Goal: Task Accomplishment & Management: Complete application form

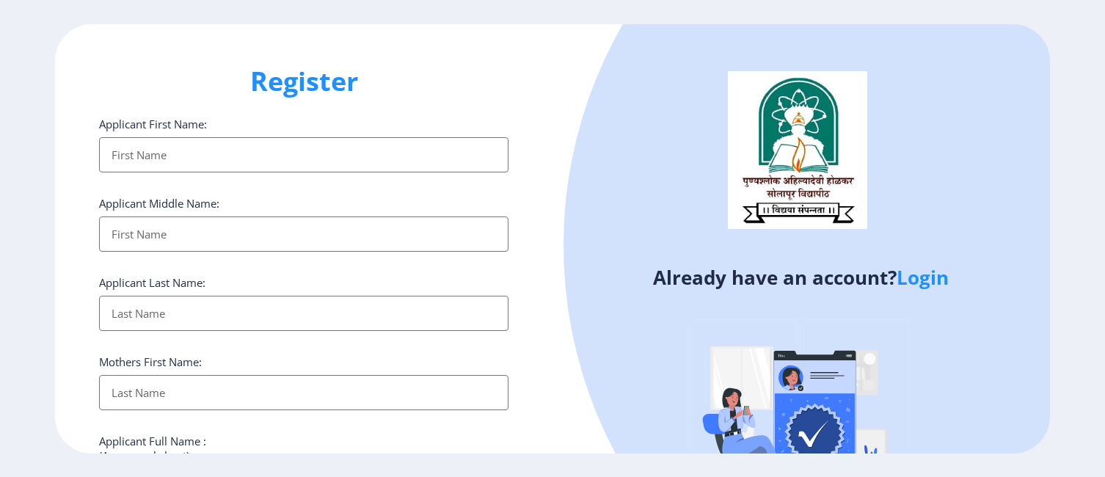
select select
click at [930, 280] on link "Login" at bounding box center [923, 277] width 52 height 26
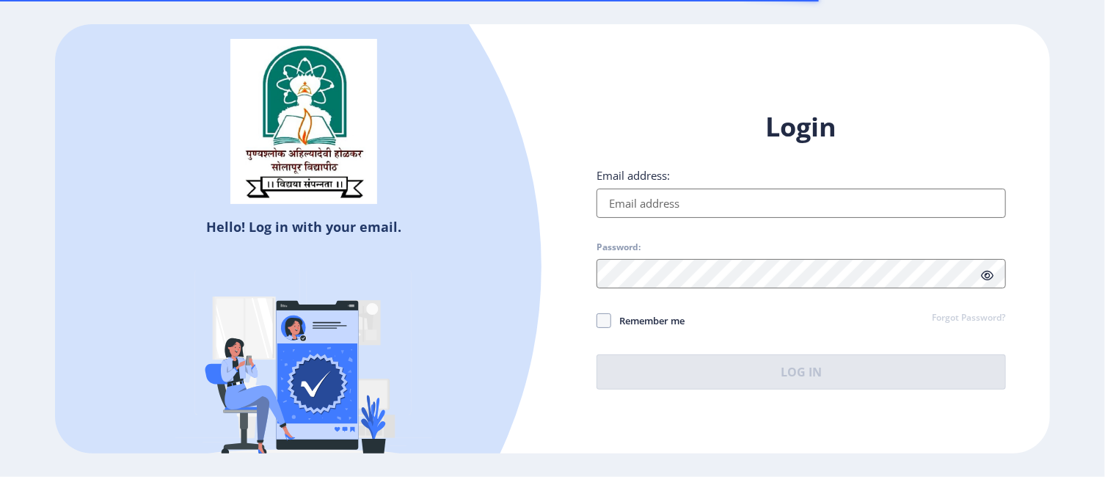
click at [725, 206] on input "Email address:" at bounding box center [800, 203] width 409 height 29
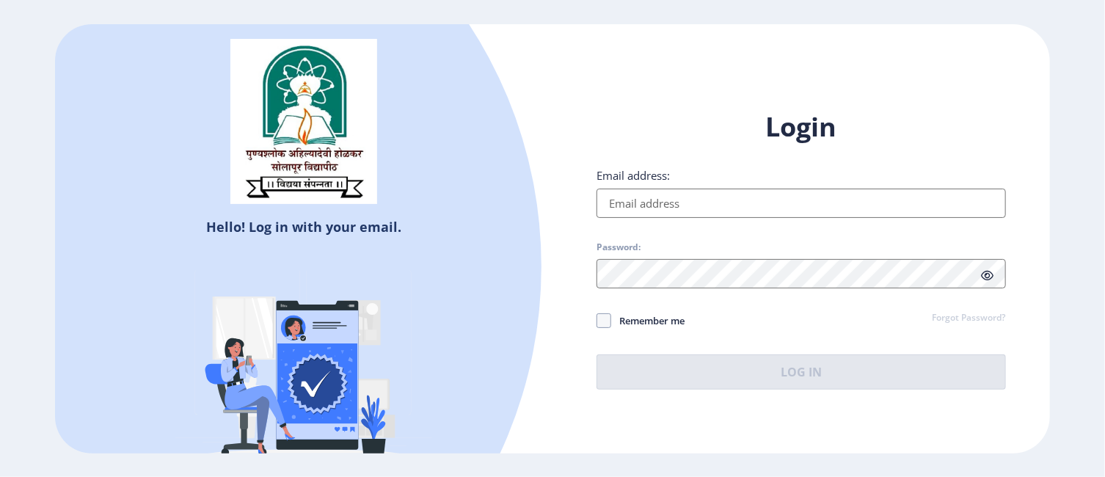
type input "[EMAIL_ADDRESS][DOMAIN_NAME]"
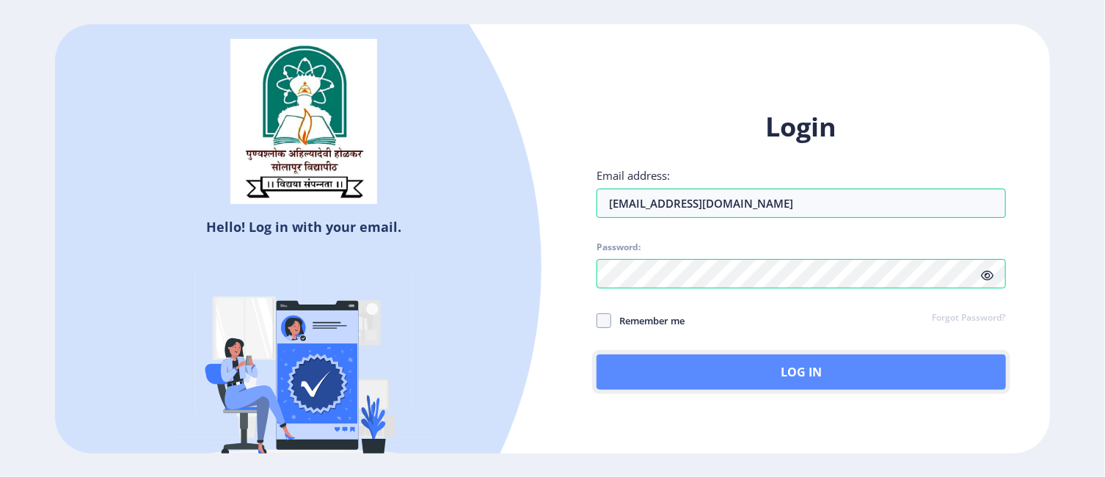
click at [797, 373] on button "Log In" at bounding box center [800, 371] width 409 height 35
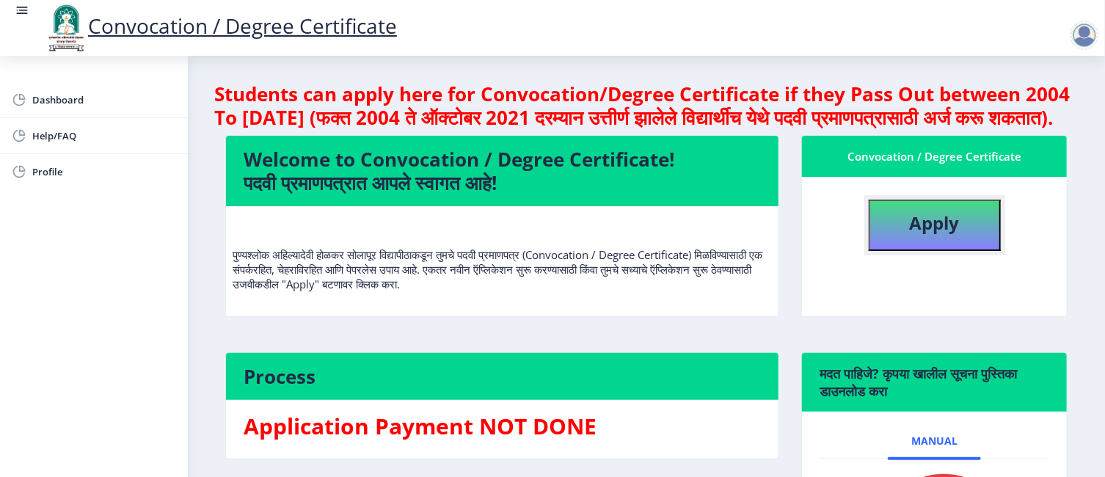
click at [947, 235] on b "Apply" at bounding box center [935, 223] width 50 height 24
select select
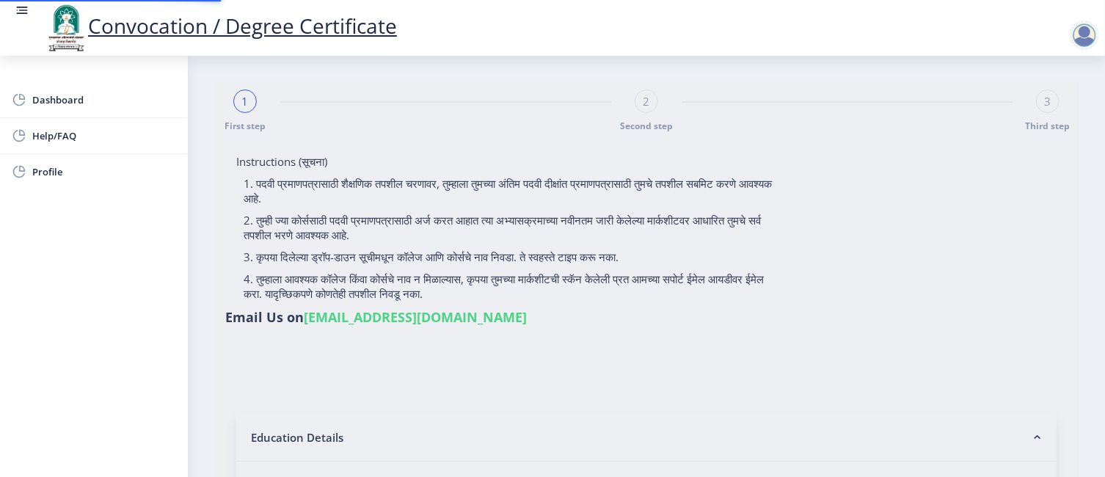
type input "2010032500364234"
select select "Regular"
select select "2015"
select select "March"
select select "FIRST CLASS"
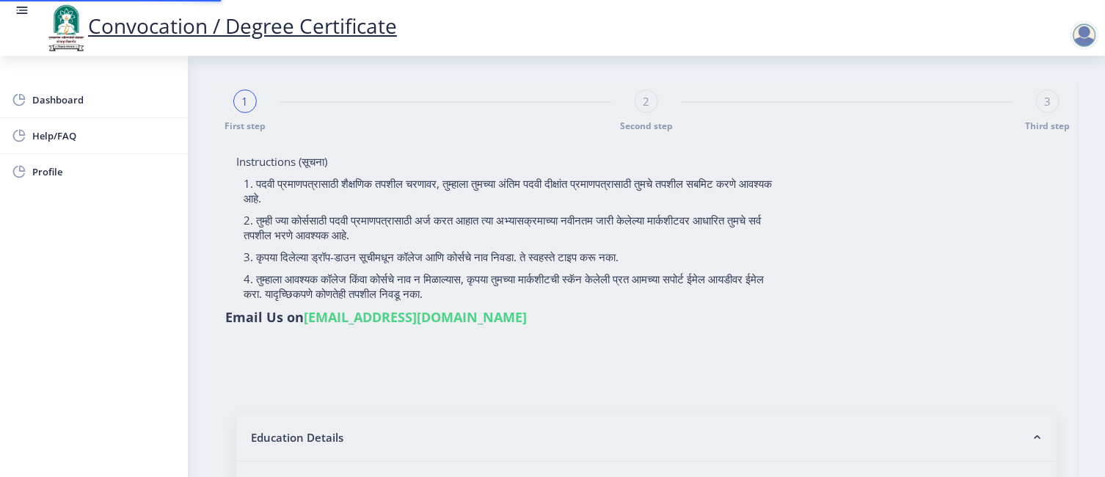
type input "114767"
select select "Geography"
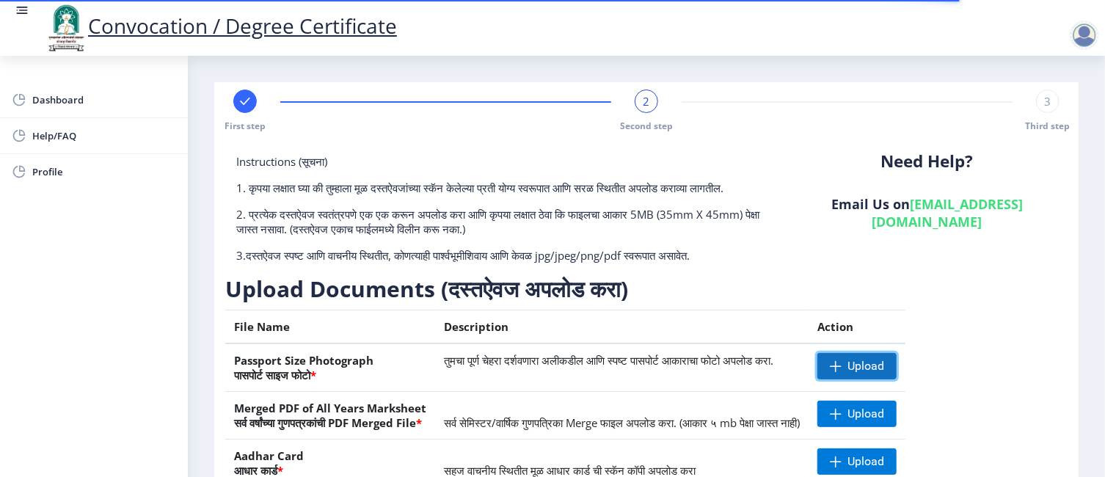
click at [884, 373] on span "Upload" at bounding box center [865, 366] width 37 height 15
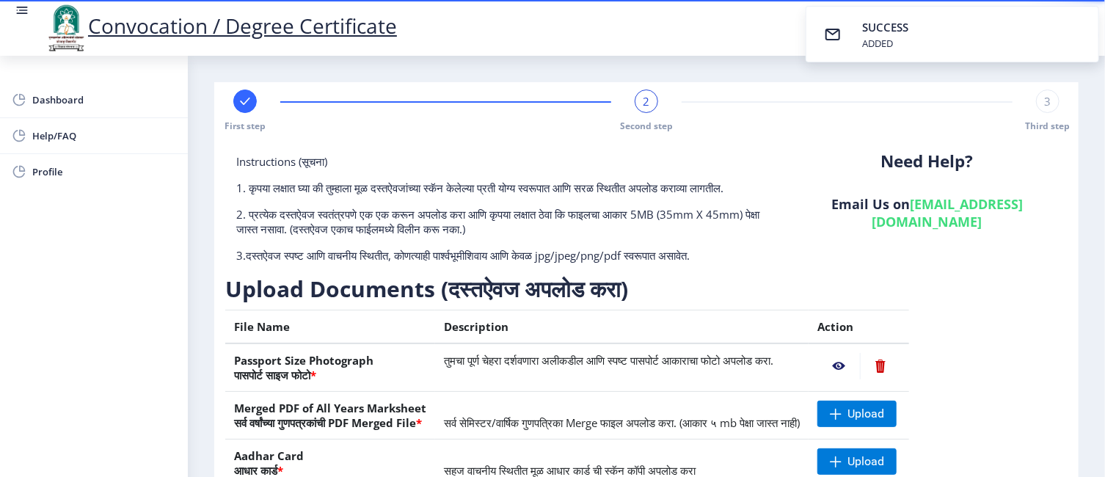
click at [860, 378] on nb-action at bounding box center [838, 366] width 43 height 26
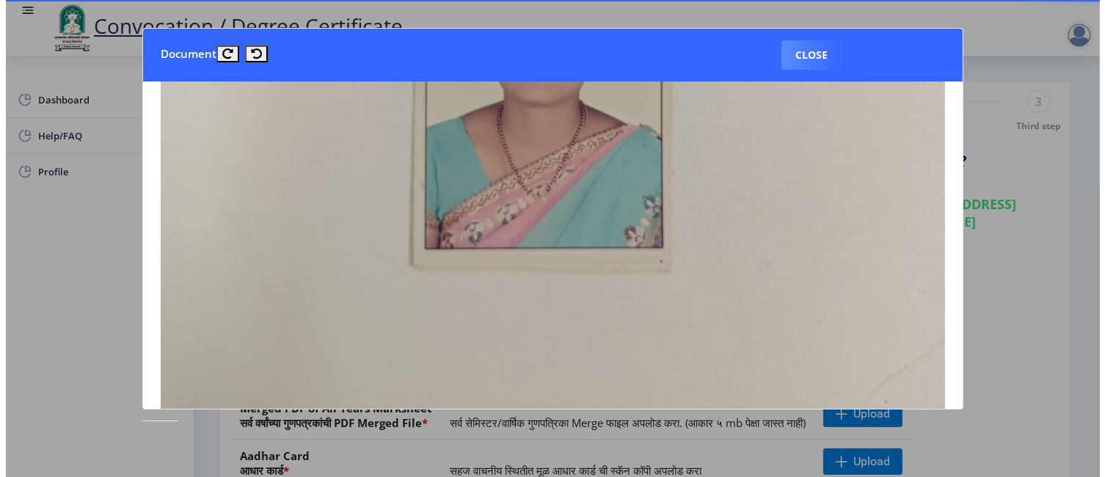
scroll to position [367, 0]
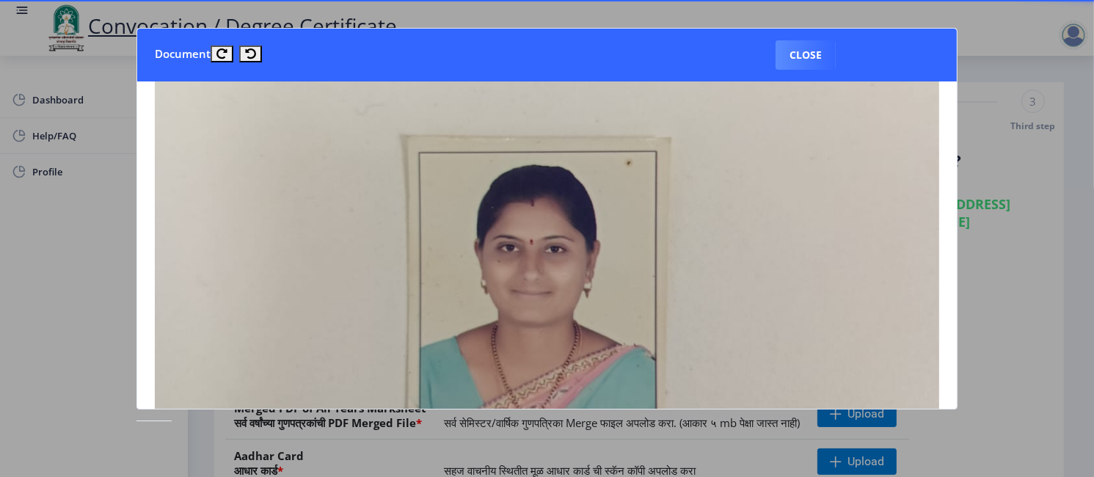
click at [769, 257] on img at bounding box center [547, 248] width 784 height 1045
click at [250, 52] on icon at bounding box center [250, 53] width 11 height 11
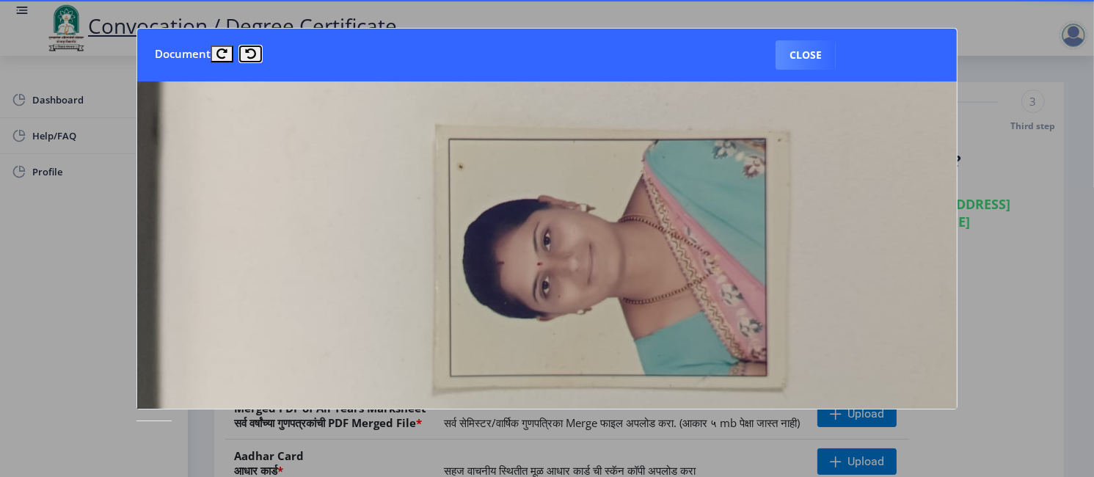
click at [250, 52] on icon at bounding box center [250, 53] width 11 height 11
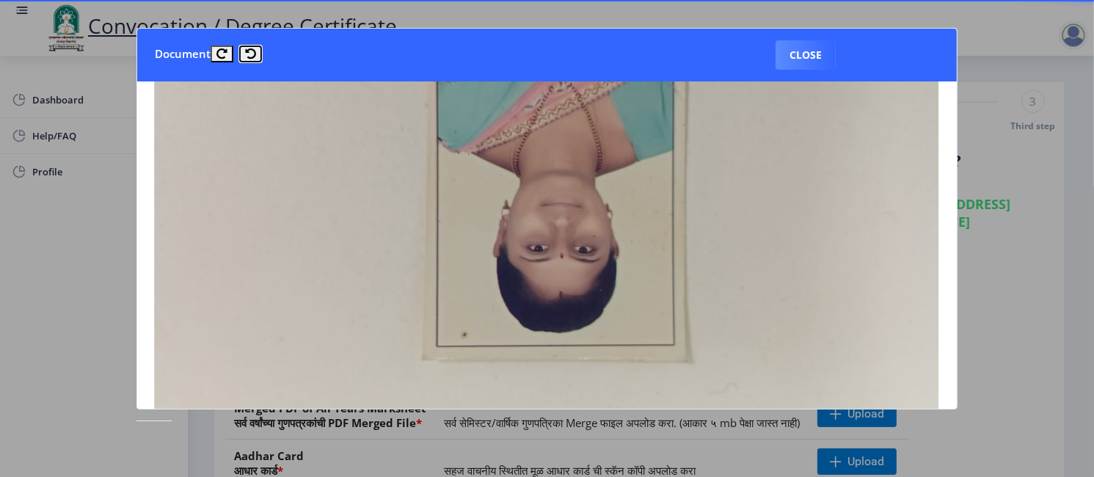
click at [250, 52] on icon at bounding box center [250, 53] width 11 height 11
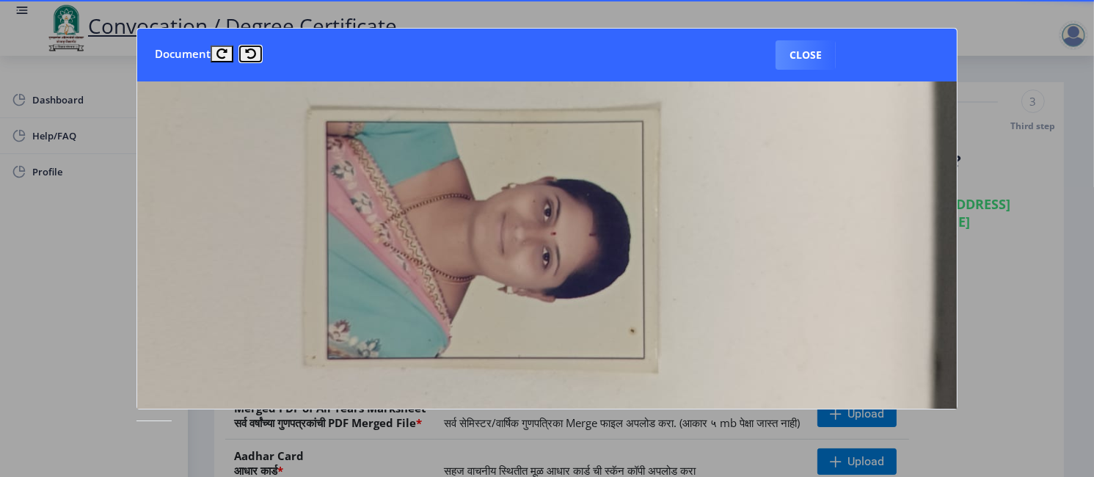
click at [250, 52] on icon at bounding box center [250, 53] width 11 height 11
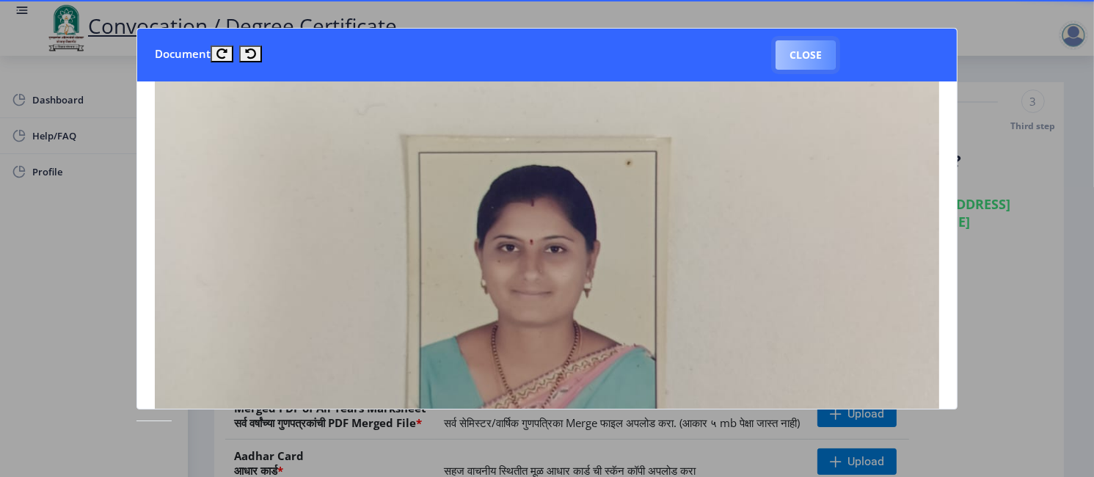
click at [800, 56] on button "Close" at bounding box center [805, 54] width 60 height 29
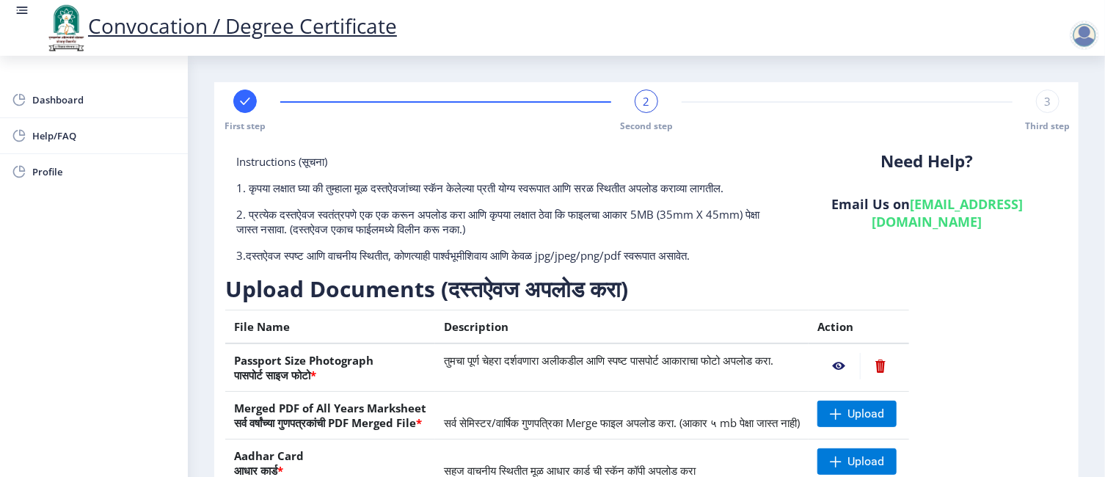
click at [900, 376] on nb-action at bounding box center [880, 366] width 40 height 26
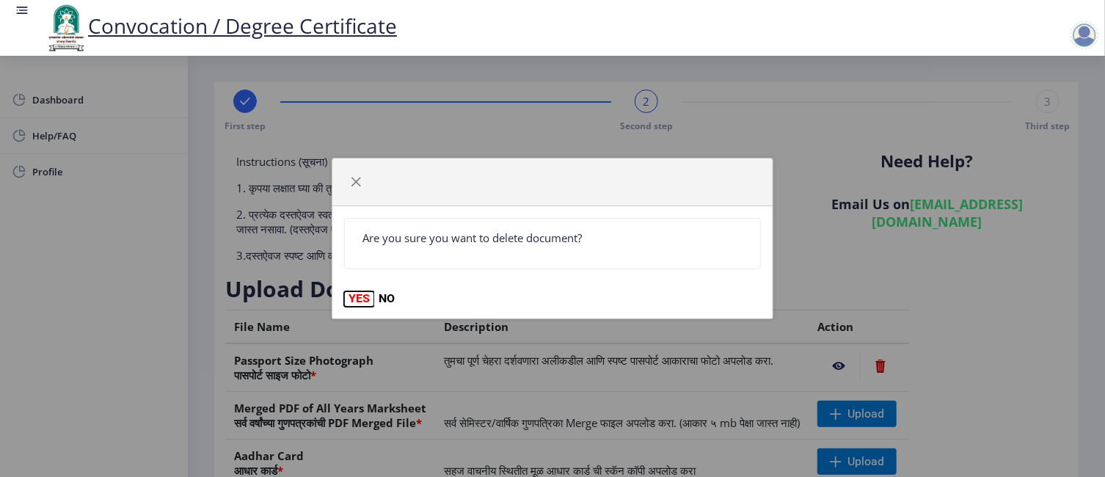
click at [362, 299] on button "YES" at bounding box center [359, 298] width 30 height 15
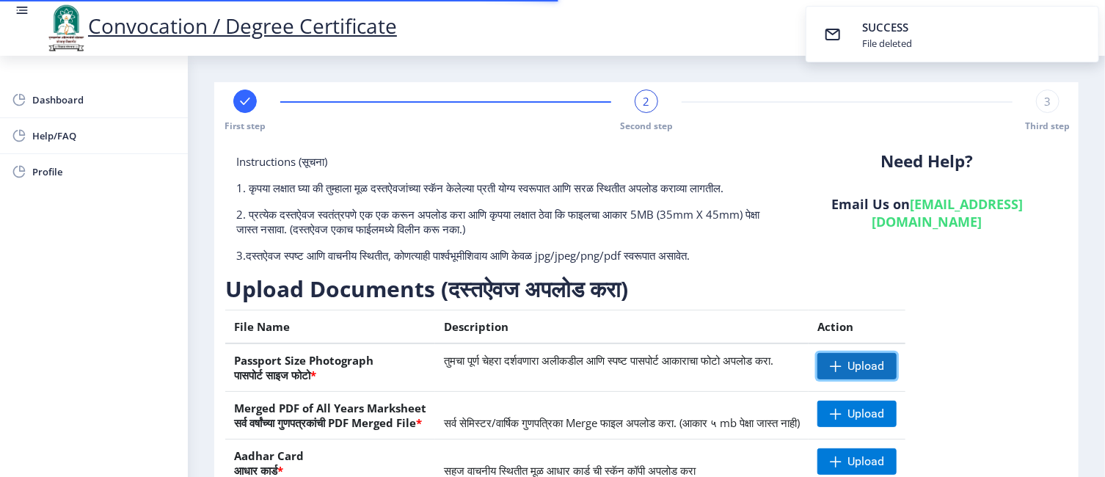
click at [884, 373] on span "Upload" at bounding box center [865, 366] width 37 height 15
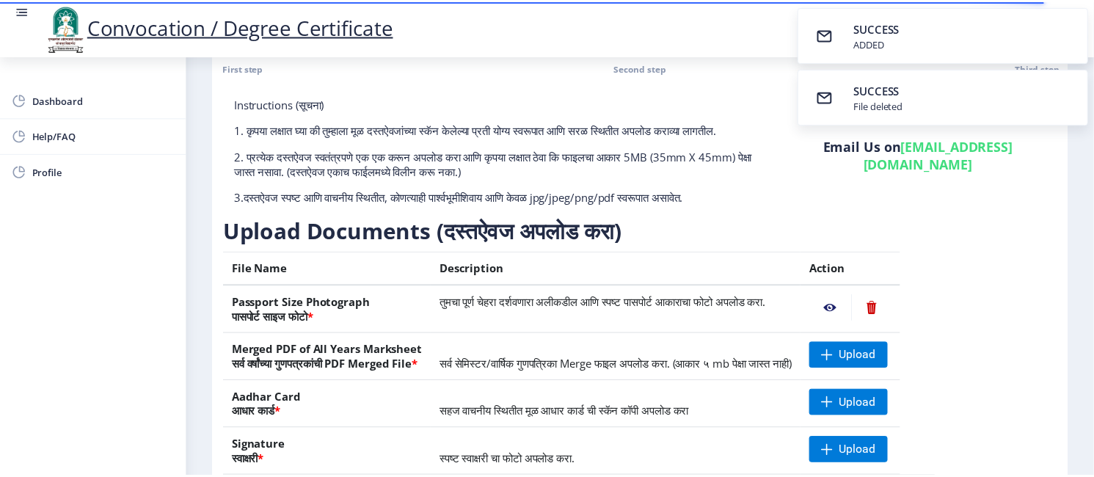
scroll to position [147, 0]
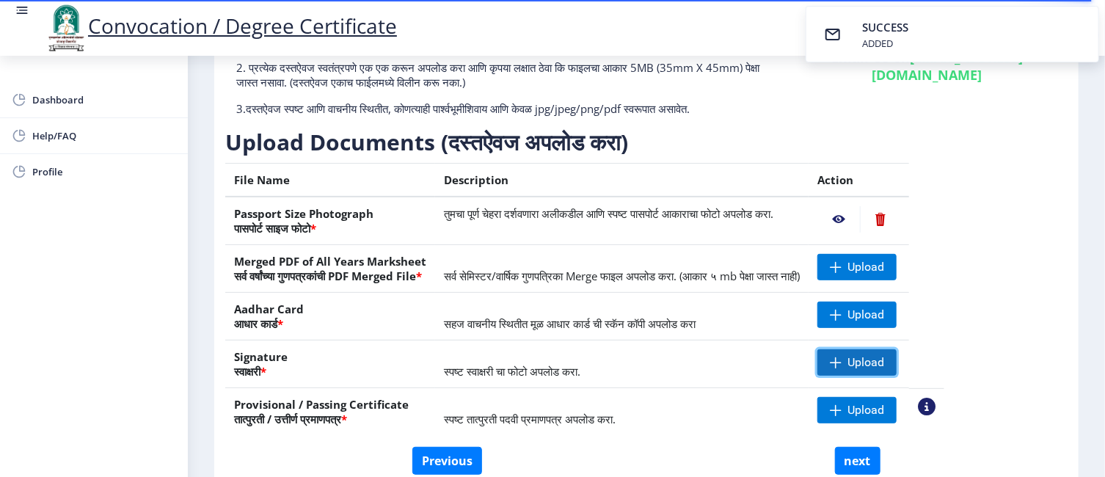
click at [884, 370] on span "Upload" at bounding box center [865, 362] width 37 height 15
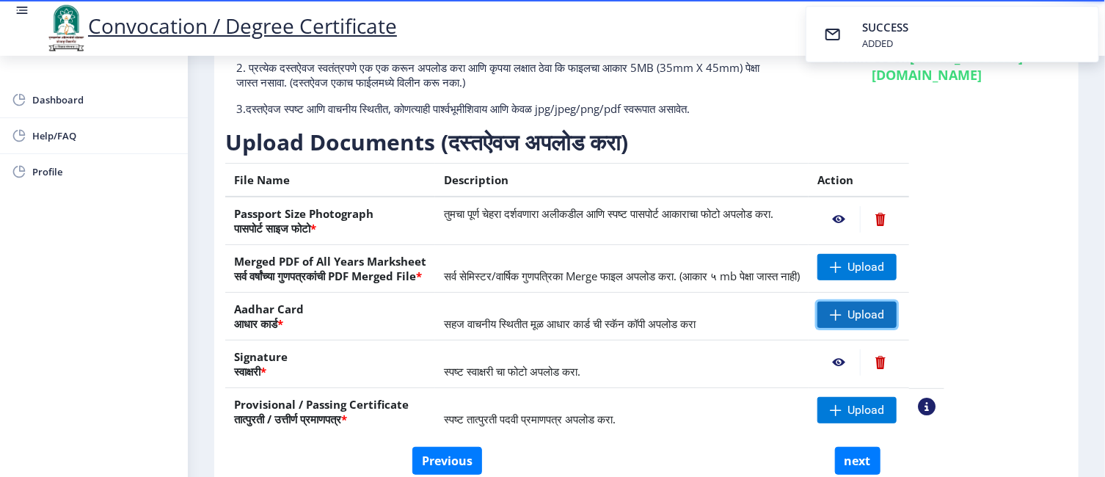
click at [884, 322] on span "Upload" at bounding box center [865, 314] width 37 height 15
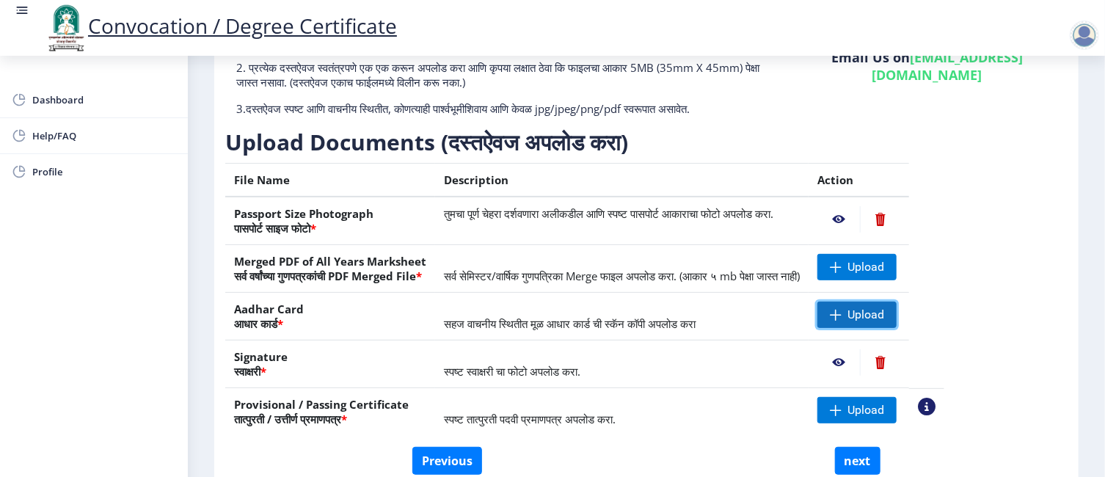
click at [884, 322] on span "Upload" at bounding box center [865, 314] width 37 height 15
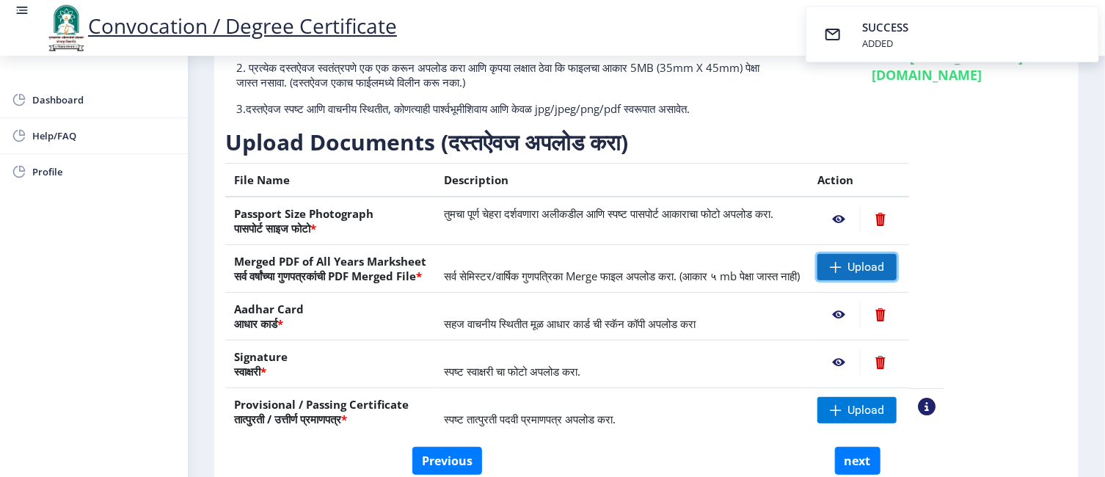
click at [842, 273] on span at bounding box center [836, 267] width 12 height 12
click at [860, 280] on nb-action at bounding box center [838, 267] width 43 height 26
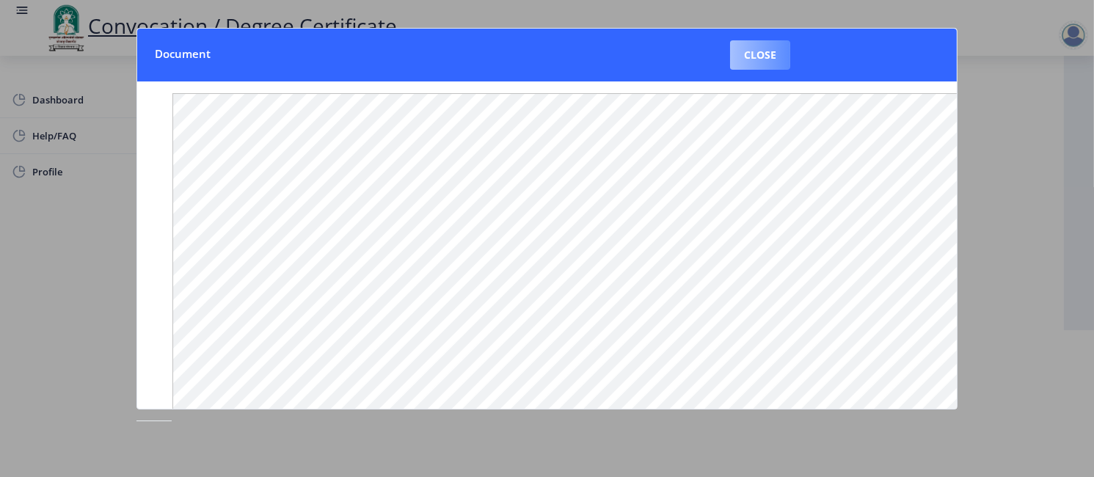
click at [766, 54] on button "Close" at bounding box center [760, 54] width 60 height 29
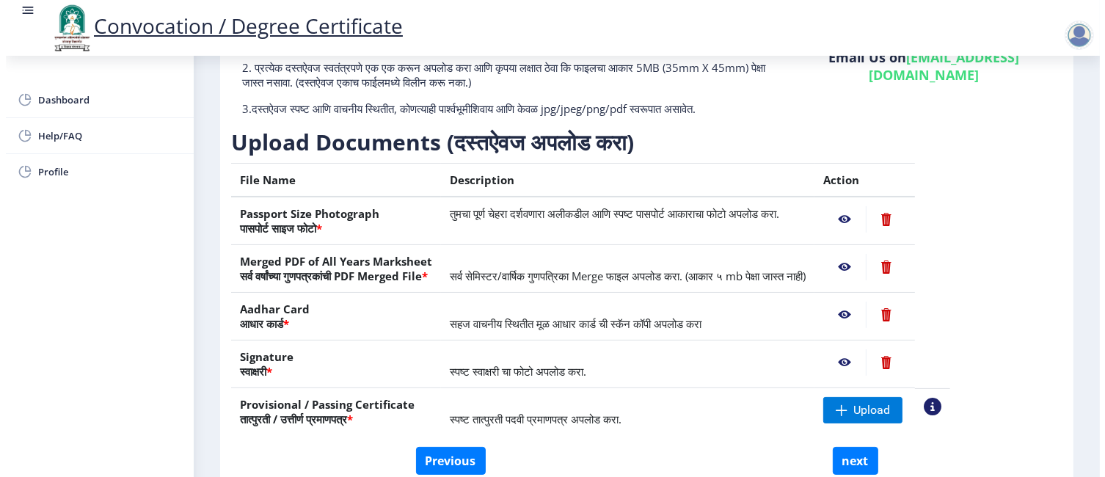
scroll to position [90, 0]
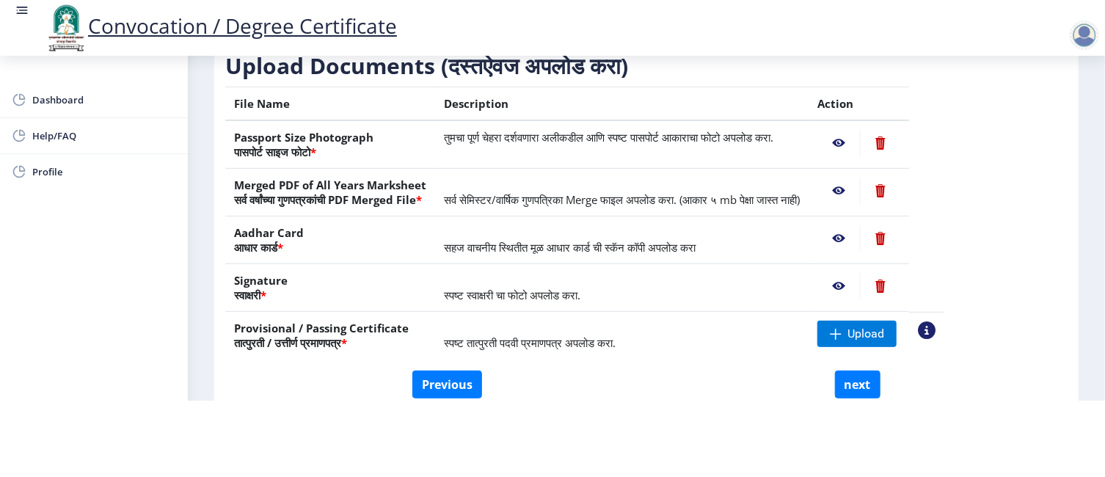
click at [900, 238] on nb-action at bounding box center [880, 238] width 40 height 26
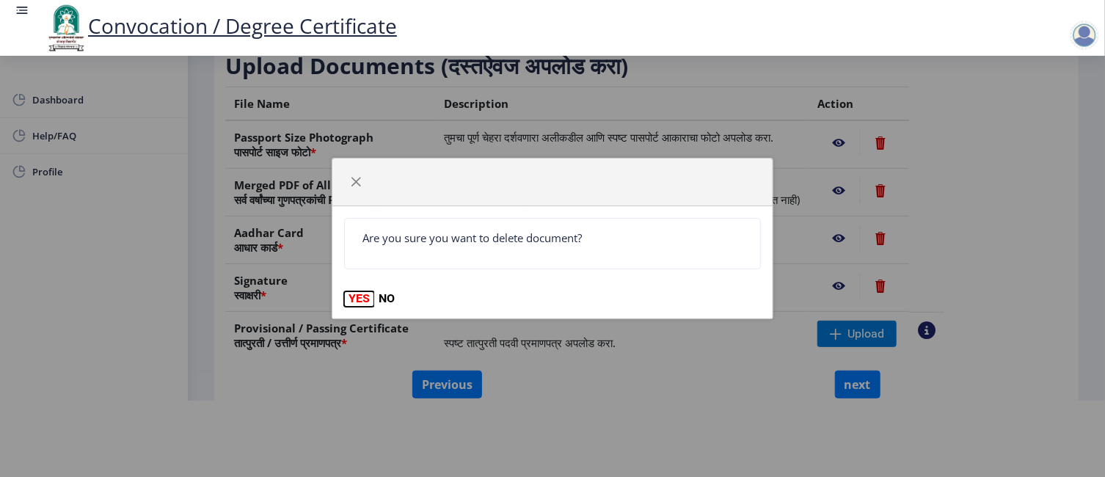
click at [361, 299] on button "YES" at bounding box center [359, 298] width 30 height 15
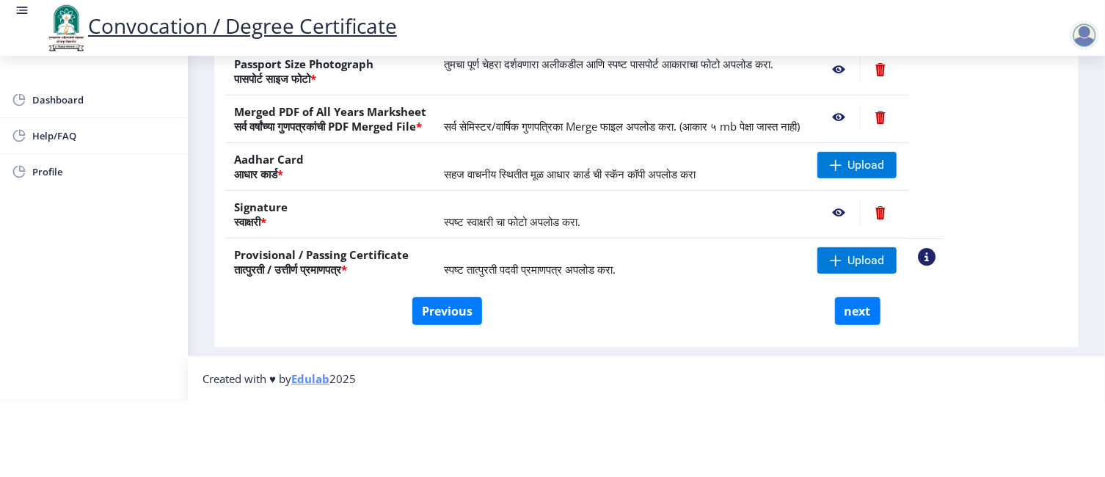
scroll to position [233, 0]
click at [884, 253] on span "Upload" at bounding box center [865, 260] width 37 height 15
click at [884, 158] on span "Upload" at bounding box center [865, 165] width 37 height 15
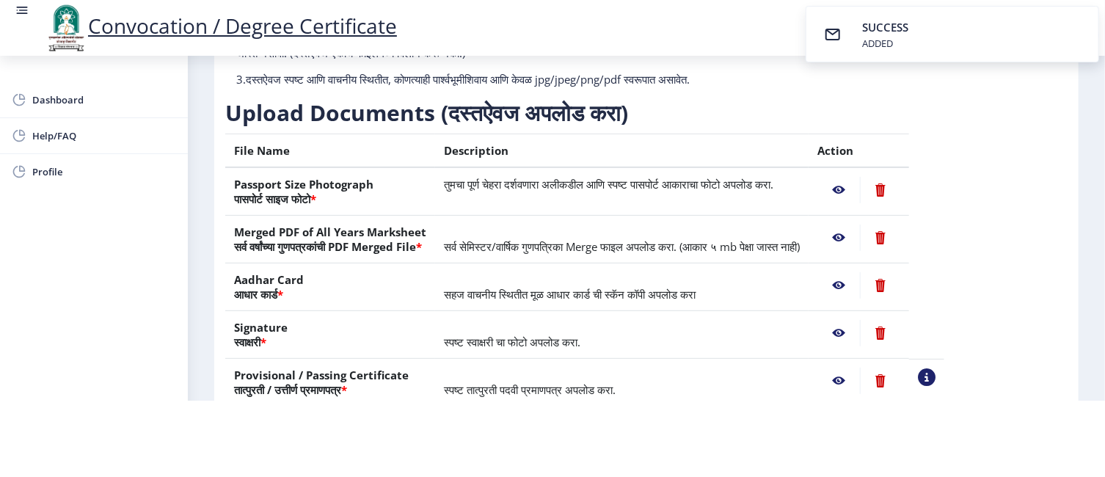
scroll to position [12, 0]
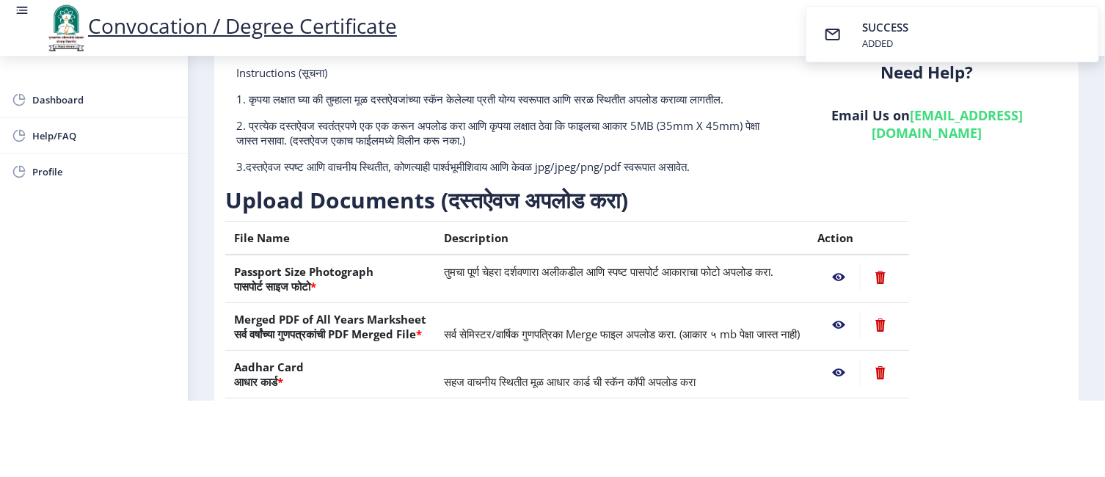
click at [860, 325] on nb-action at bounding box center [838, 325] width 43 height 26
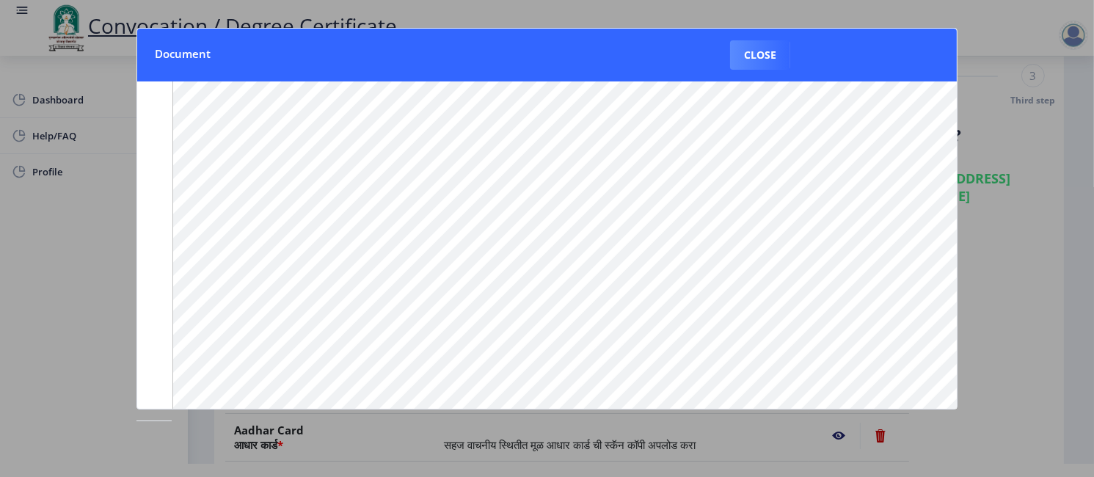
scroll to position [0, 0]
drag, startPoint x: 167, startPoint y: 102, endPoint x: 762, endPoint y: 53, distance: 596.3
click at [762, 53] on button "Close" at bounding box center [760, 54] width 60 height 29
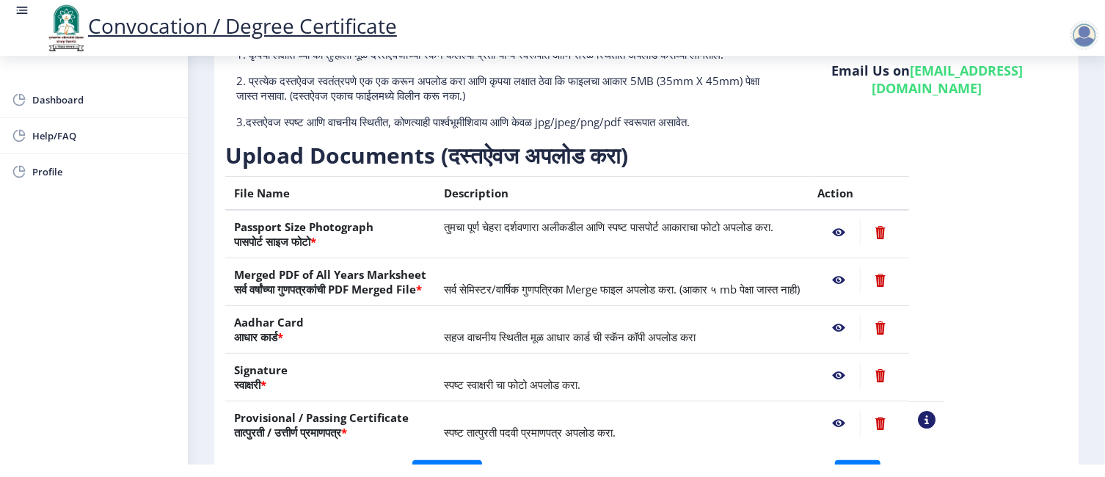
scroll to position [86, 0]
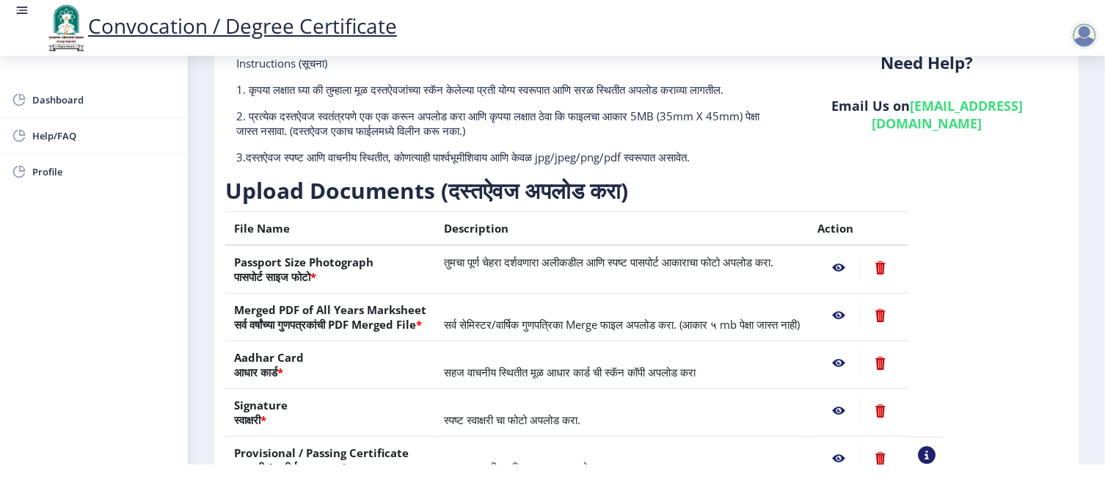
click at [900, 329] on nb-action at bounding box center [880, 315] width 40 height 26
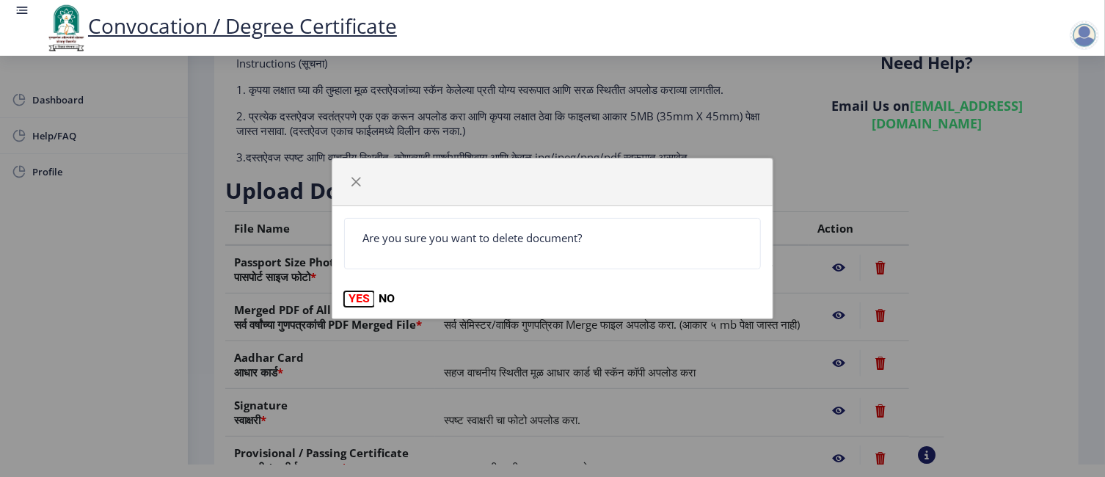
click at [358, 300] on button "YES" at bounding box center [359, 298] width 30 height 15
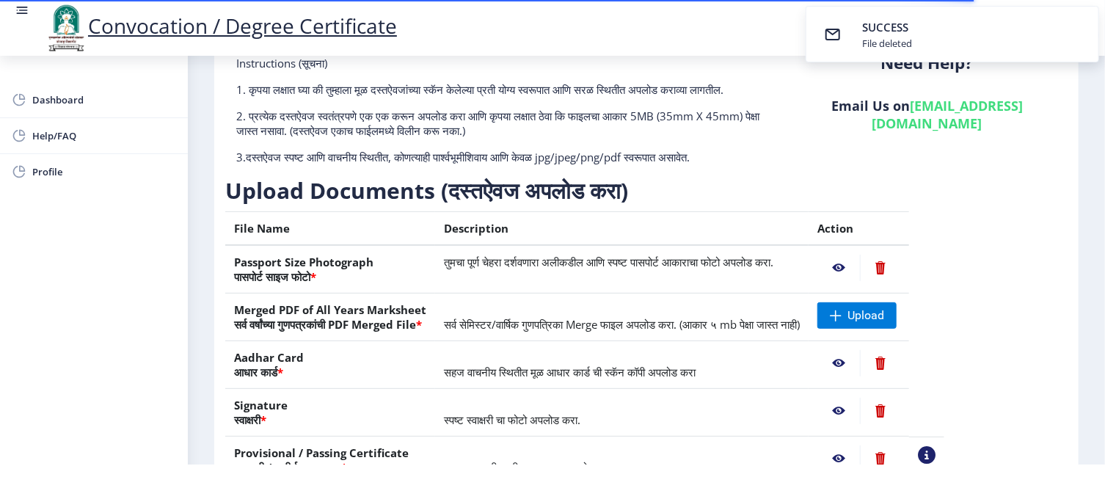
click at [860, 421] on nb-action at bounding box center [838, 411] width 43 height 26
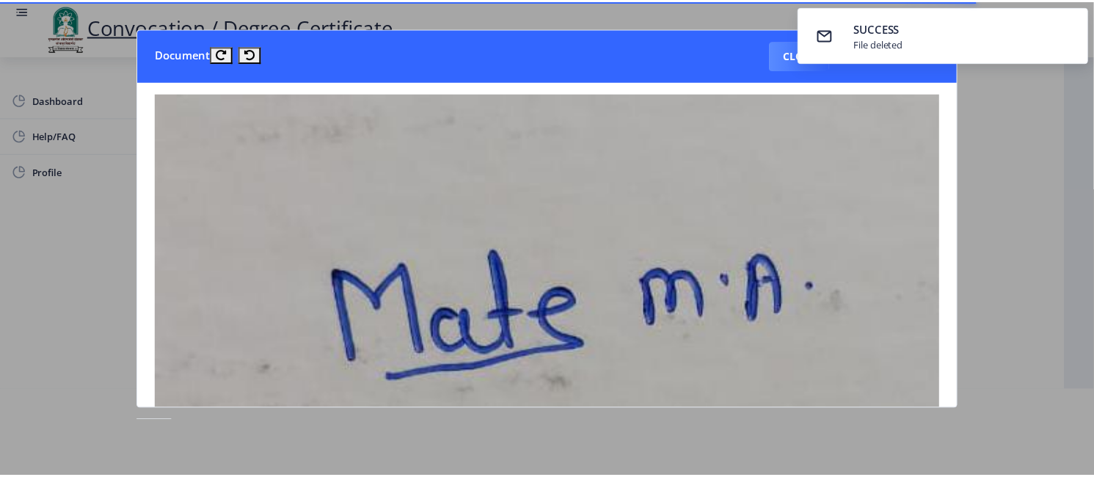
scroll to position [0, 0]
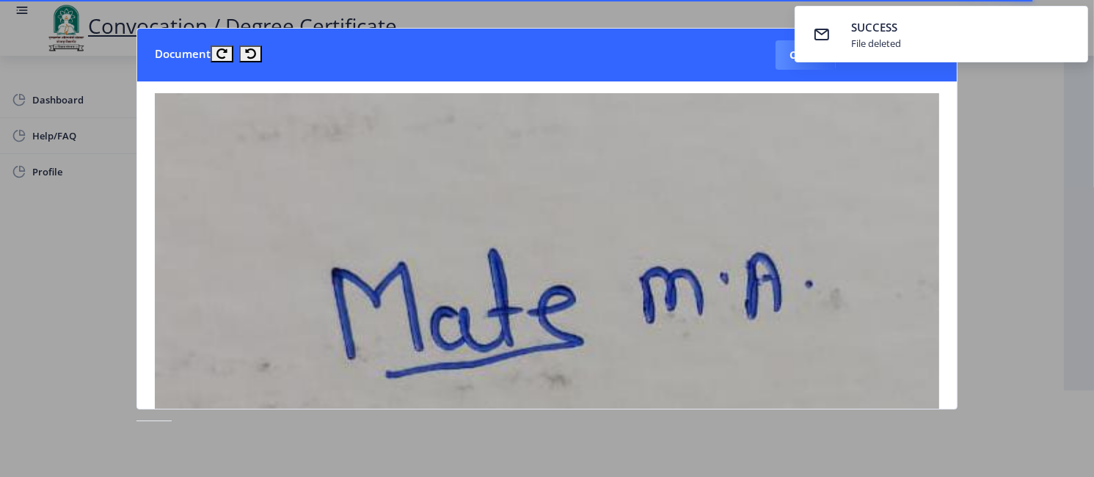
click at [897, 347] on img at bounding box center [547, 292] width 784 height 398
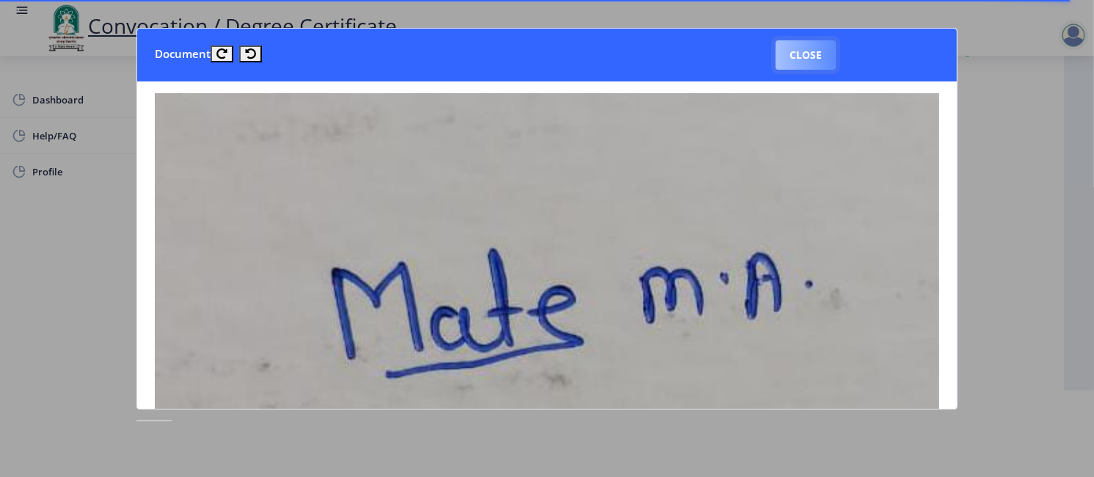
click at [784, 56] on button "Close" at bounding box center [805, 54] width 60 height 29
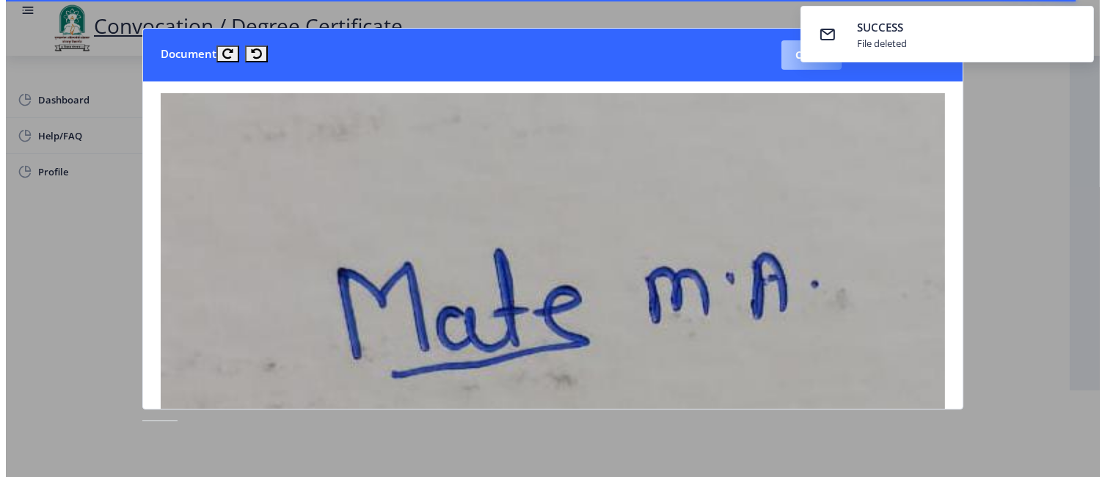
scroll to position [86, 0]
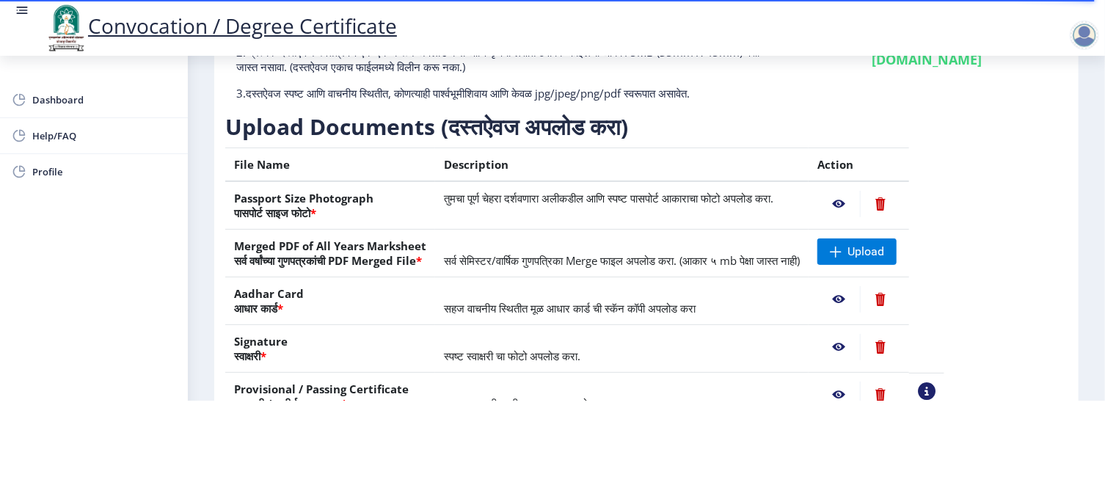
click at [860, 203] on nb-action at bounding box center [838, 204] width 43 height 26
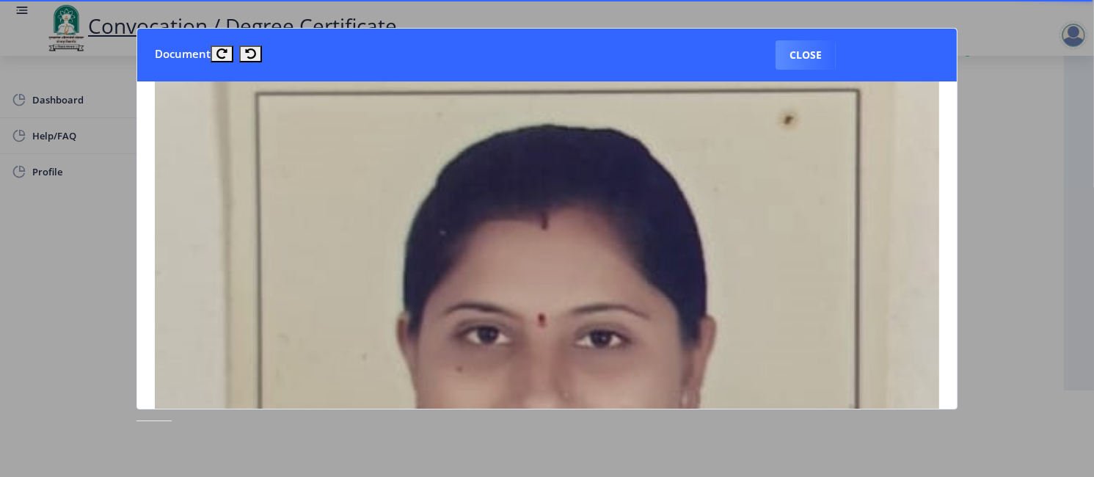
scroll to position [220, 0]
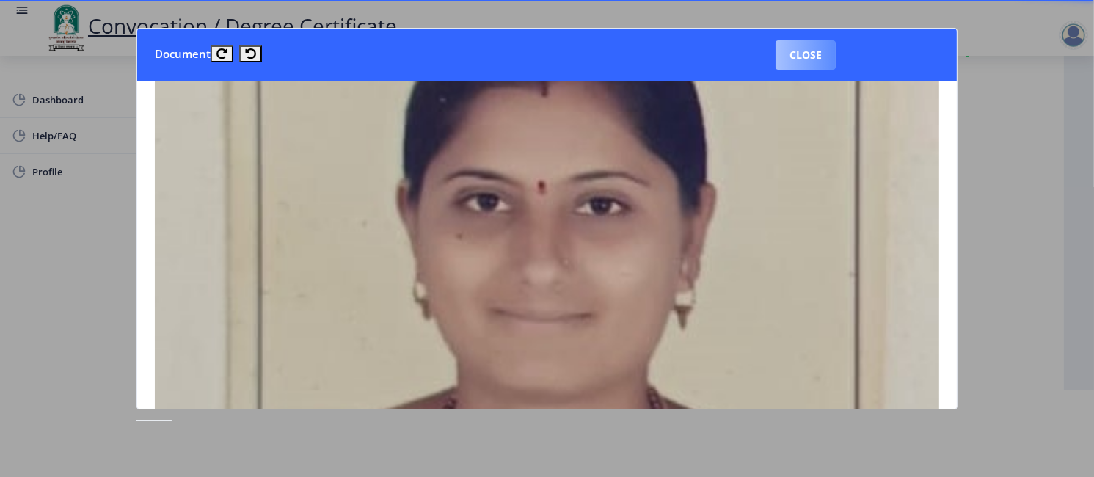
click at [813, 51] on button "Close" at bounding box center [805, 54] width 60 height 29
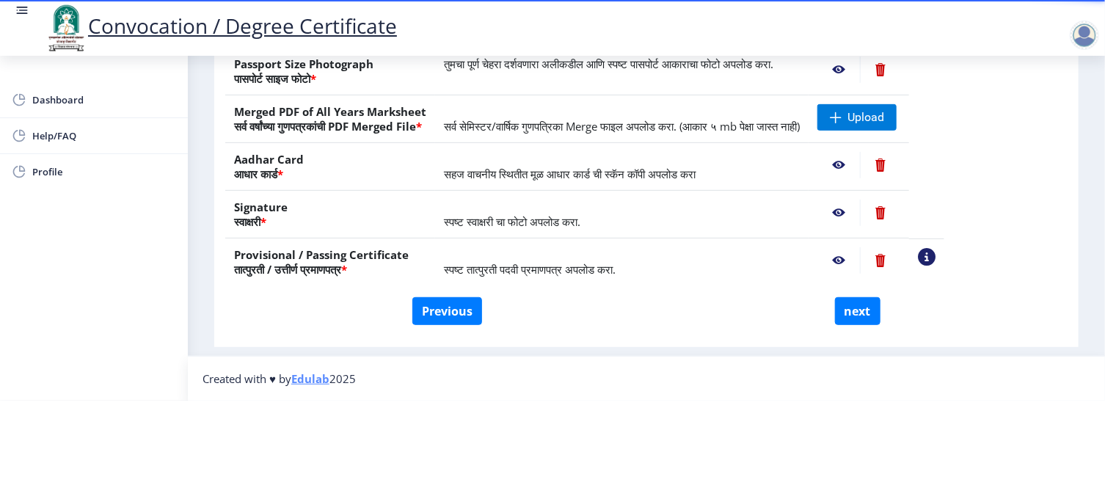
scroll to position [233, 0]
click at [860, 250] on nb-action at bounding box center [838, 260] width 43 height 26
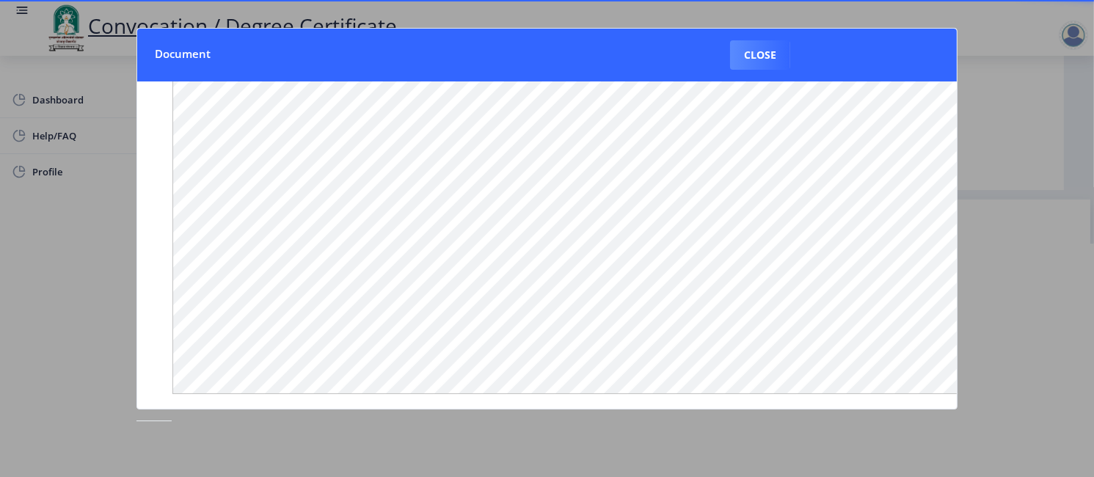
scroll to position [0, 0]
click at [754, 56] on button "Close" at bounding box center [760, 54] width 60 height 29
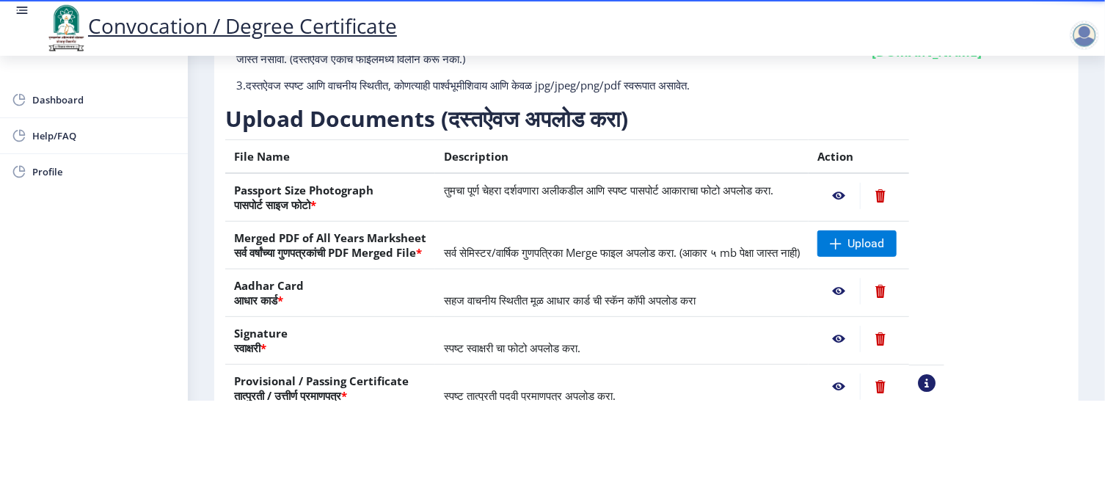
scroll to position [86, 0]
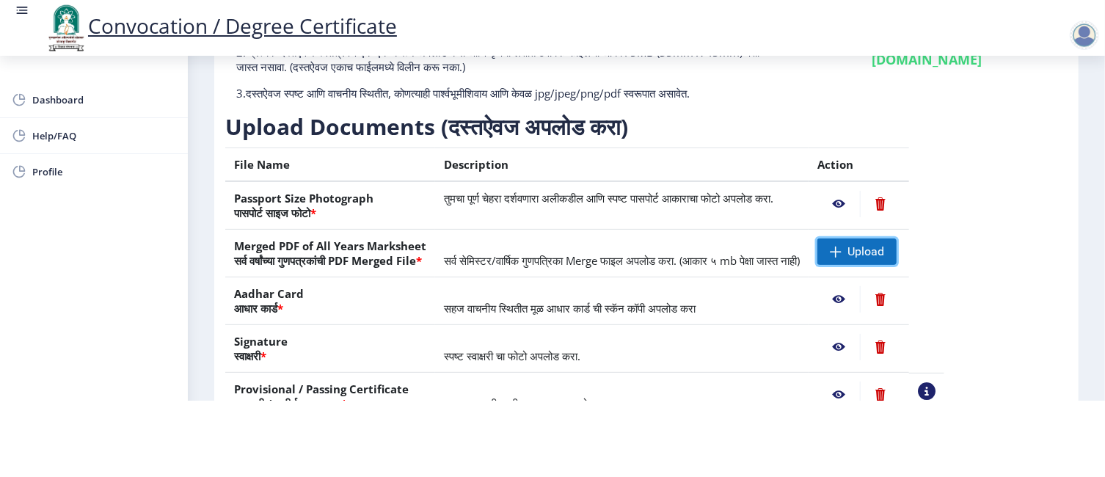
click at [884, 256] on span "Upload" at bounding box center [865, 251] width 37 height 15
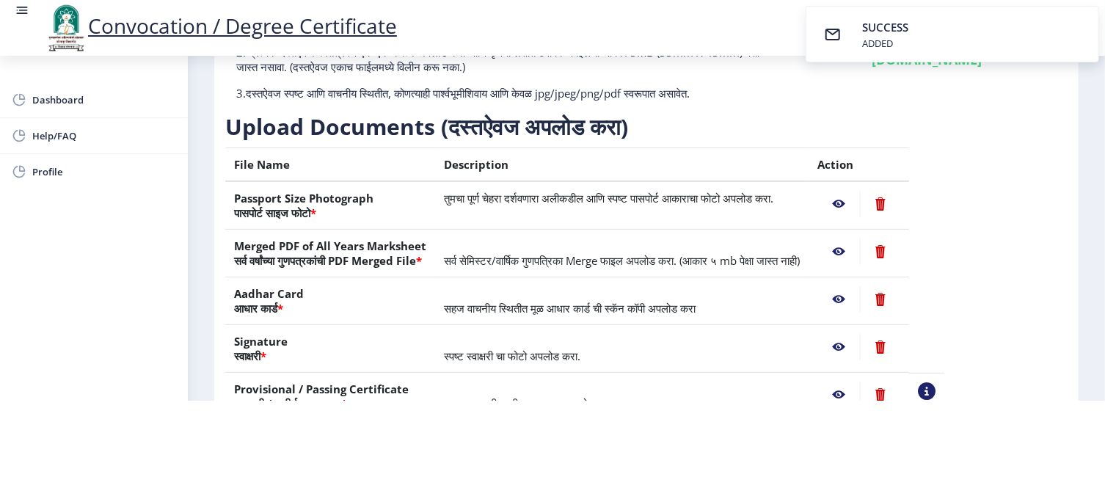
click at [860, 251] on nb-action at bounding box center [838, 251] width 43 height 26
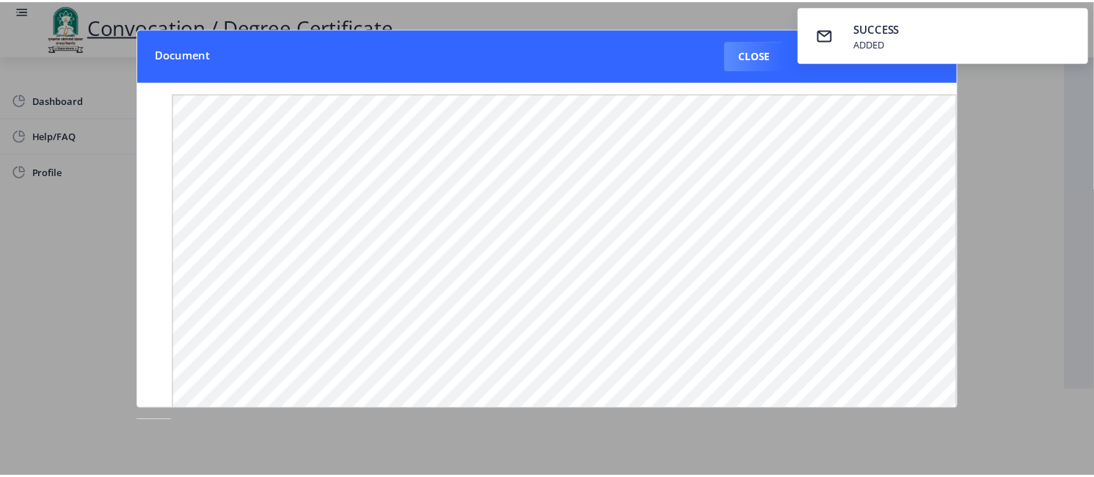
scroll to position [0, 0]
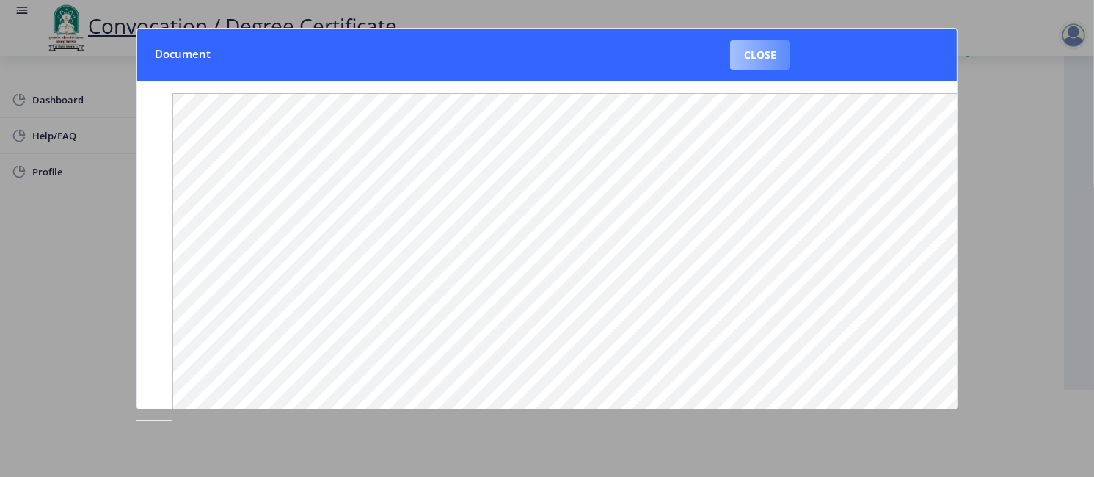
click at [775, 59] on button "Close" at bounding box center [760, 54] width 60 height 29
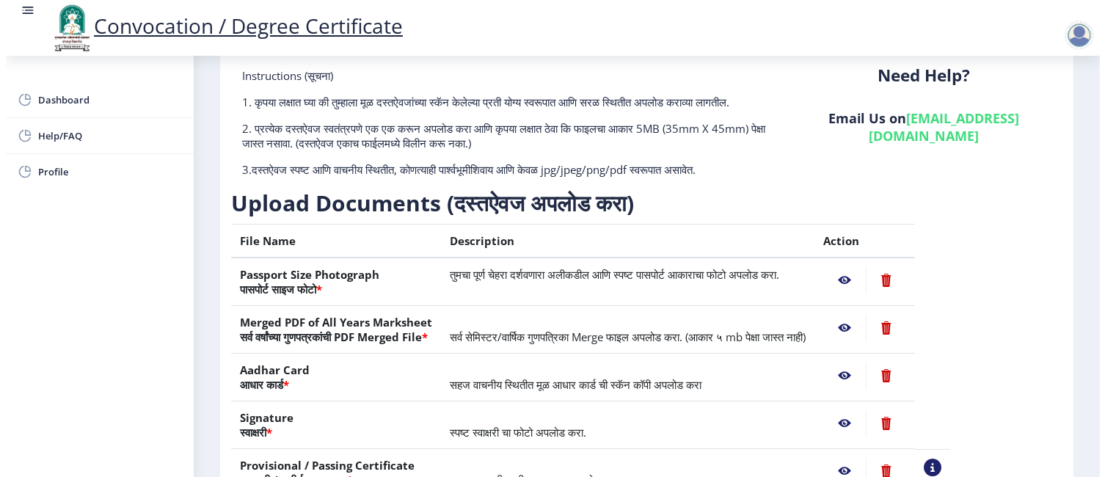
scroll to position [86, 0]
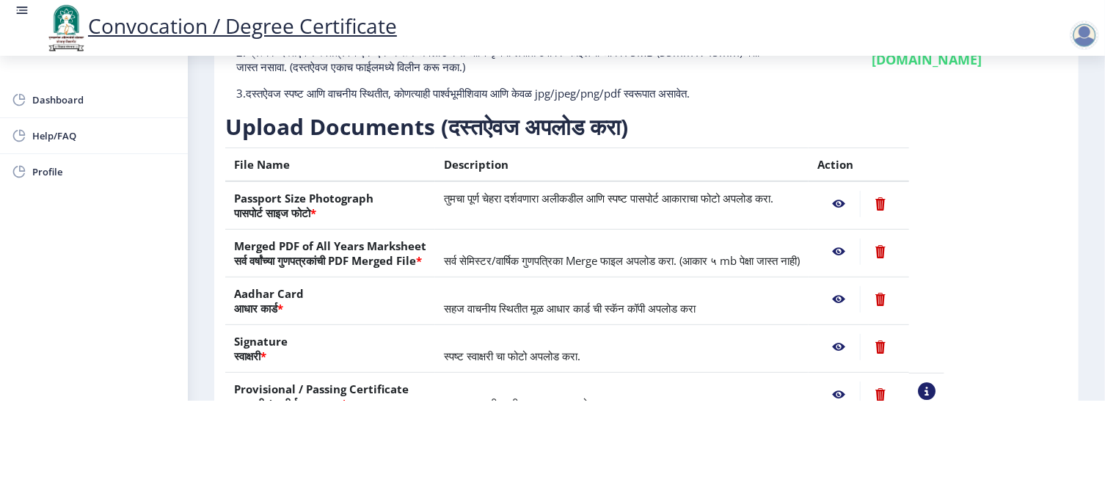
click at [860, 207] on nb-action at bounding box center [838, 204] width 43 height 26
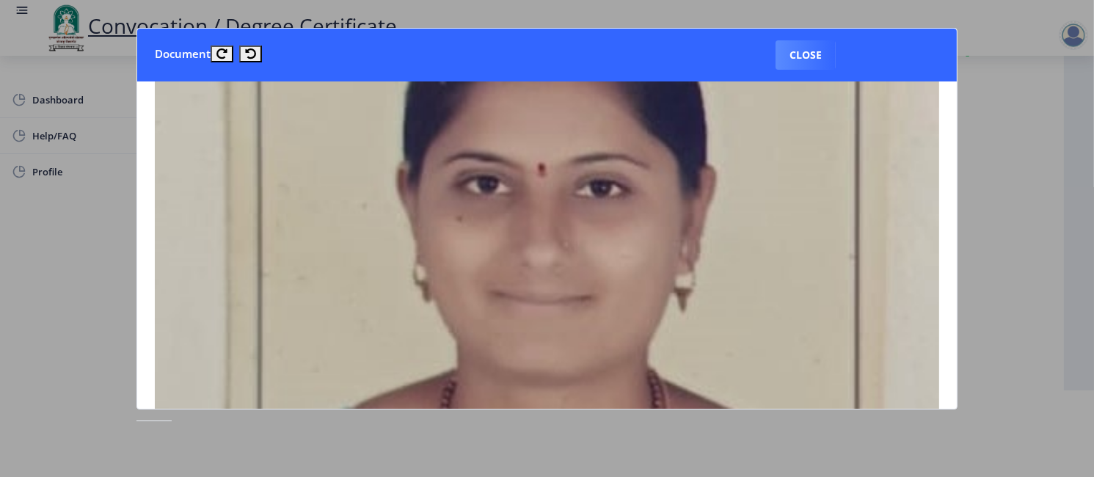
scroll to position [220, 0]
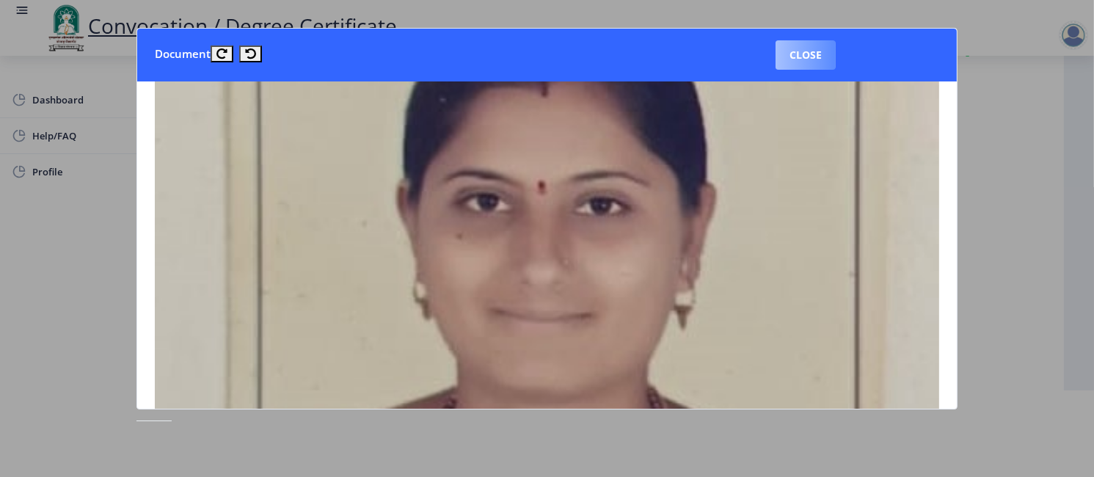
click at [806, 50] on button "Close" at bounding box center [805, 54] width 60 height 29
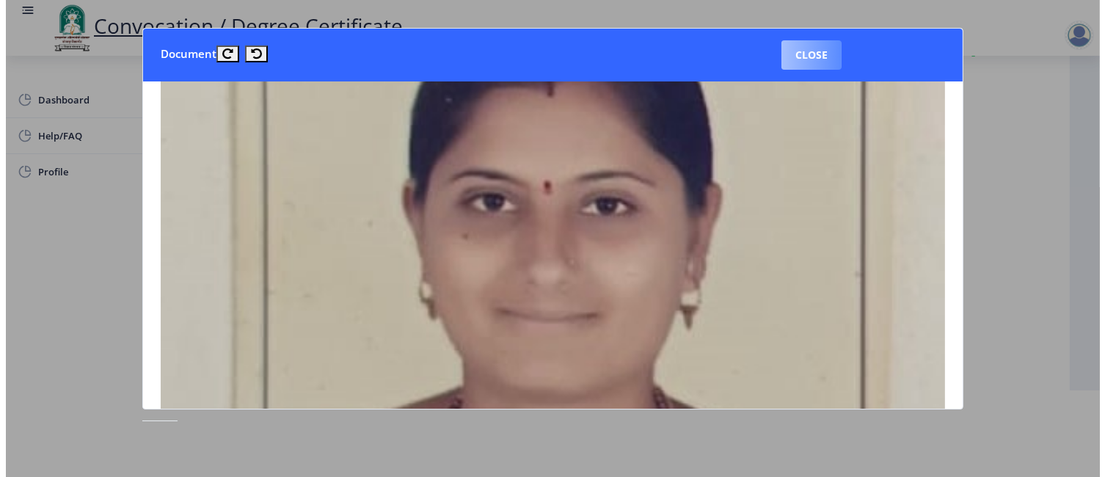
scroll to position [86, 0]
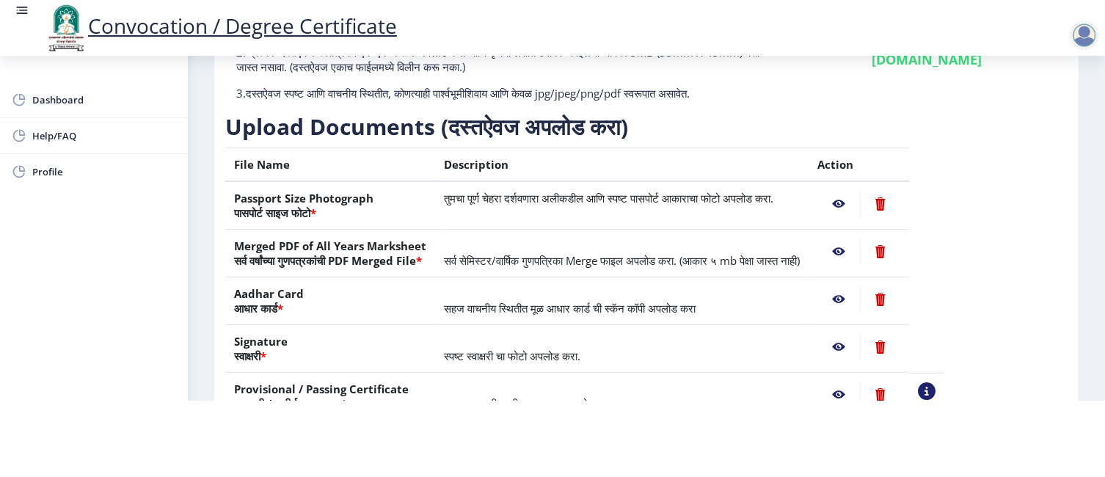
click at [860, 257] on nb-action at bounding box center [838, 251] width 43 height 26
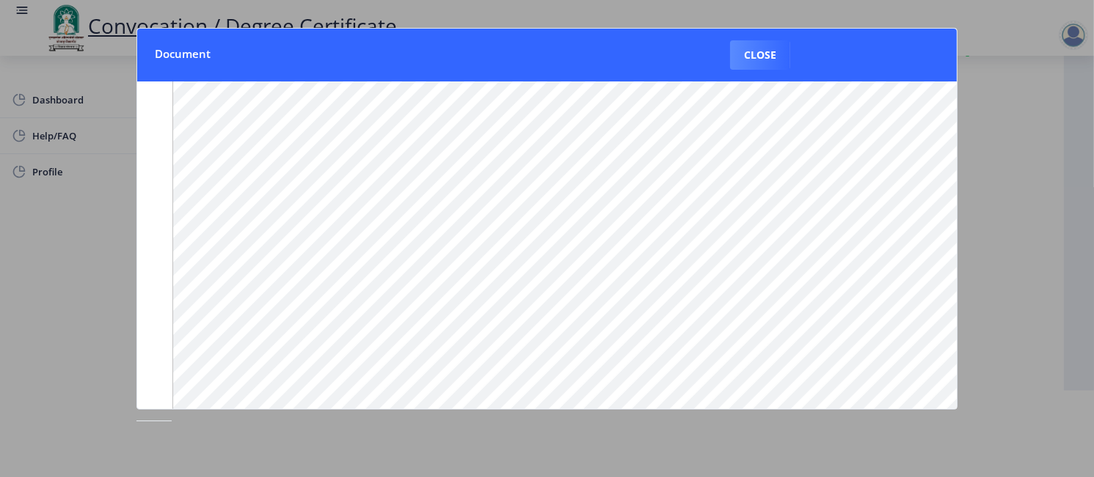
scroll to position [0, 0]
click at [767, 58] on button "Close" at bounding box center [760, 54] width 60 height 29
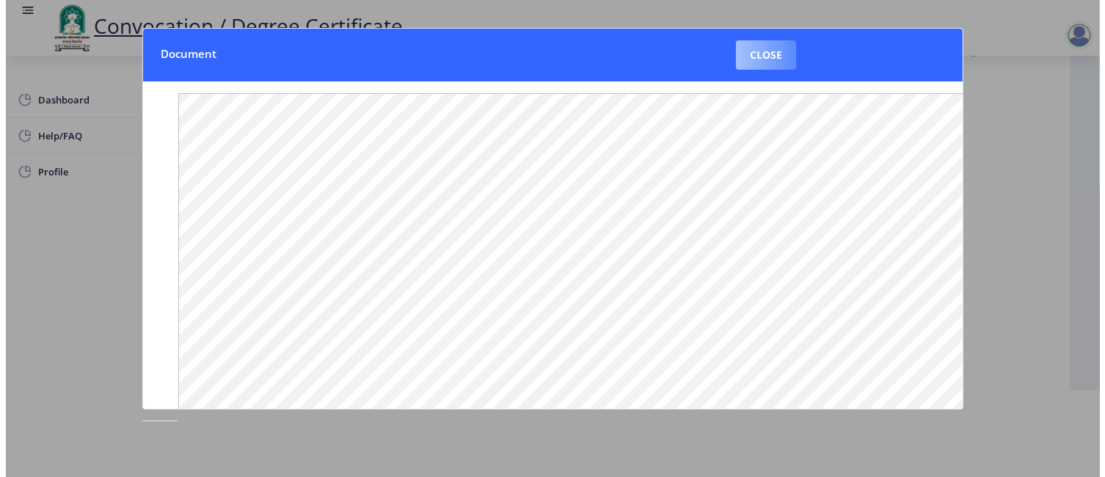
scroll to position [86, 0]
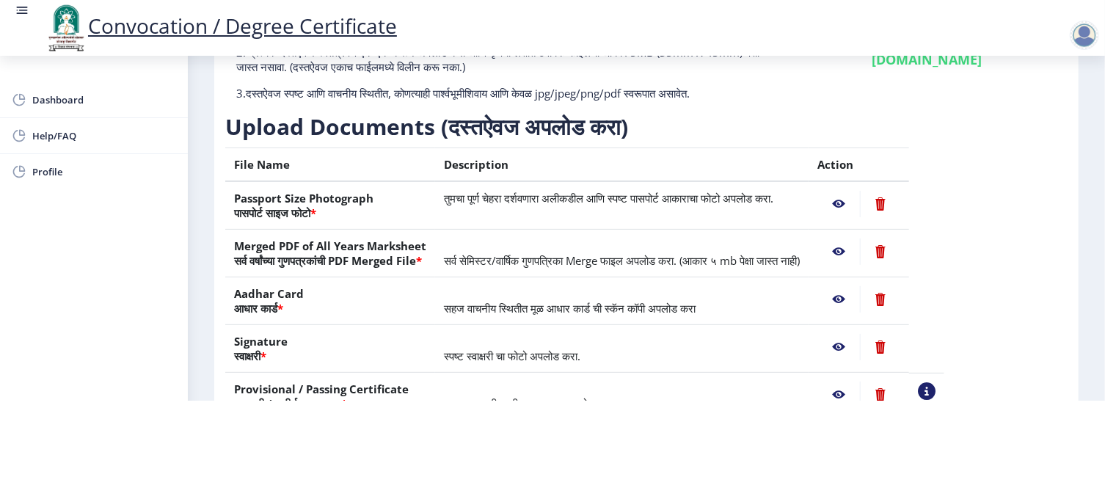
click at [860, 299] on nb-action at bounding box center [838, 299] width 43 height 26
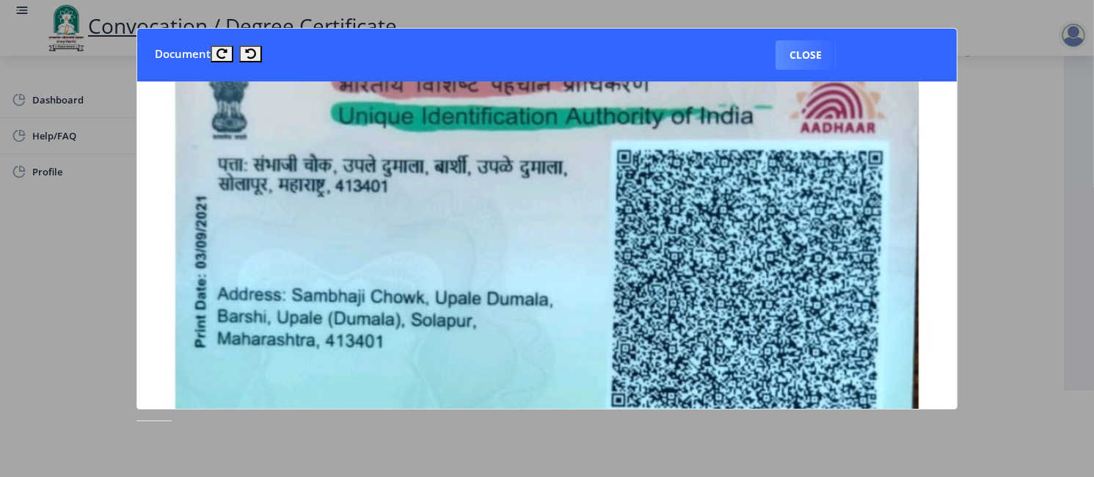
scroll to position [293, 0]
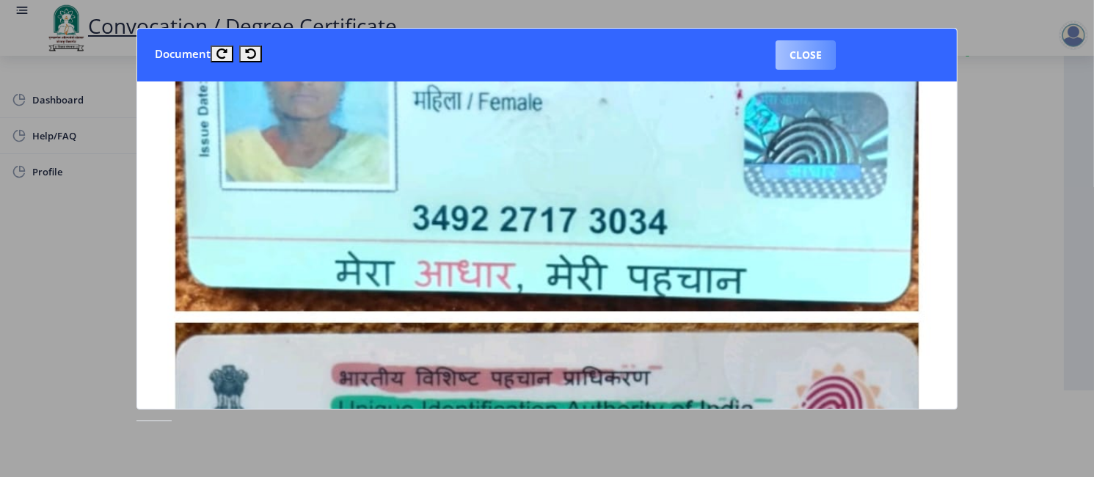
click at [804, 60] on button "Close" at bounding box center [805, 54] width 60 height 29
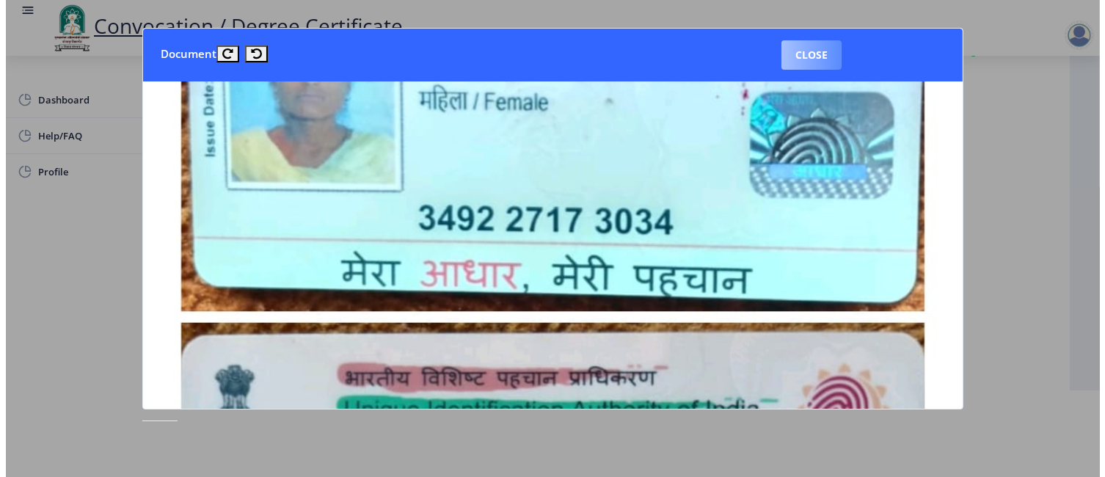
scroll to position [86, 0]
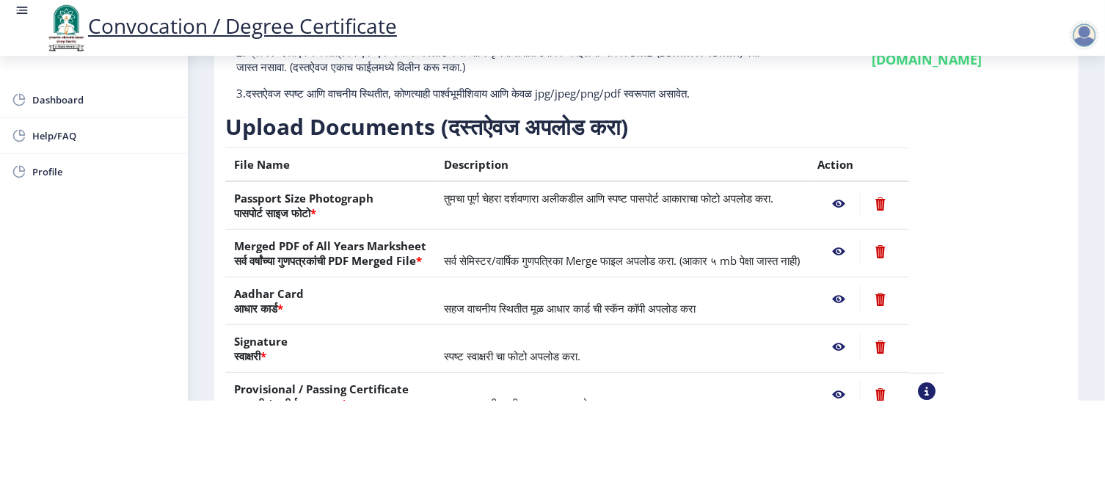
click at [860, 348] on nb-action at bounding box center [838, 347] width 43 height 26
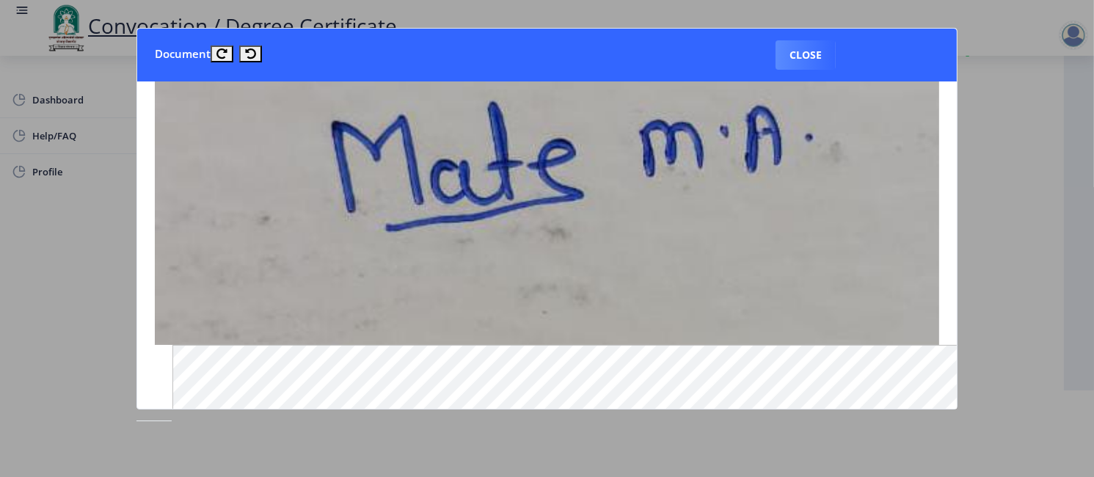
scroll to position [73, 0]
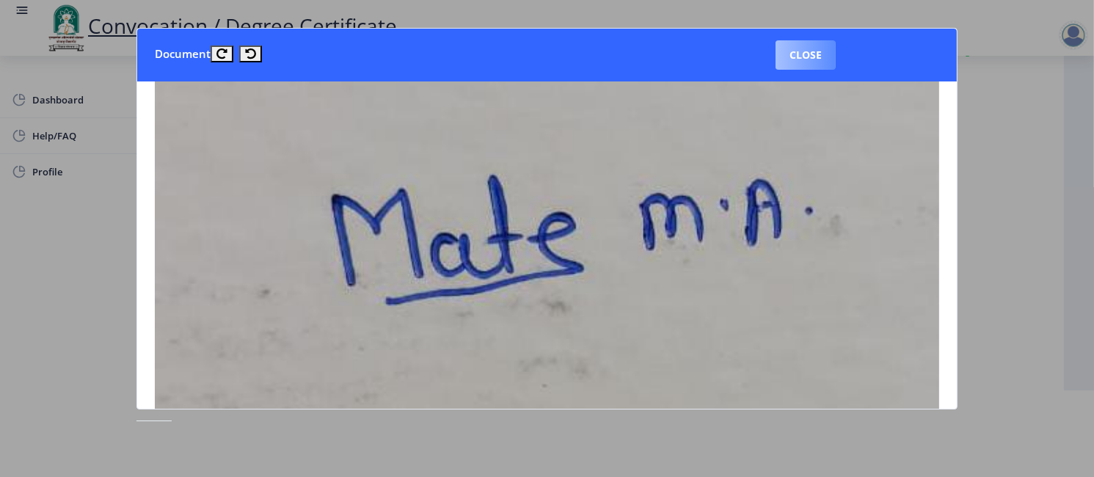
click at [804, 55] on button "Close" at bounding box center [805, 54] width 60 height 29
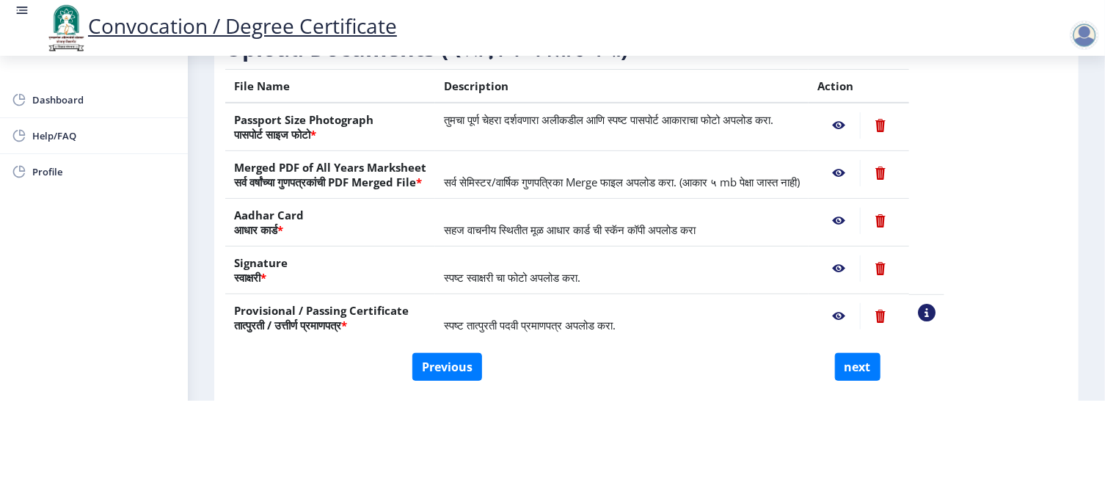
scroll to position [233, 0]
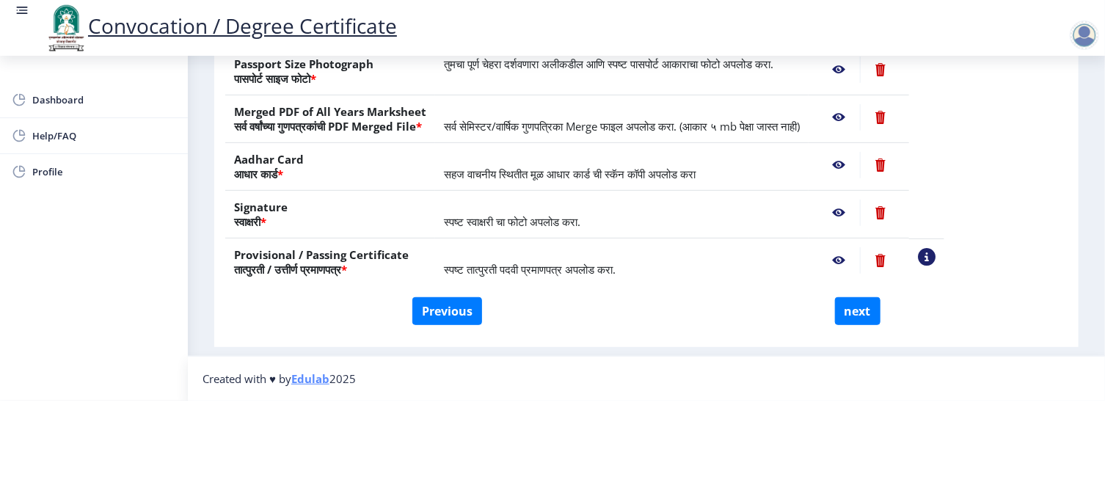
click at [860, 247] on nb-action at bounding box center [838, 260] width 43 height 26
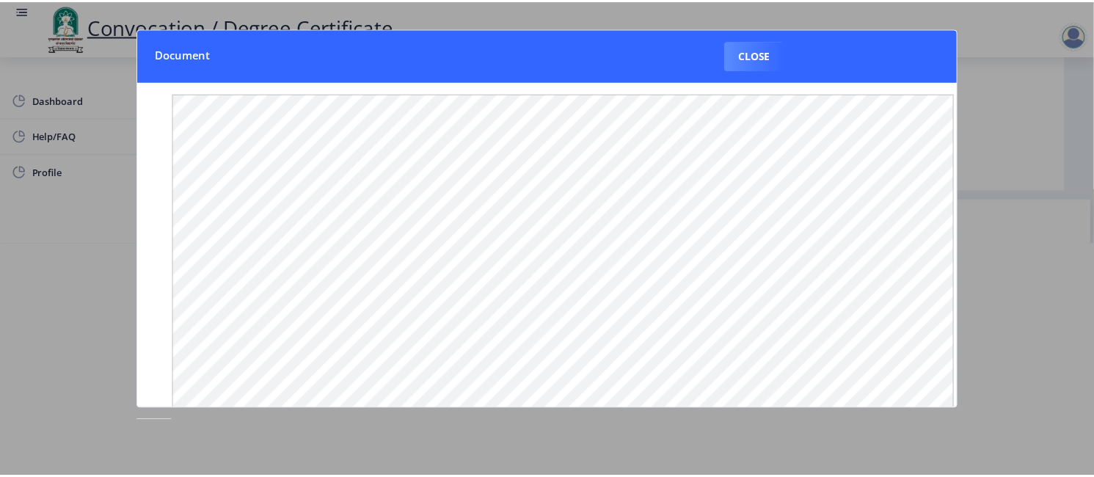
scroll to position [0, 0]
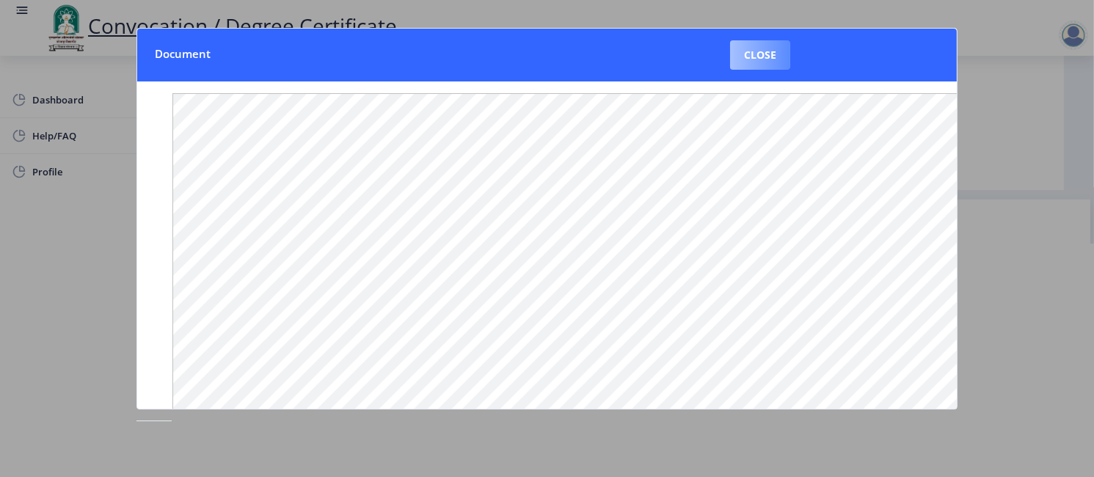
click at [754, 57] on button "Close" at bounding box center [760, 54] width 60 height 29
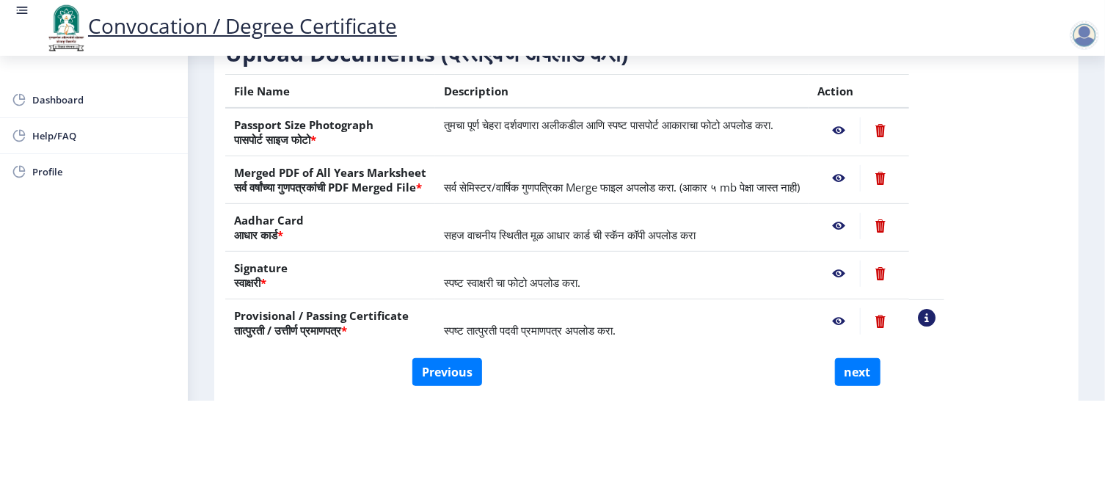
scroll to position [233, 0]
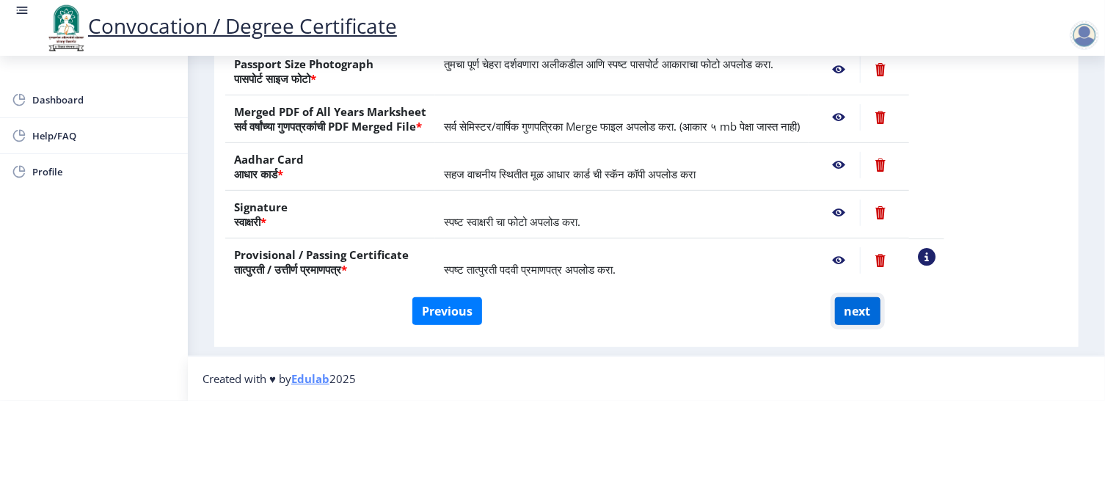
click at [856, 300] on button "next" at bounding box center [857, 311] width 45 height 28
select select
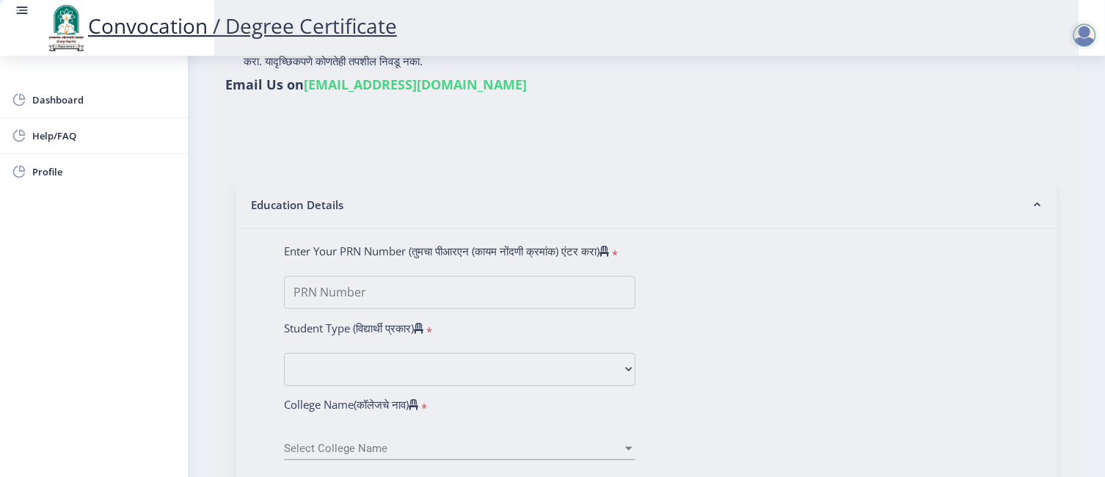
scroll to position [0, 0]
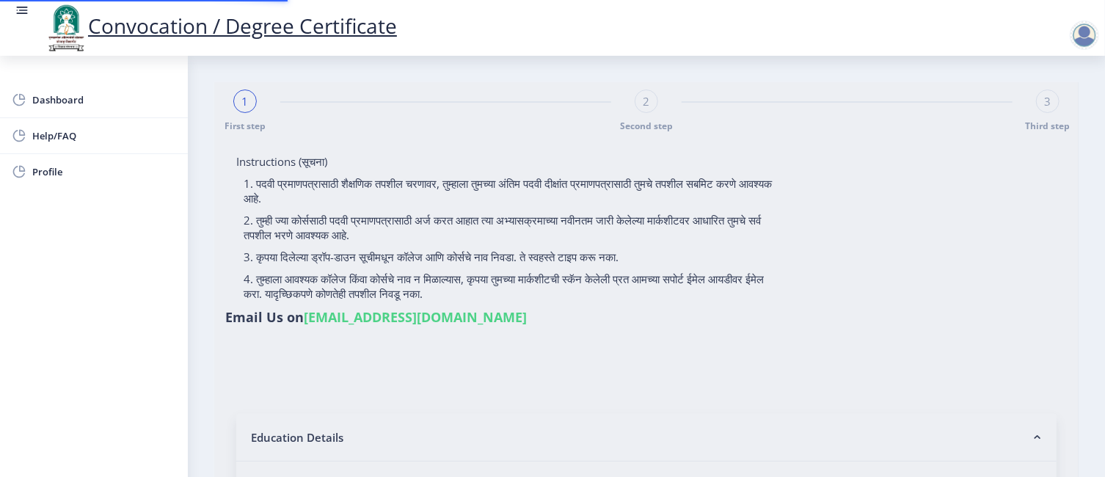
select select
type input "2010032500364234"
select select "Regular"
select select "2015"
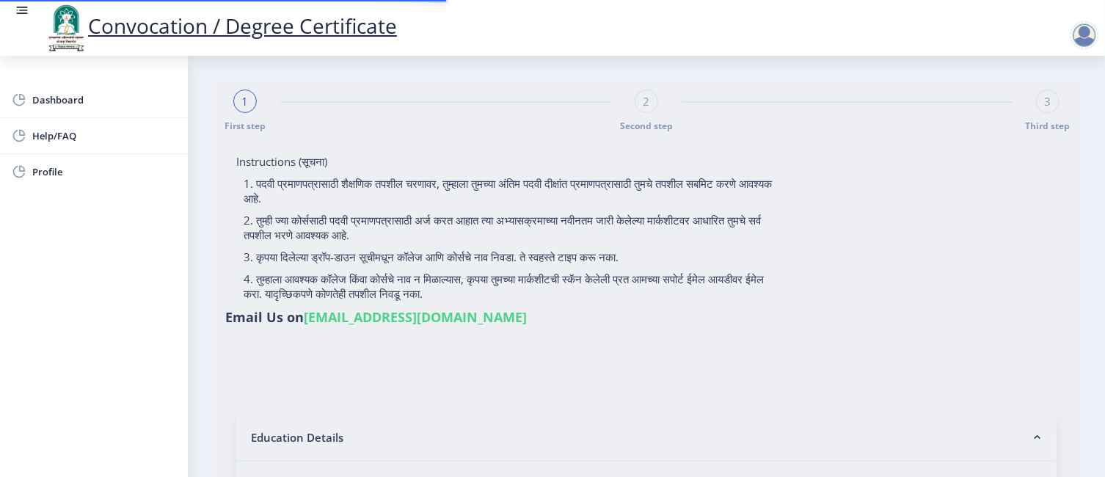
select select "March"
select select "FIRST CLASS"
type input "114767"
select select "Geography"
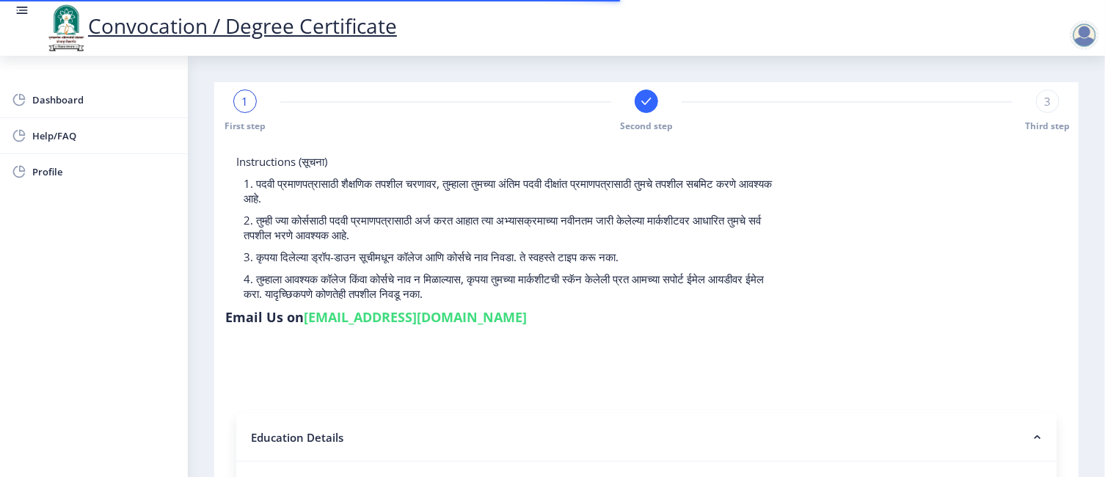
select select
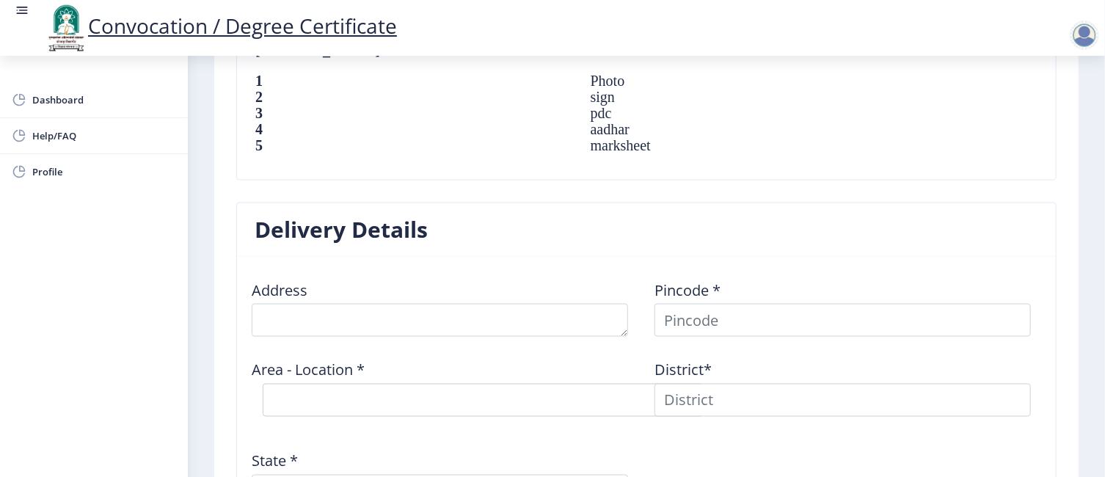
scroll to position [1101, 0]
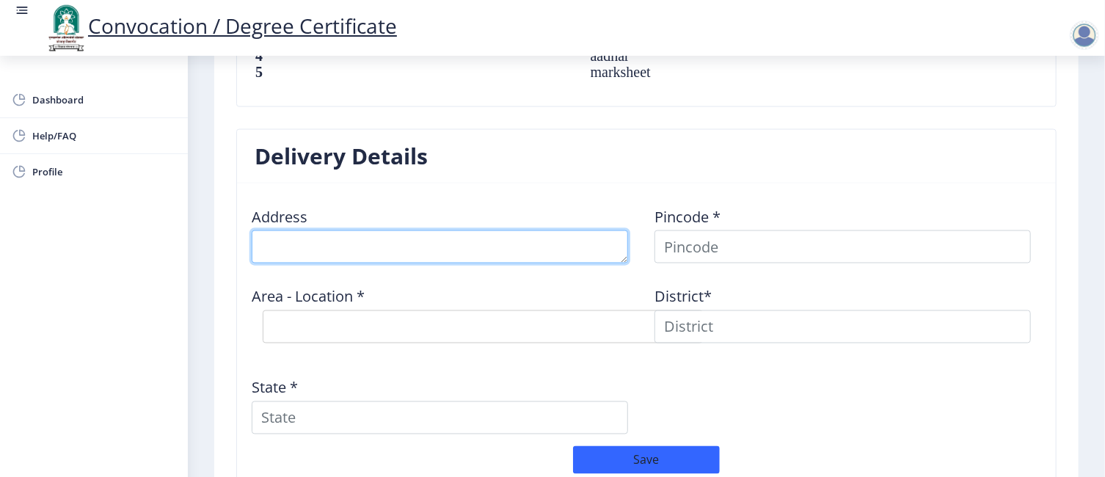
click at [398, 244] on textarea at bounding box center [440, 246] width 376 height 33
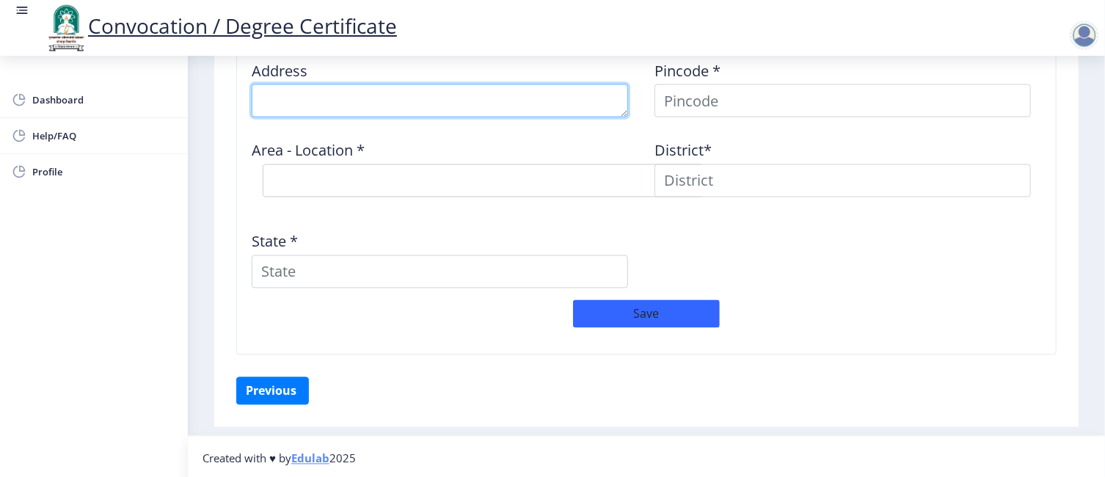
scroll to position [1100, 0]
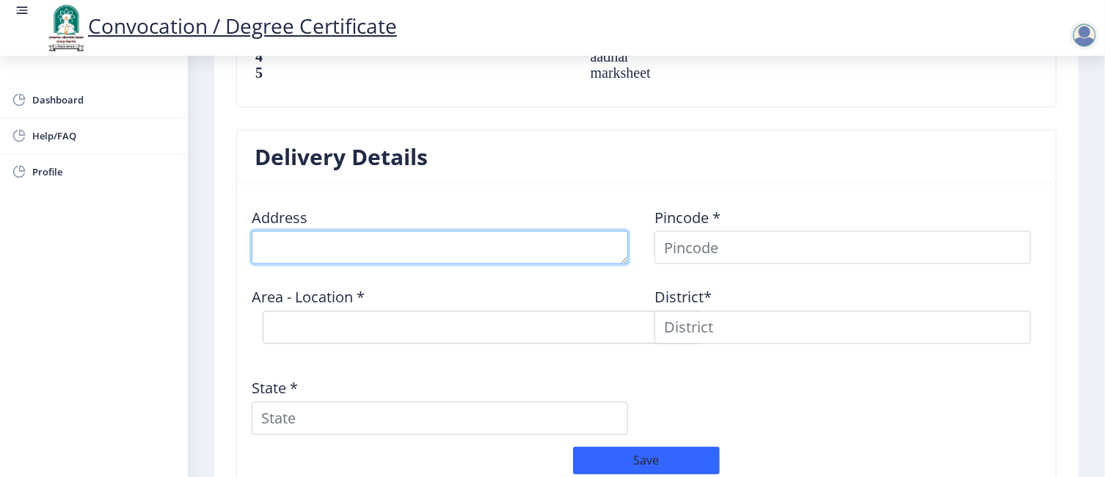
click at [385, 241] on textarea at bounding box center [440, 247] width 376 height 33
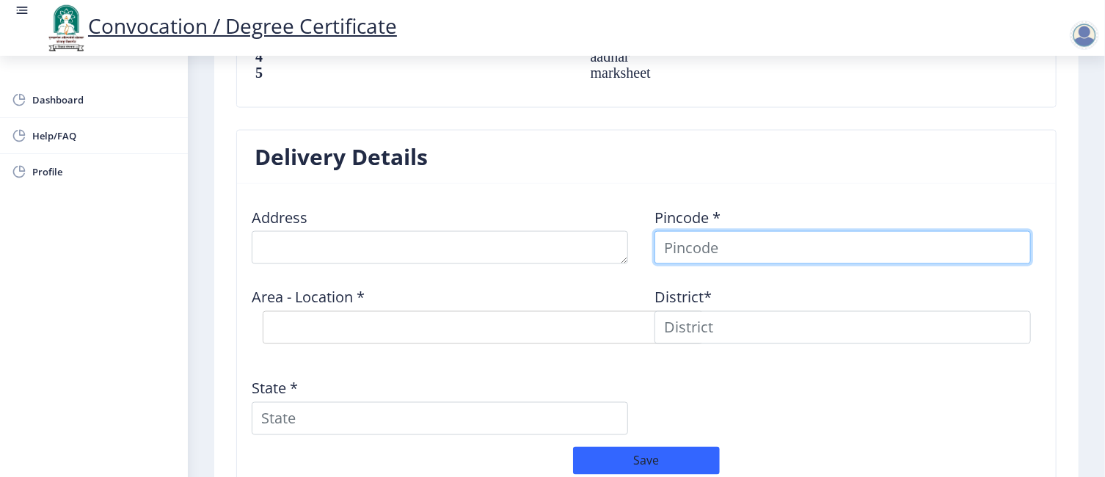
click at [718, 244] on input at bounding box center [842, 247] width 376 height 33
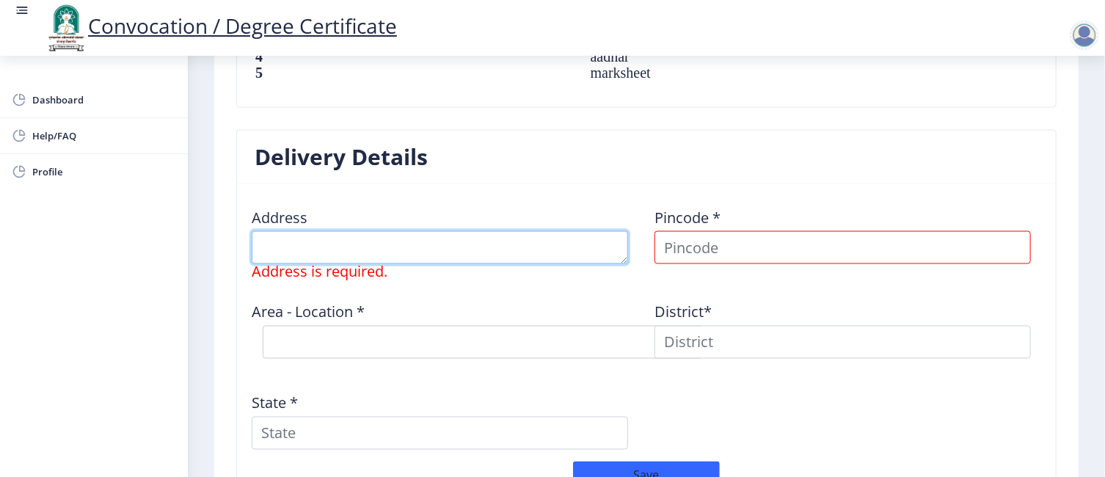
click at [472, 244] on textarea at bounding box center [440, 247] width 376 height 33
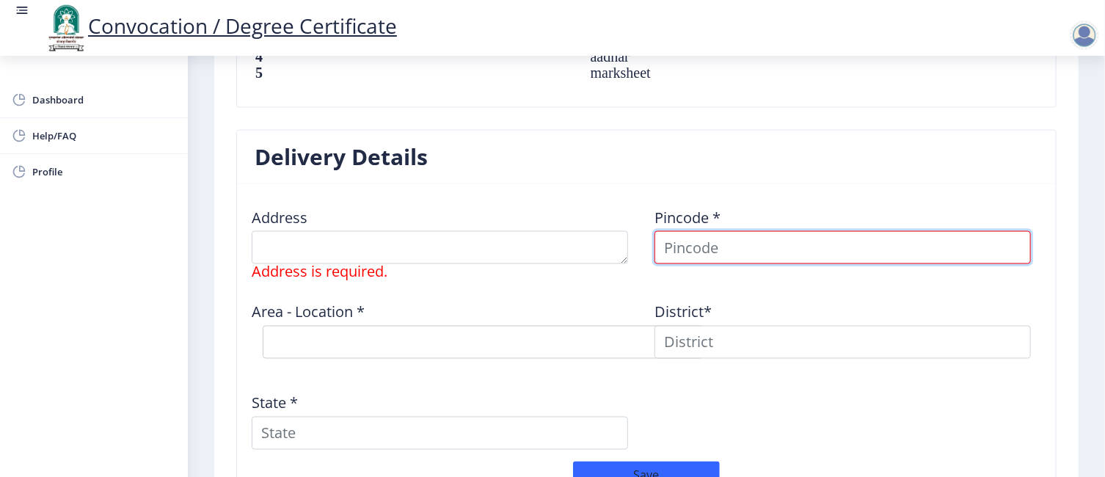
click at [698, 249] on input at bounding box center [842, 247] width 376 height 33
type input "413401"
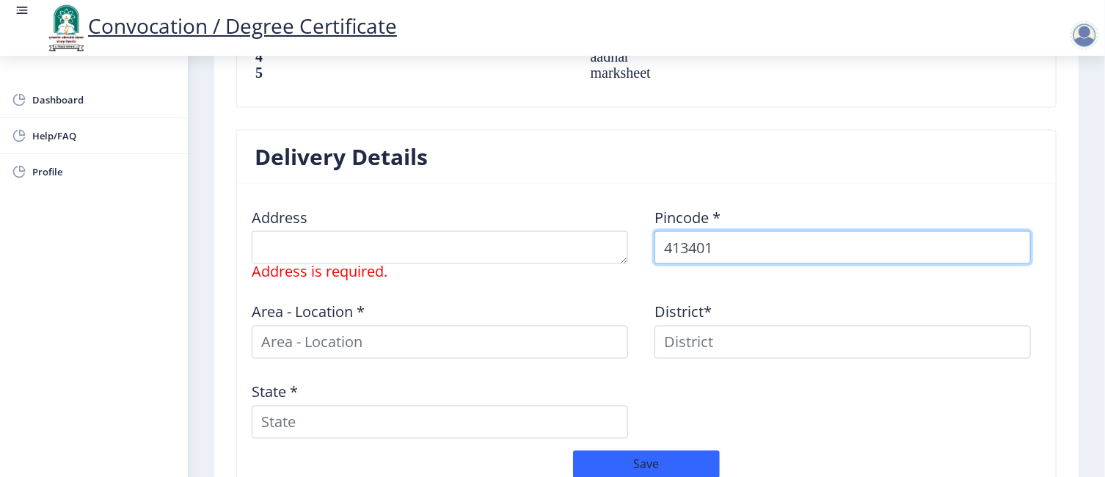
select select
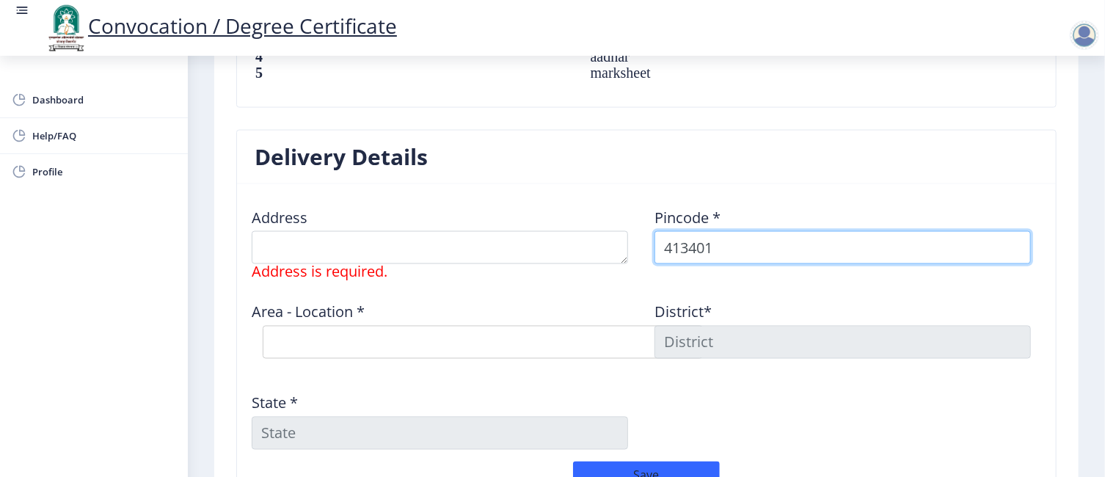
type input "413401"
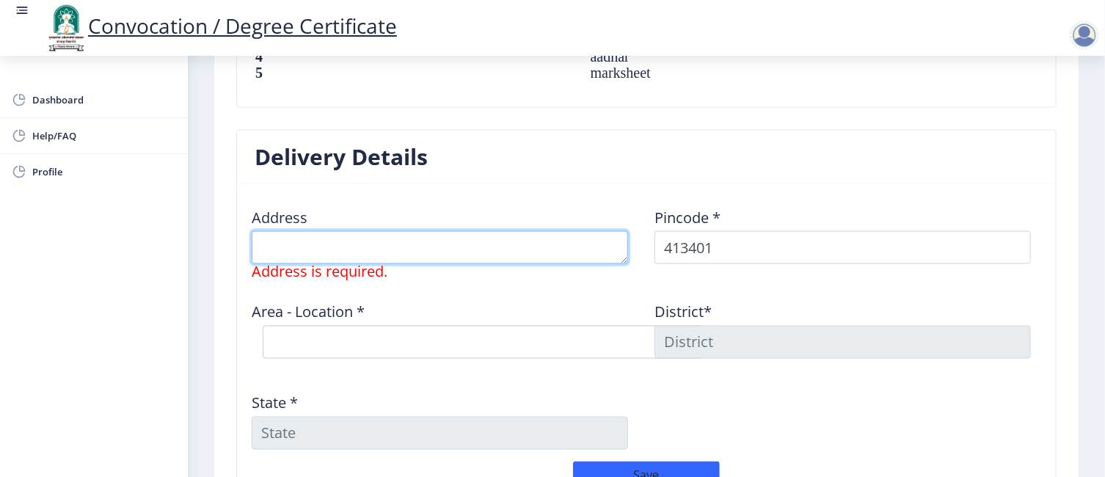
click at [429, 233] on textarea at bounding box center [440, 247] width 376 height 33
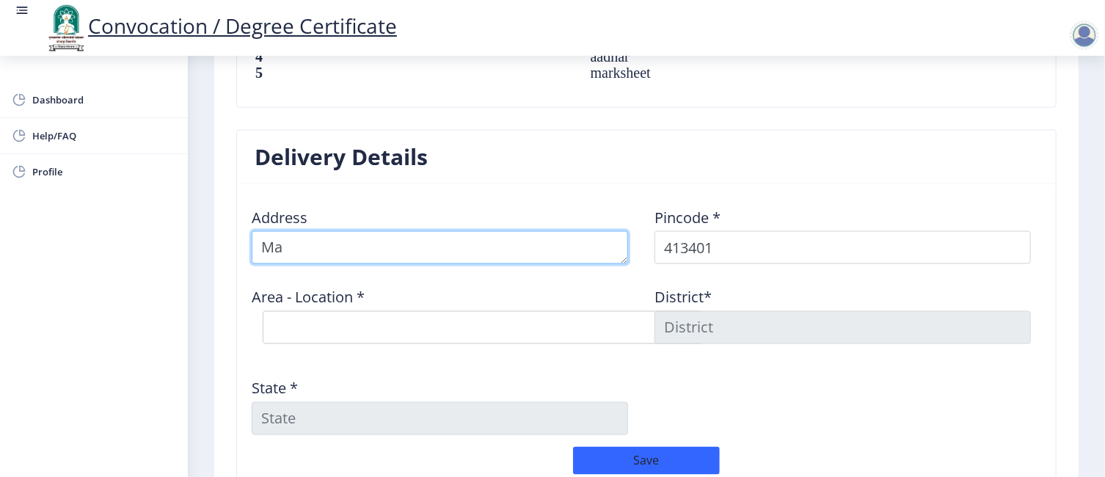
type textarea "M"
type textarea "u"
click at [410, 244] on textarea at bounding box center [440, 247] width 376 height 33
type textarea "Upale Dumala madhli galli"
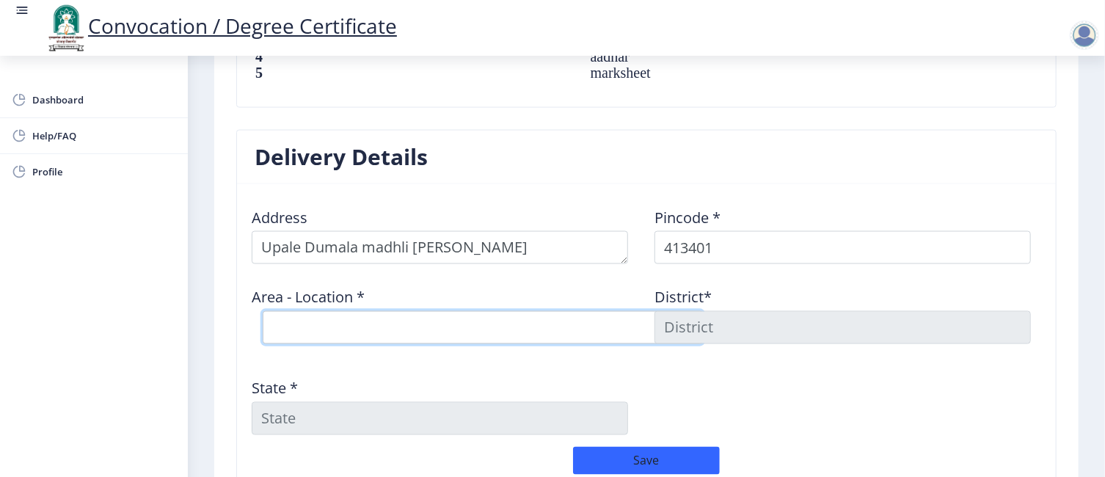
click at [322, 318] on select "Select Area Location Barshi S.O Bhatambre B.O Deogaon B.O Gadegaon B.O Gulpoli …" at bounding box center [483, 327] width 440 height 33
select select "25: Object"
click at [263, 311] on select "Select Area Location Barshi S.O Bhatambre B.O Deogaon B.O Gadegaon B.O Gulpoli …" at bounding box center [483, 327] width 440 height 33
type input "SOLAPUR"
type input "Maharashtra"
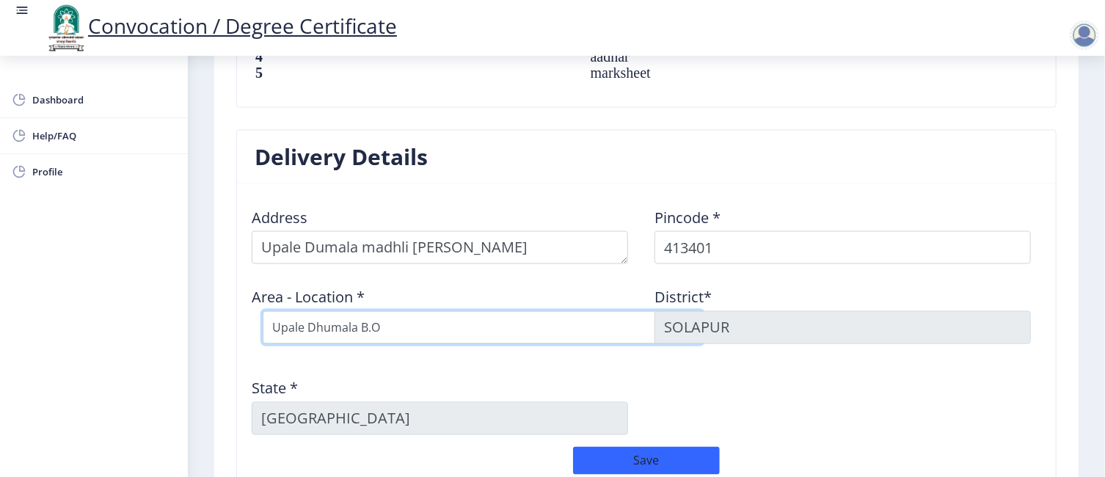
scroll to position [1247, 0]
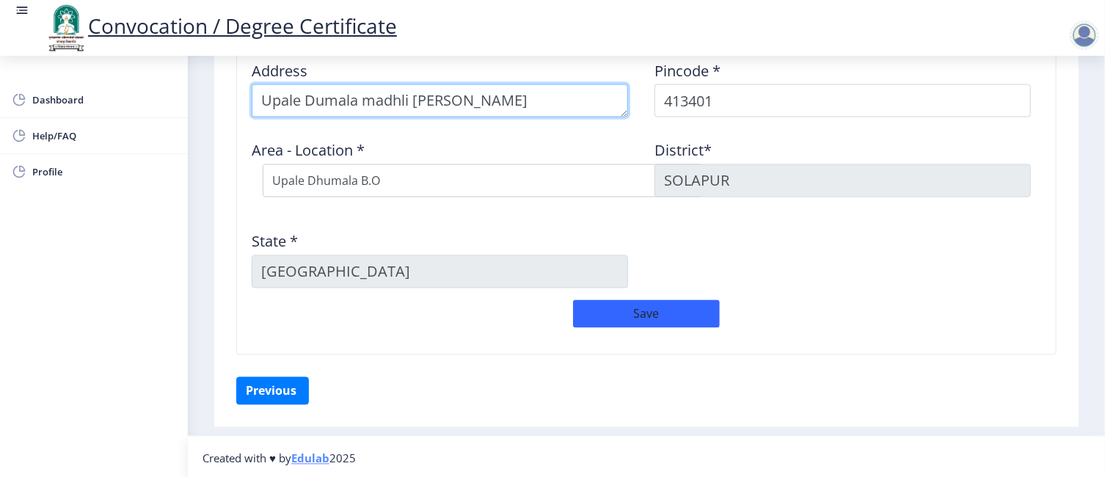
click at [451, 101] on textarea at bounding box center [440, 100] width 376 height 33
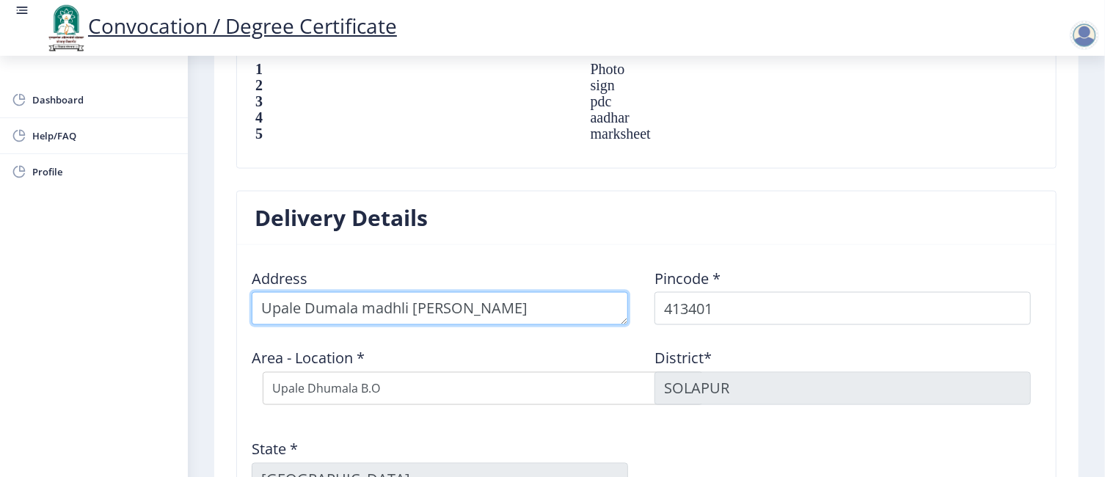
scroll to position [1026, 0]
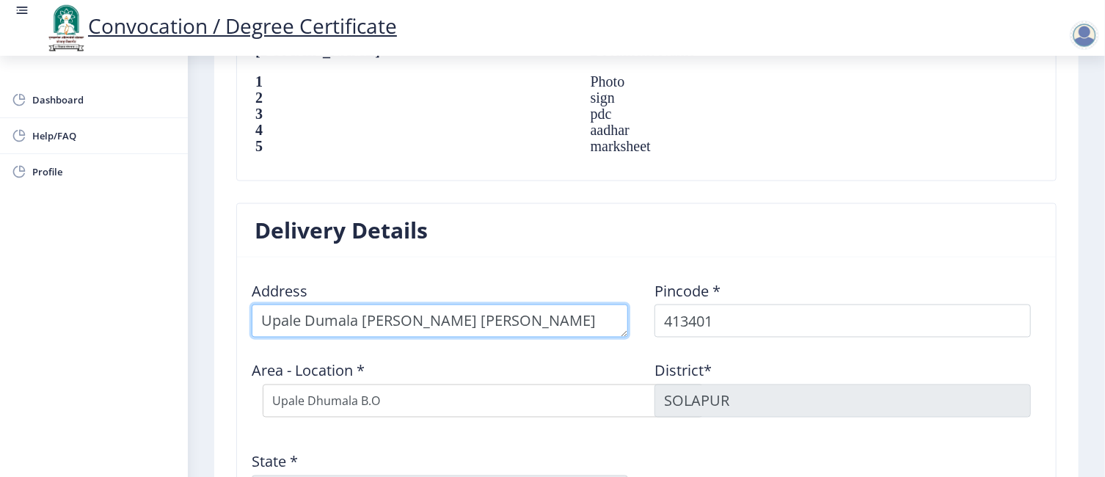
click at [357, 318] on textarea at bounding box center [440, 320] width 376 height 33
click at [444, 318] on textarea at bounding box center [440, 320] width 376 height 33
click at [600, 318] on textarea at bounding box center [440, 320] width 376 height 33
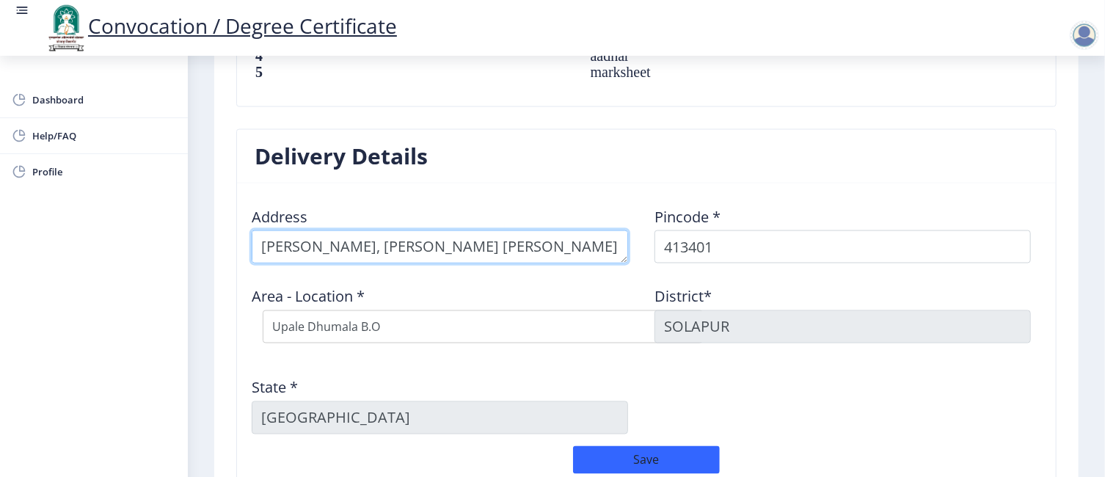
scroll to position [1247, 0]
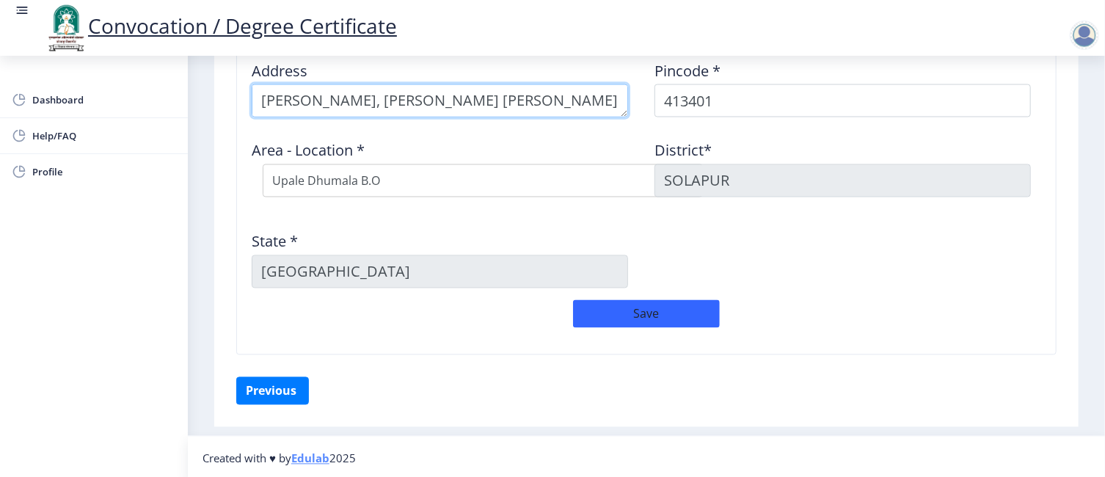
click at [611, 100] on textarea at bounding box center [440, 100] width 376 height 33
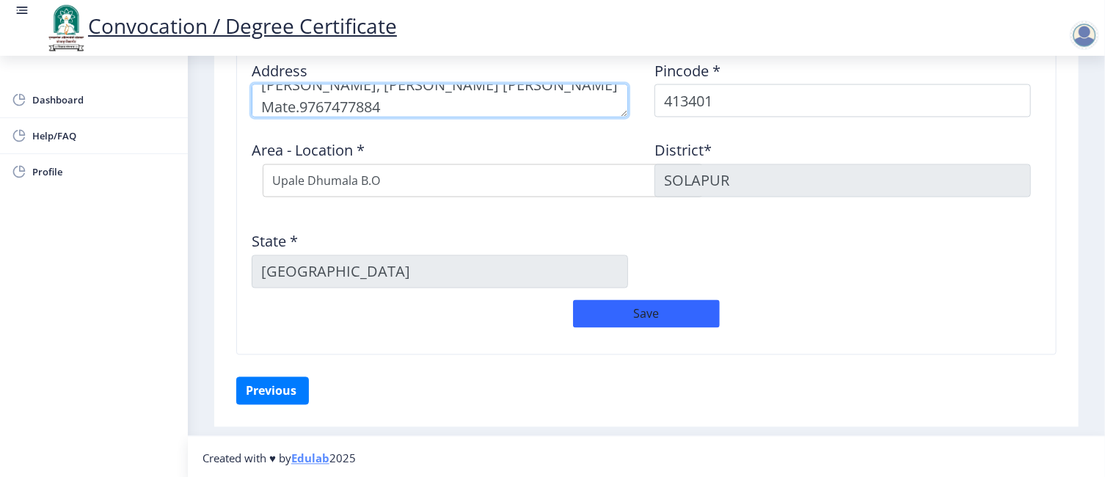
scroll to position [1100, 0]
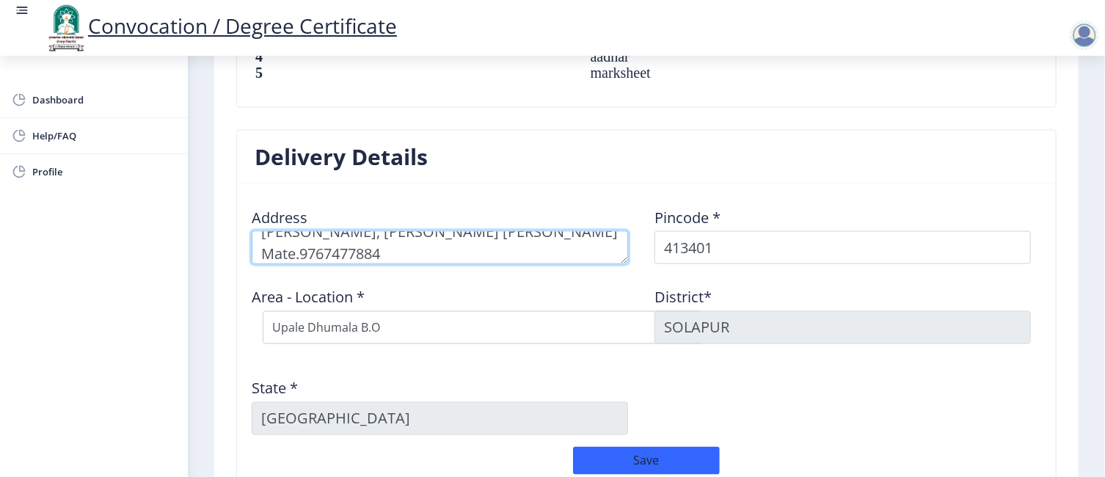
click at [302, 252] on textarea at bounding box center [440, 247] width 376 height 33
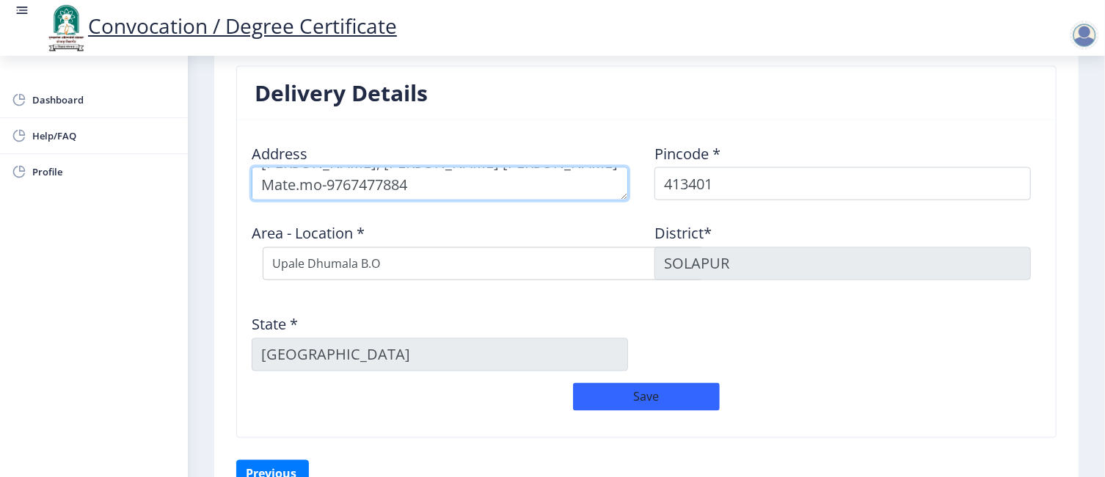
scroll to position [1247, 0]
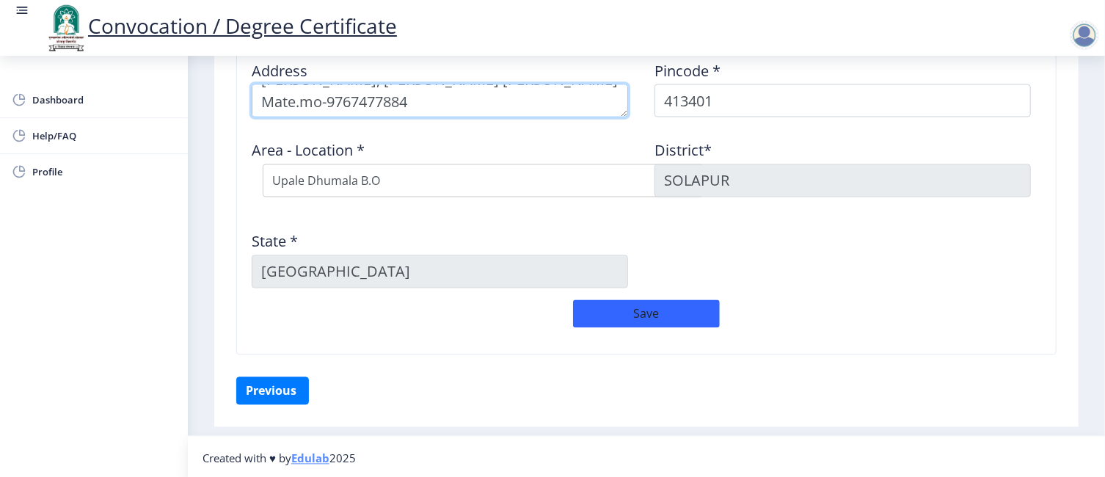
type textarea "Upale Dumala, madhli galli, Anand Subhash Mate.mo-9767477884"
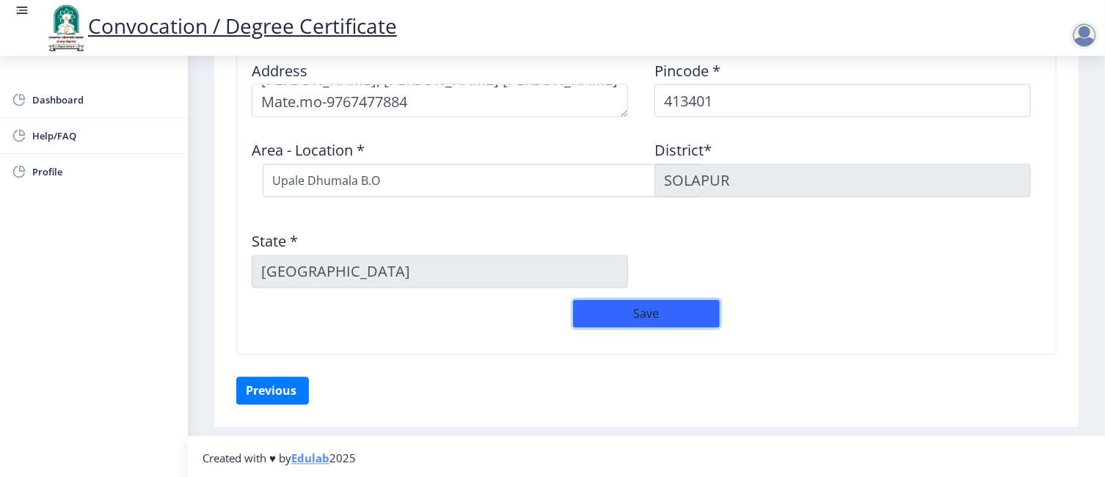
click at [647, 308] on button "Save" at bounding box center [646, 314] width 147 height 28
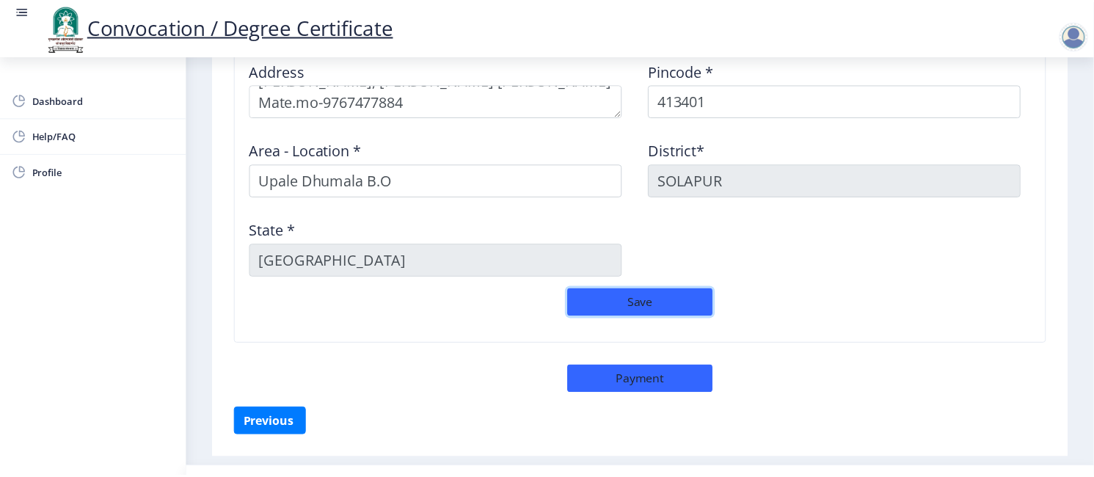
scroll to position [1277, 0]
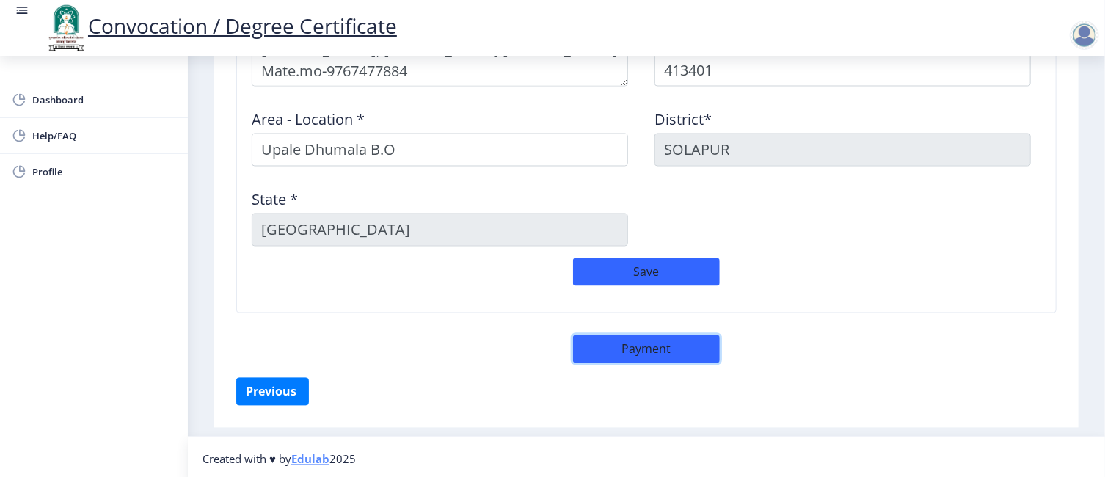
click at [649, 343] on button "Payment" at bounding box center [646, 349] width 147 height 28
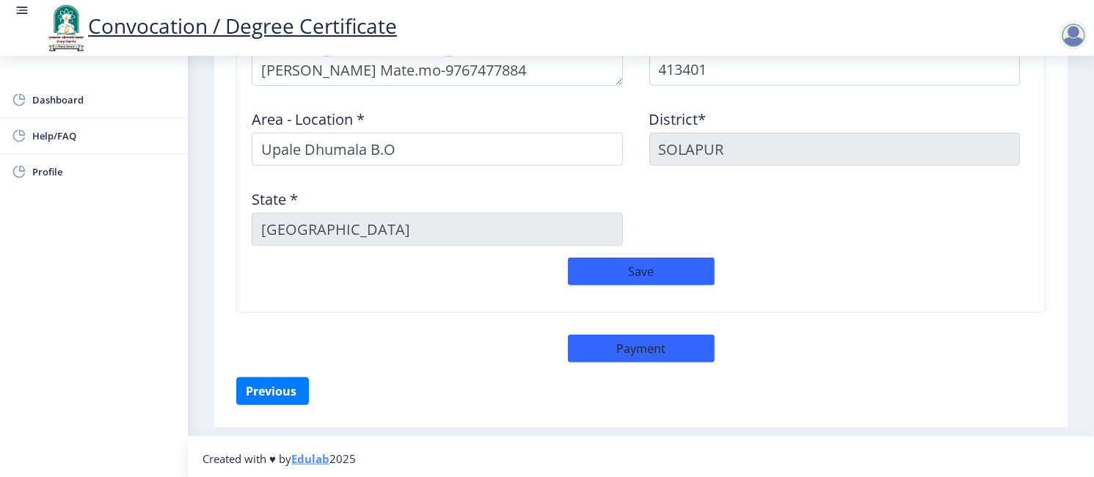
select select "sealed"
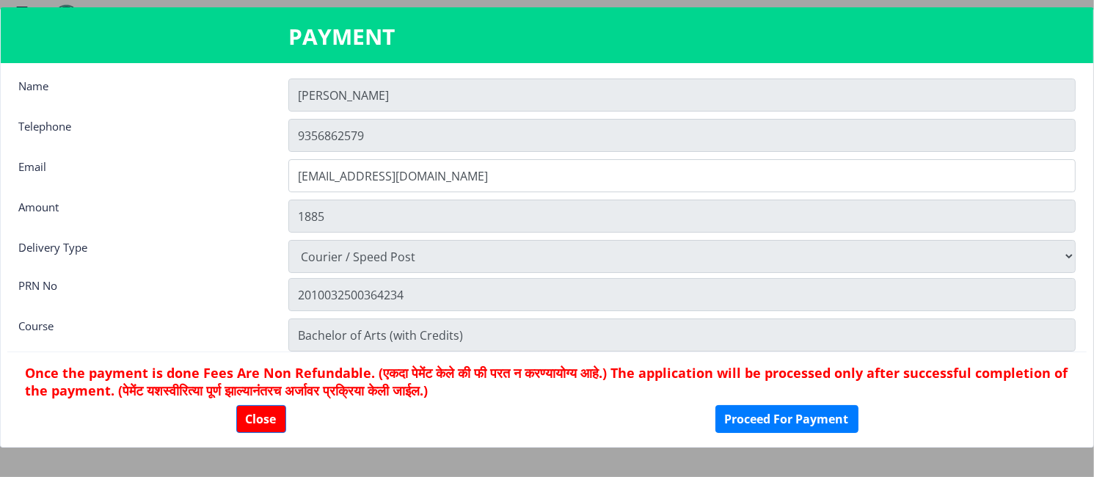
scroll to position [0, 0]
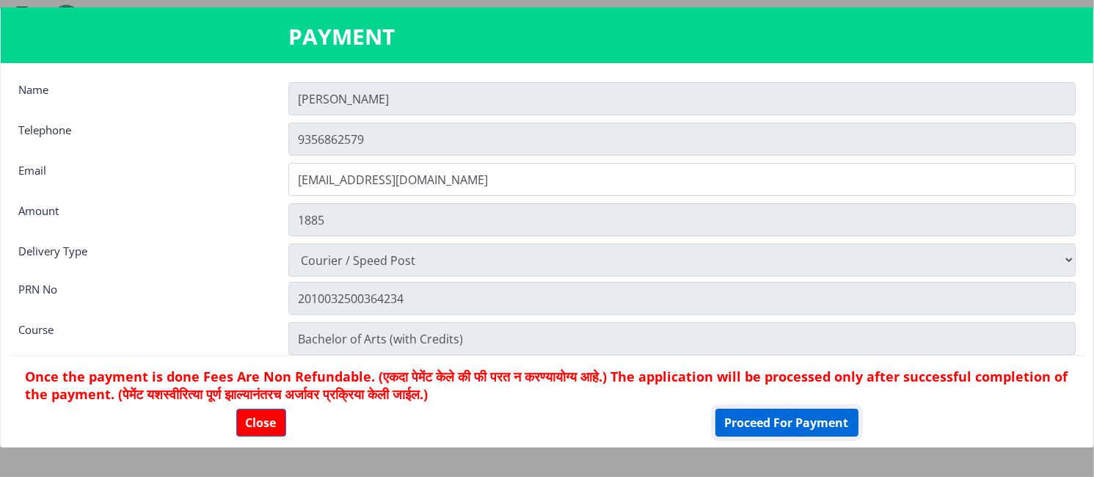
click at [786, 417] on button "Proceed For Payment" at bounding box center [786, 423] width 143 height 28
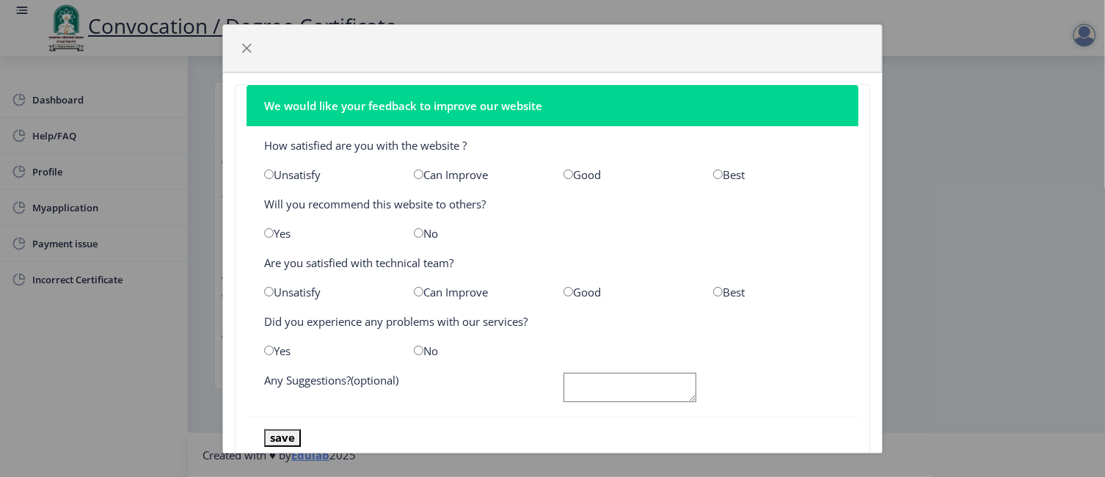
click at [563, 171] on input "radio" at bounding box center [568, 174] width 10 height 10
radio input "true"
click at [269, 232] on input "radio" at bounding box center [269, 233] width 10 height 10
radio input "true"
click at [563, 288] on input "radio" at bounding box center [568, 292] width 10 height 10
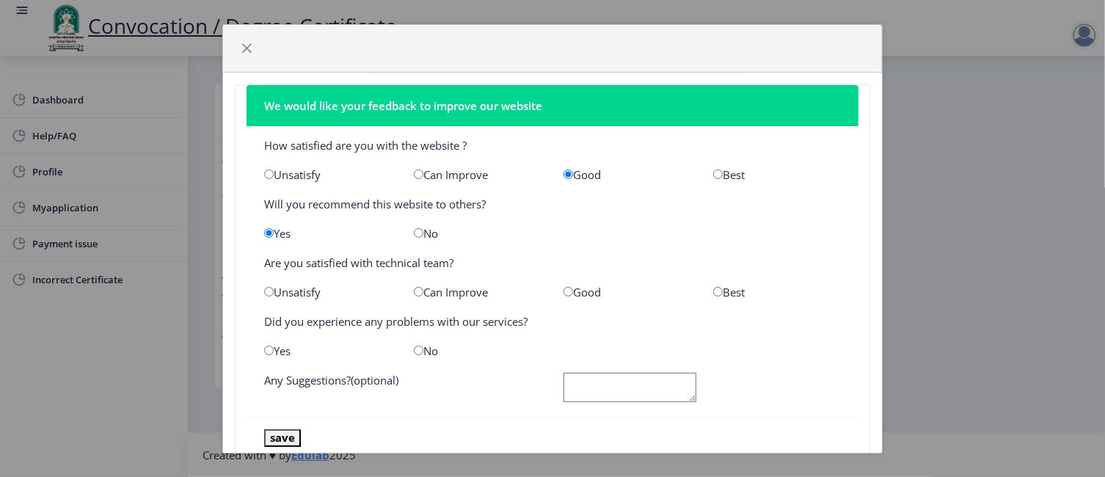
radio input "true"
click at [268, 349] on input "radio" at bounding box center [269, 351] width 10 height 10
radio input "true"
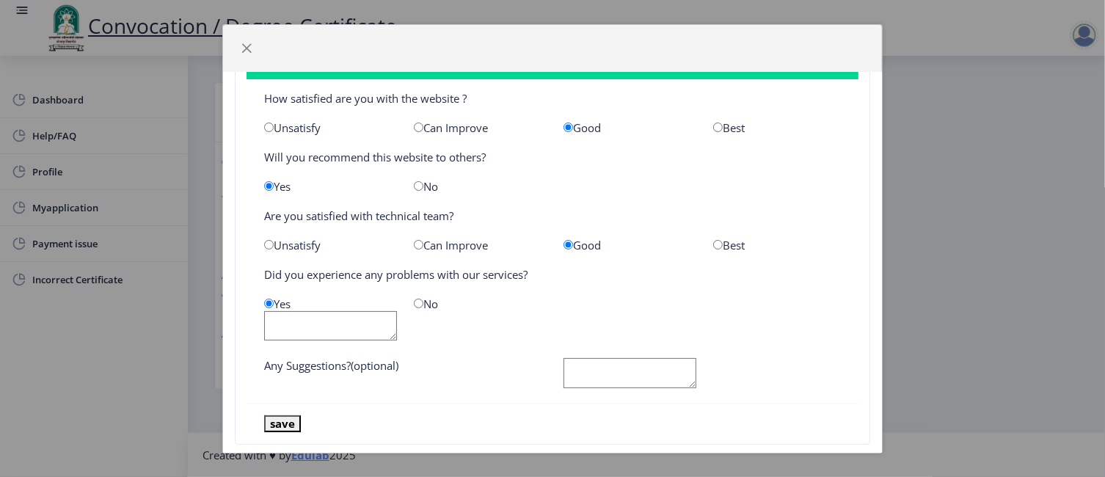
scroll to position [70, 0]
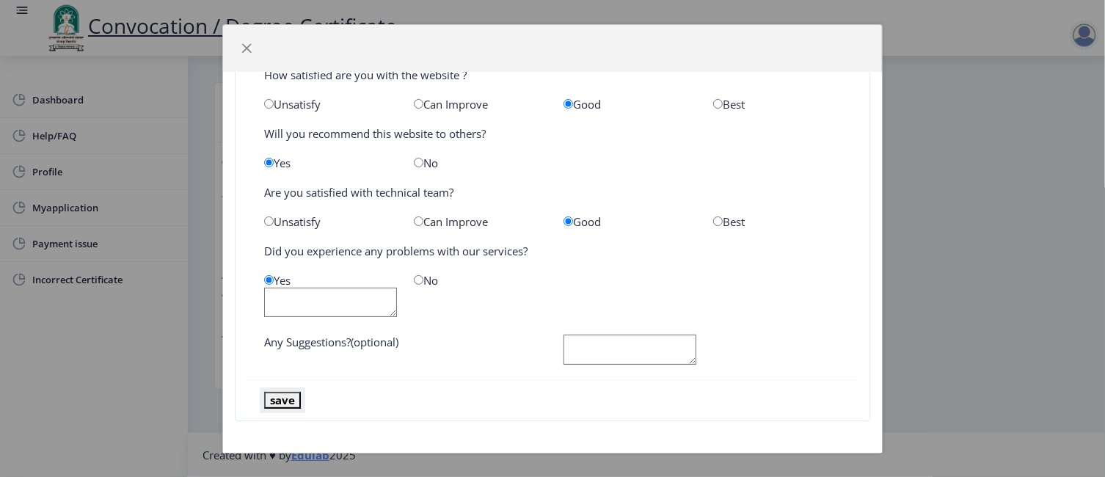
click at [284, 397] on button "save" at bounding box center [282, 400] width 37 height 17
click at [576, 341] on textarea at bounding box center [629, 350] width 133 height 30
type textarea "no"
click at [285, 399] on button "save" at bounding box center [282, 400] width 37 height 17
click at [294, 300] on textarea at bounding box center [330, 303] width 133 height 30
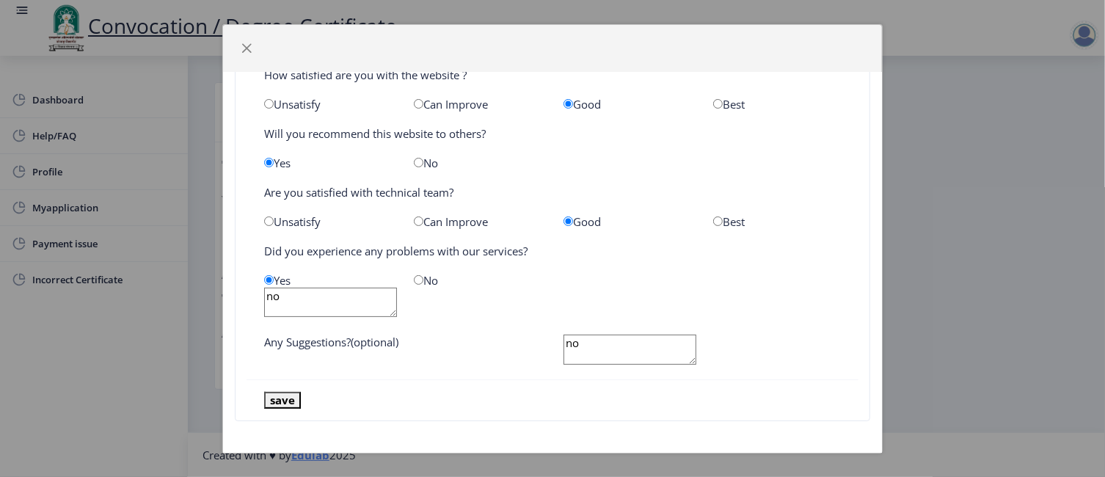
type textarea "no"
click at [285, 395] on button "save" at bounding box center [282, 400] width 37 height 17
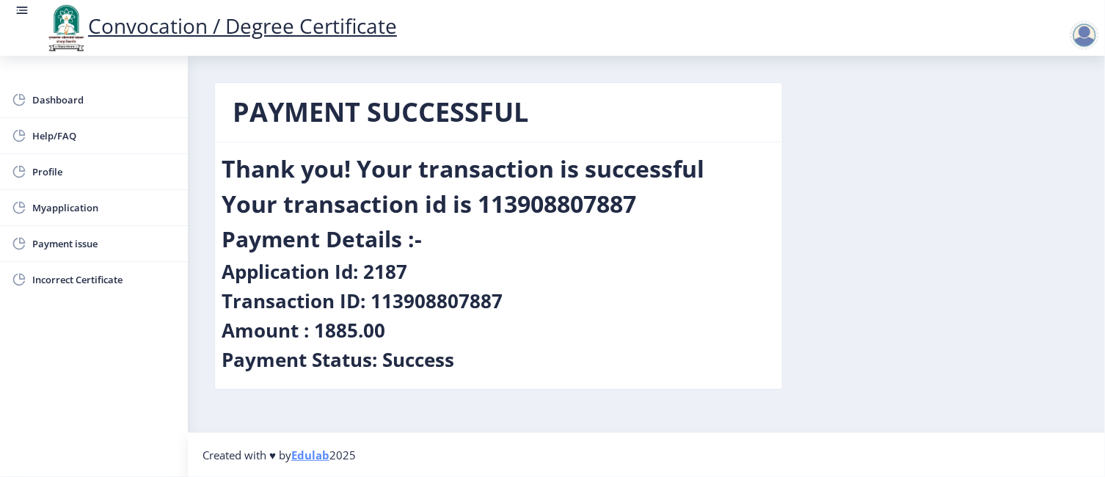
click at [1086, 32] on div at bounding box center [1084, 35] width 29 height 29
click at [825, 180] on div "PAYMENT SUCCESSFUL Thank you! Your transaction is successful Your transaction i…" at bounding box center [646, 246] width 886 height 329
click at [48, 164] on span "Profile" at bounding box center [104, 172] width 144 height 18
select select
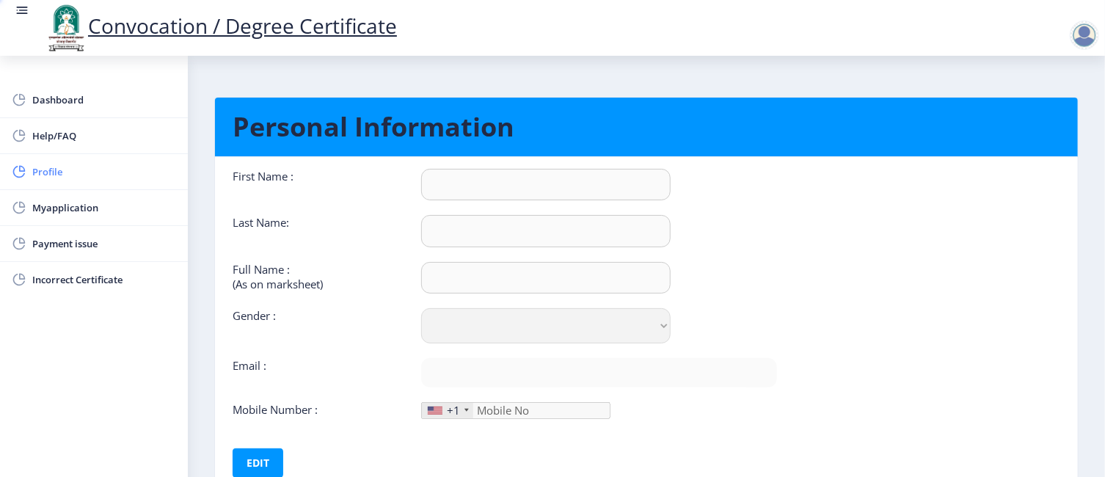
type input "Manisha"
type input "Mate"
type input "Manisha Ganapat Bhosale"
select select "[DEMOGRAPHIC_DATA]"
type input "matemanisha77@gmail.com"
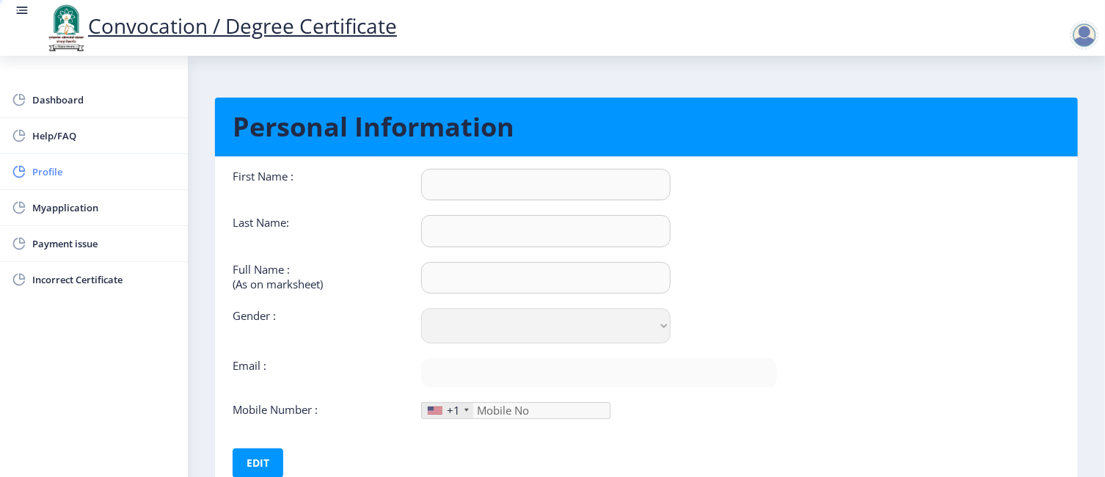
type input "9356862579"
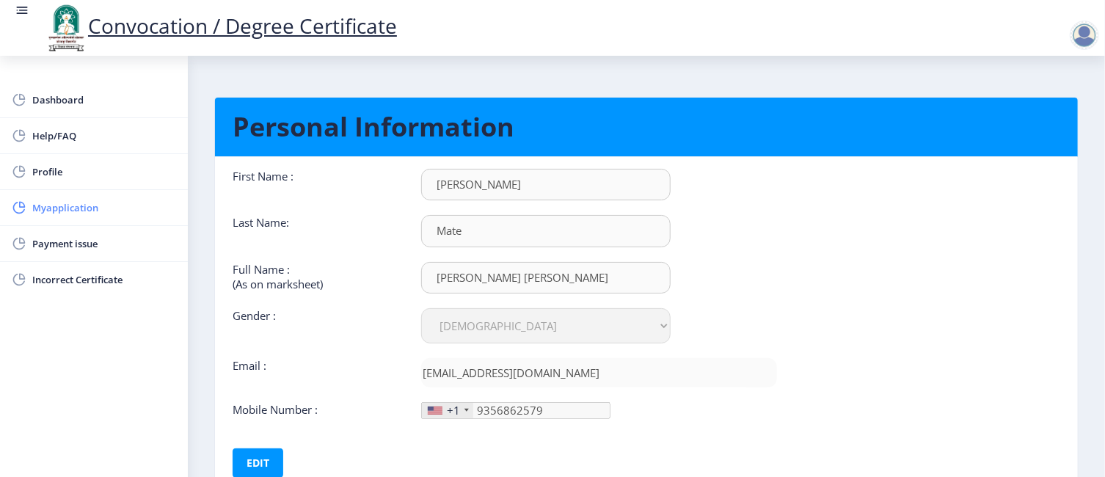
click at [62, 202] on span "Myapplication" at bounding box center [104, 208] width 144 height 18
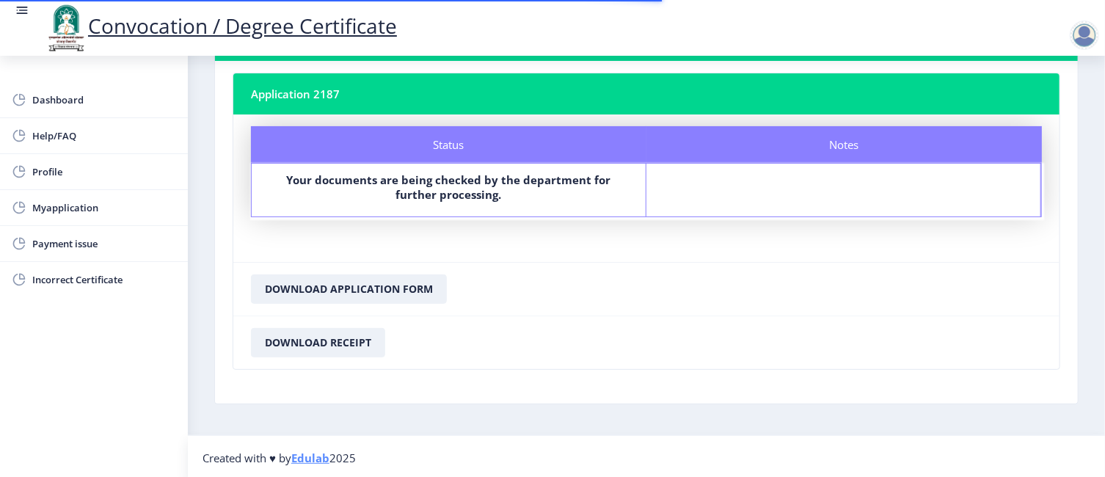
scroll to position [76, 0]
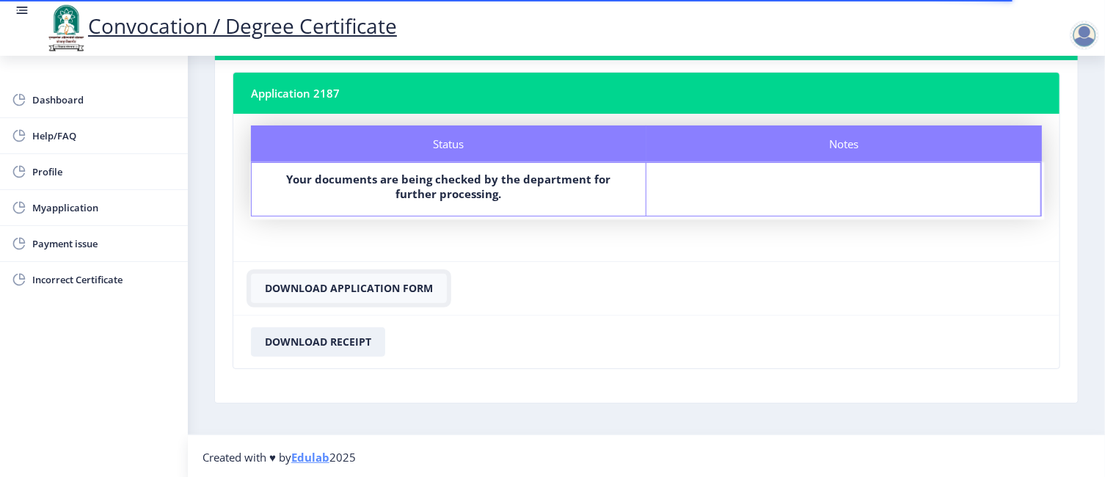
click at [340, 285] on button "Download Application Form" at bounding box center [349, 288] width 196 height 29
click at [318, 340] on button "Download Receipt" at bounding box center [318, 341] width 134 height 29
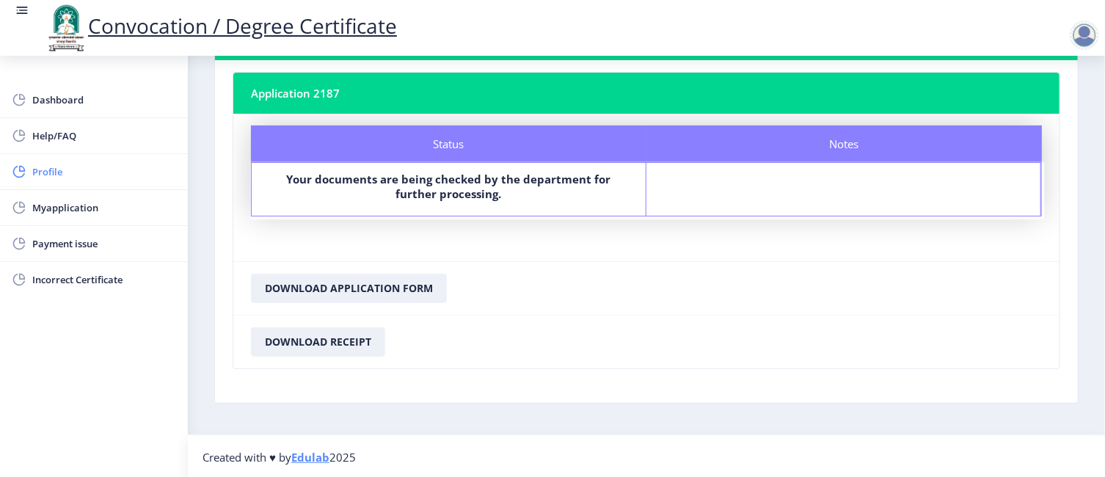
click at [56, 172] on span "Profile" at bounding box center [104, 172] width 144 height 18
select select
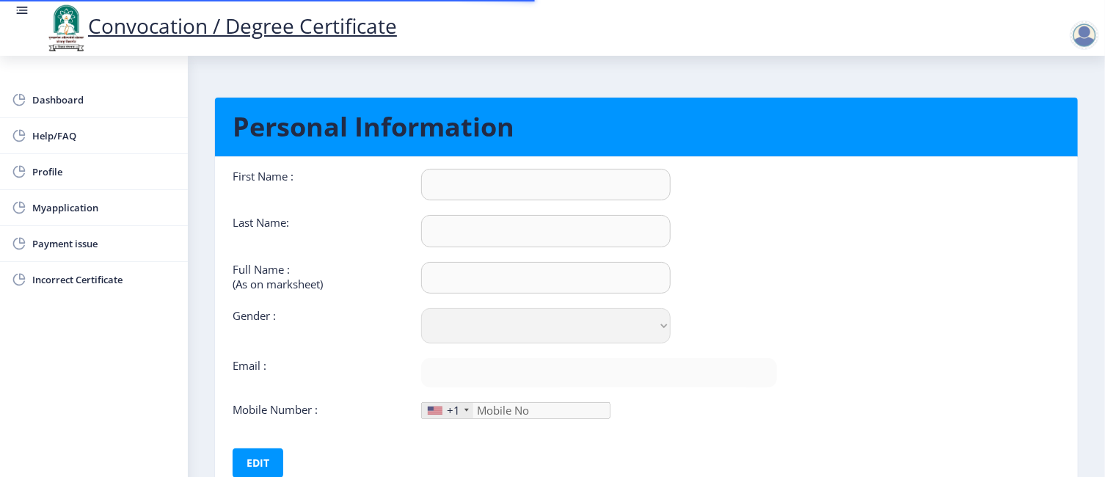
type input "Manisha"
type input "Mate"
type input "Manisha Ganapat Bhosale"
select select "[DEMOGRAPHIC_DATA]"
type input "matemanisha77@gmail.com"
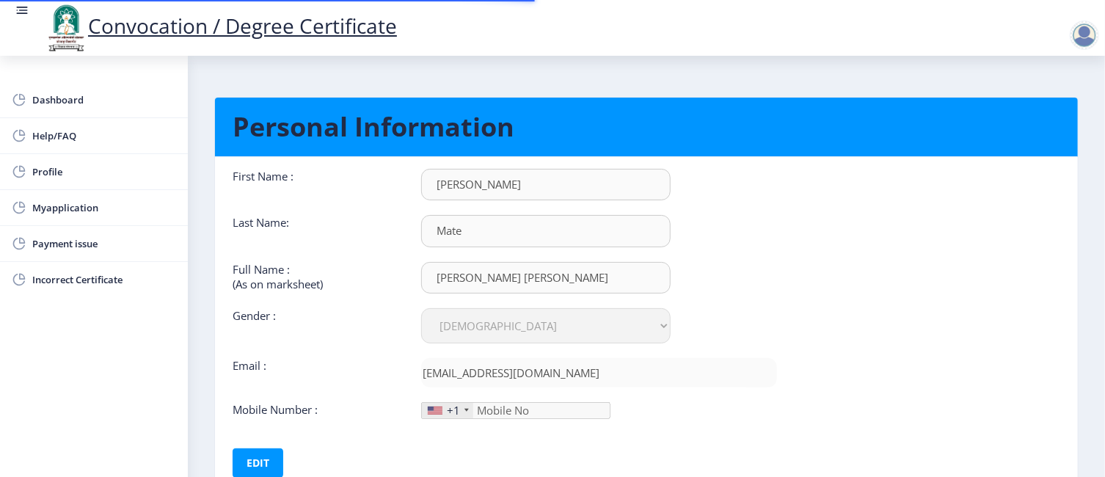
type input "9356862579"
click at [1085, 39] on div at bounding box center [1084, 35] width 29 height 29
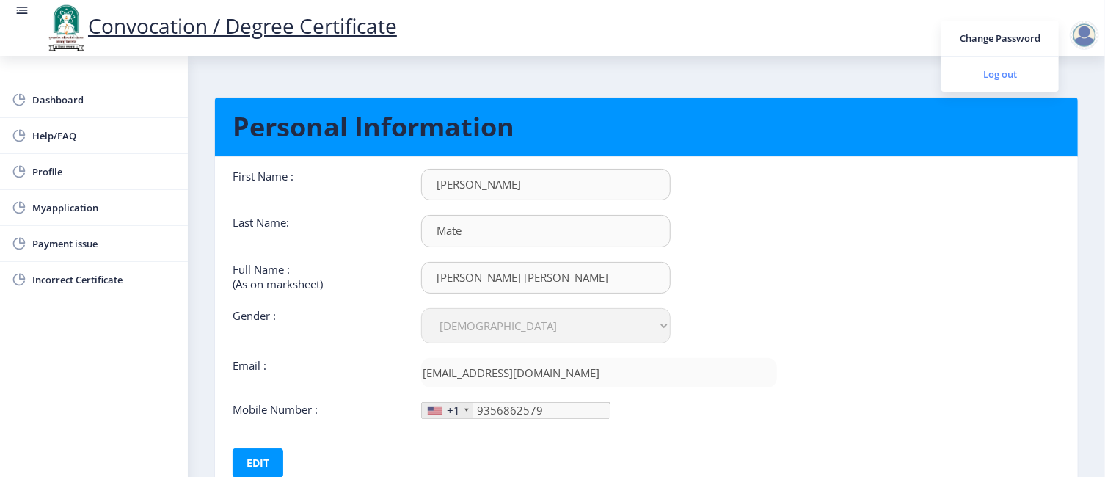
click at [1012, 77] on span "Log out" at bounding box center [1000, 74] width 94 height 18
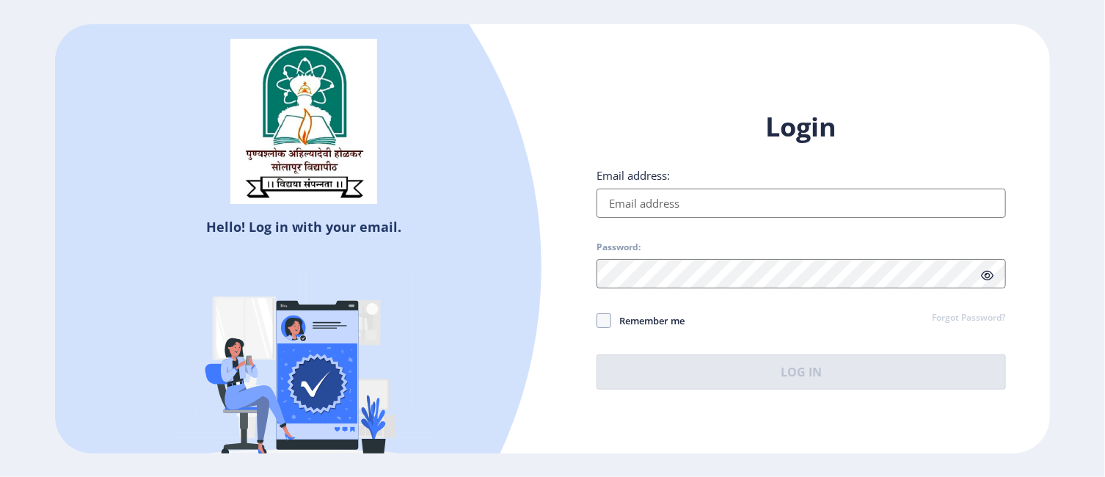
click at [763, 196] on input "Email address:" at bounding box center [800, 203] width 409 height 29
type input "matemanisha77@gmail.com"
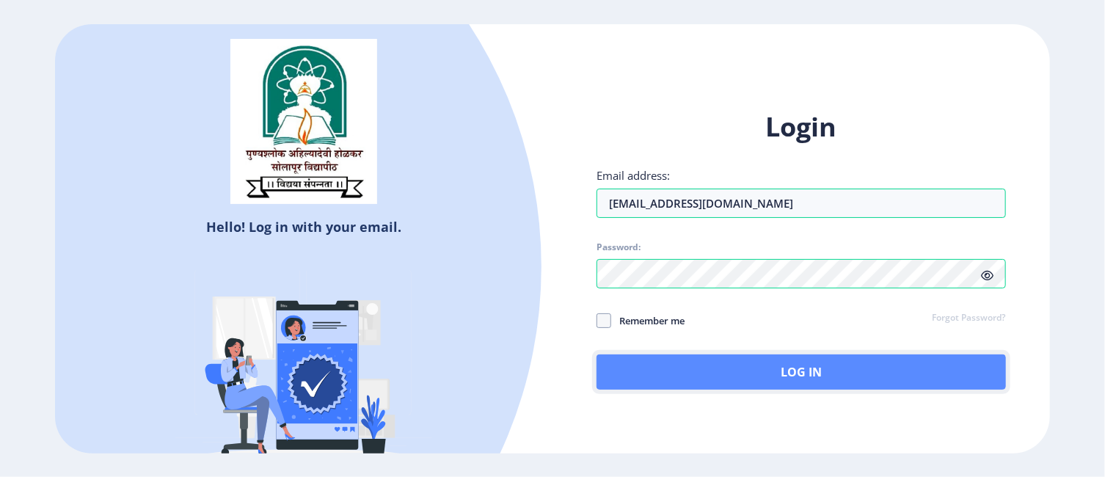
click at [775, 368] on button "Log In" at bounding box center [800, 371] width 409 height 35
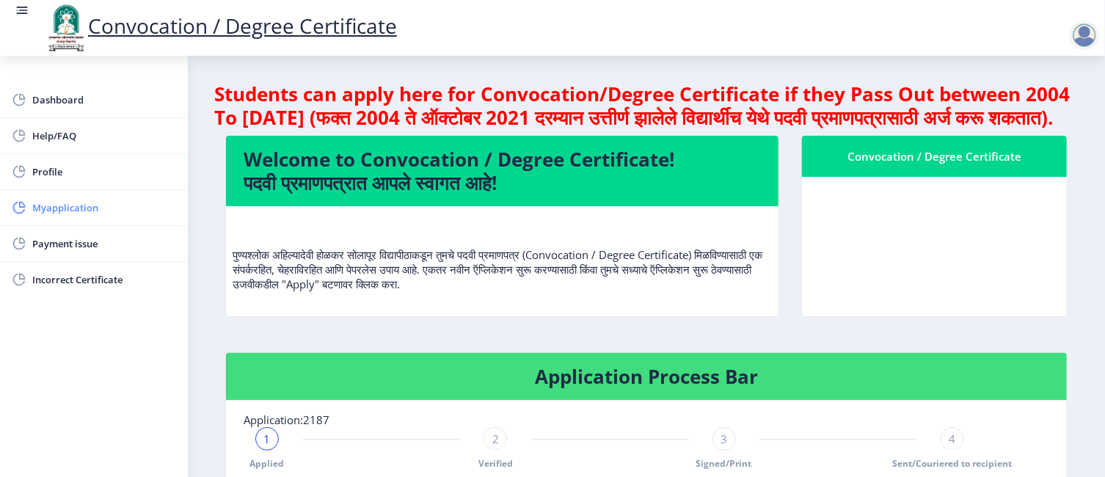
click at [58, 208] on span "Myapplication" at bounding box center [104, 208] width 144 height 18
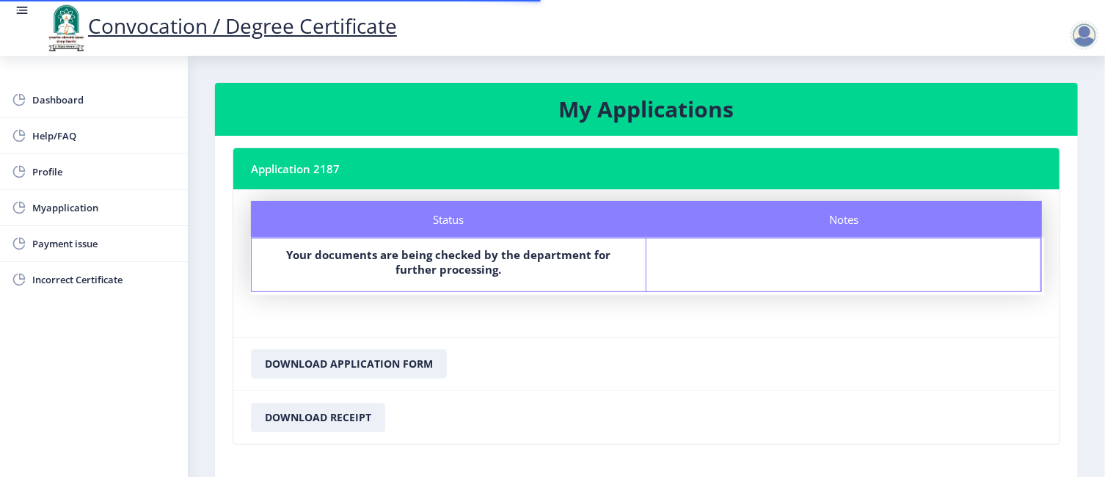
scroll to position [76, 0]
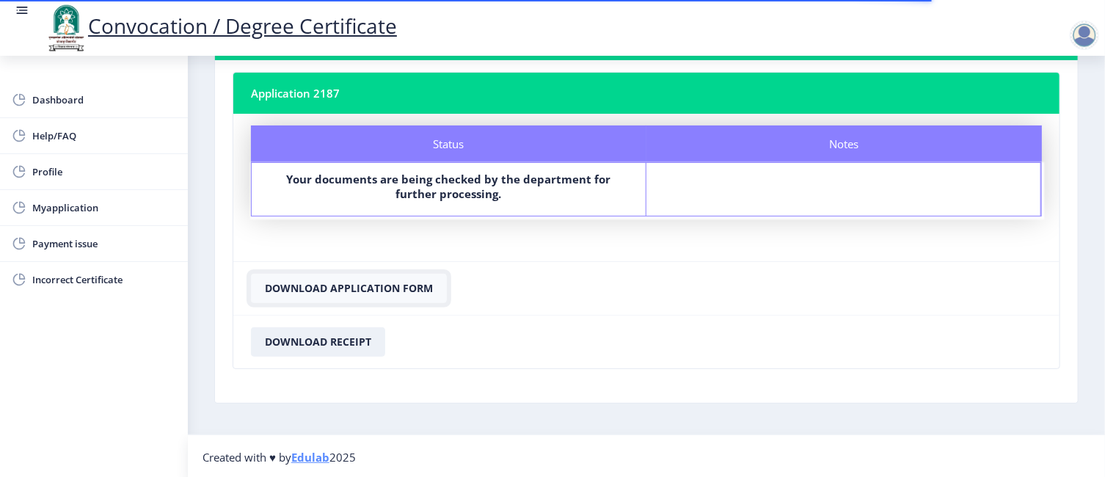
click at [341, 286] on button "Download Application Form" at bounding box center [349, 288] width 196 height 29
click at [335, 341] on button "Download Receipt" at bounding box center [318, 341] width 134 height 29
click at [292, 346] on button "Download Receipt" at bounding box center [318, 341] width 134 height 29
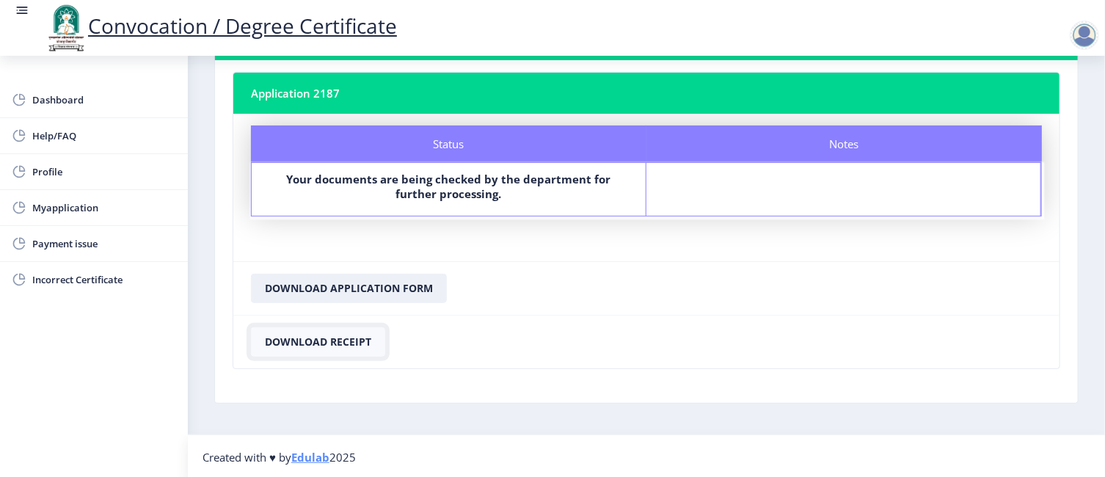
click at [311, 335] on button "Download Receipt" at bounding box center [318, 341] width 134 height 29
click at [758, 312] on nb-card-footer "Download Application Form" at bounding box center [646, 288] width 826 height 54
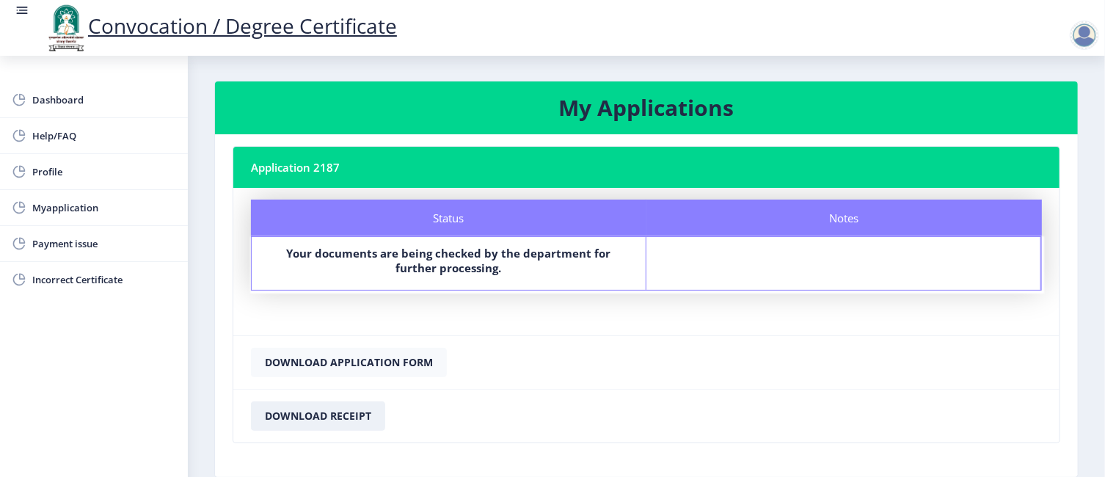
scroll to position [0, 0]
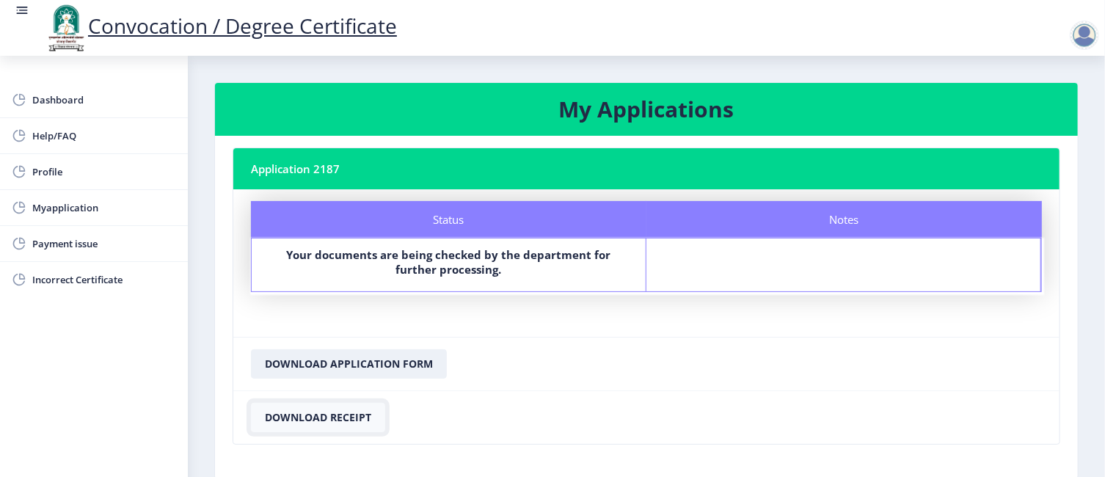
click at [312, 416] on button "Download Receipt" at bounding box center [318, 417] width 134 height 29
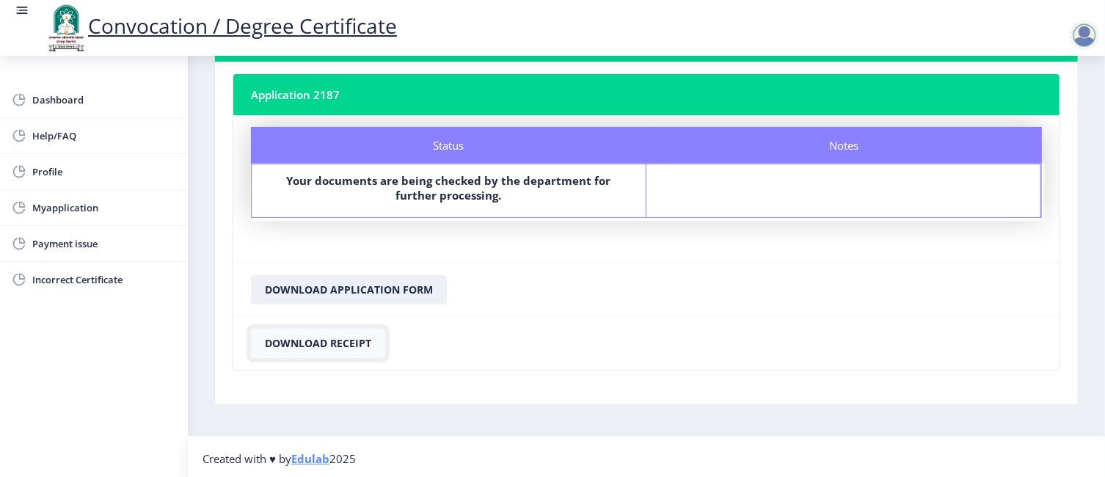
scroll to position [76, 0]
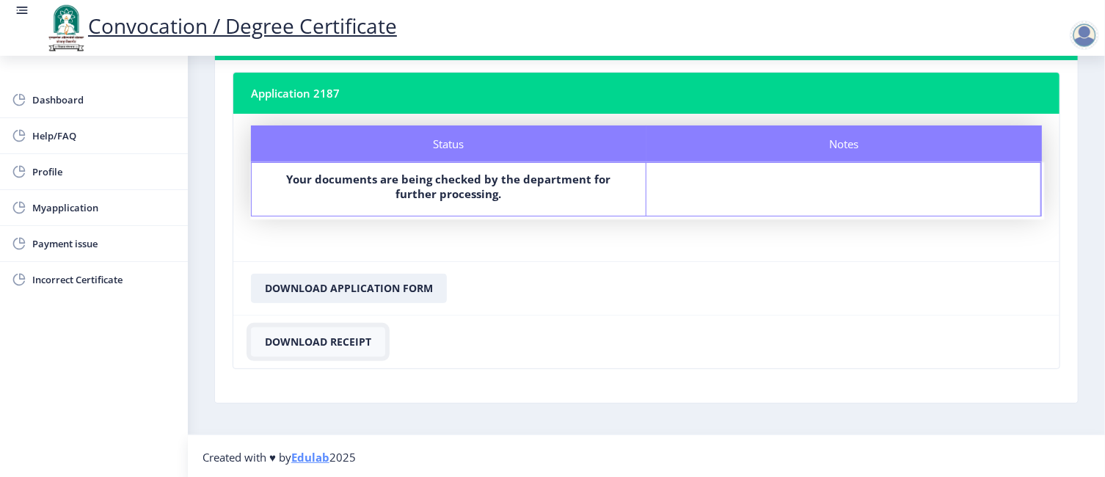
click at [324, 335] on button "Download Receipt" at bounding box center [318, 341] width 134 height 29
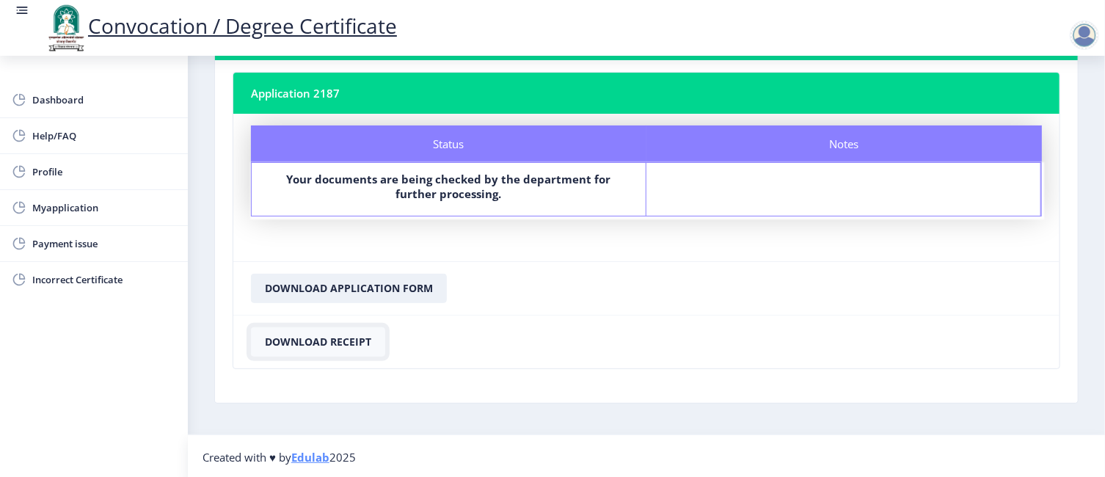
click at [324, 335] on button "Download Receipt" at bounding box center [318, 341] width 134 height 29
click at [546, 319] on nb-card-footer "Download Receipt" at bounding box center [646, 342] width 826 height 54
click at [76, 208] on span "Myapplication" at bounding box center [104, 208] width 144 height 18
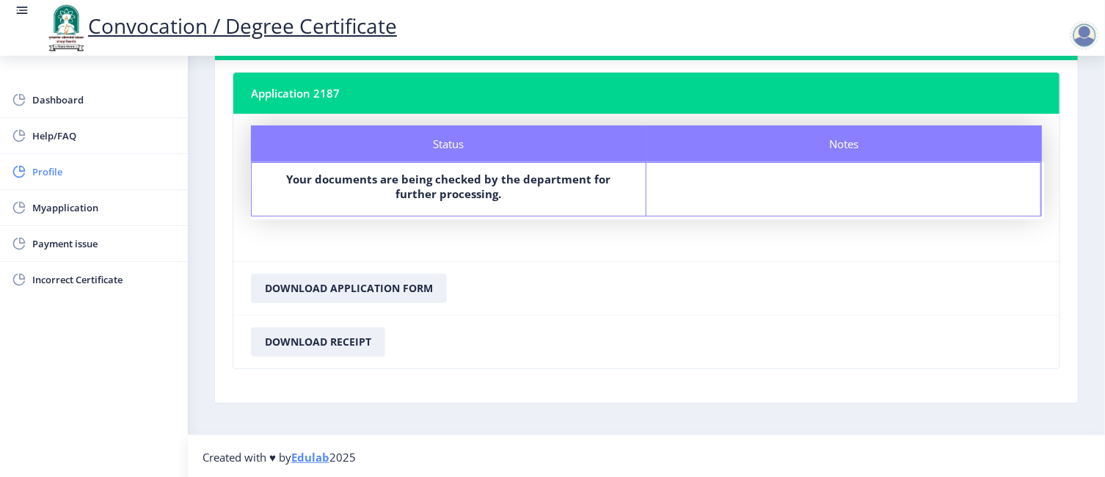
click at [48, 169] on span "Profile" at bounding box center [104, 172] width 144 height 18
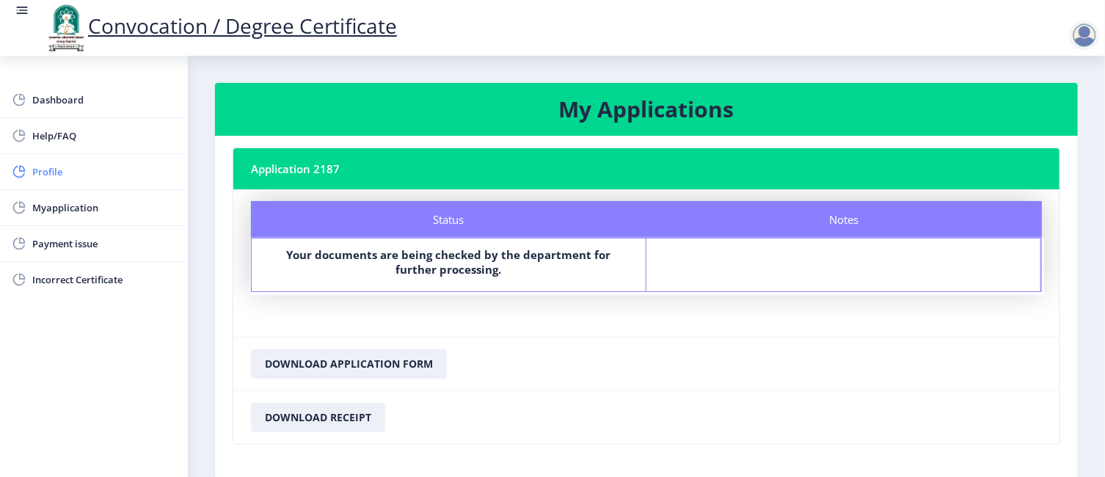
select select "[DEMOGRAPHIC_DATA]"
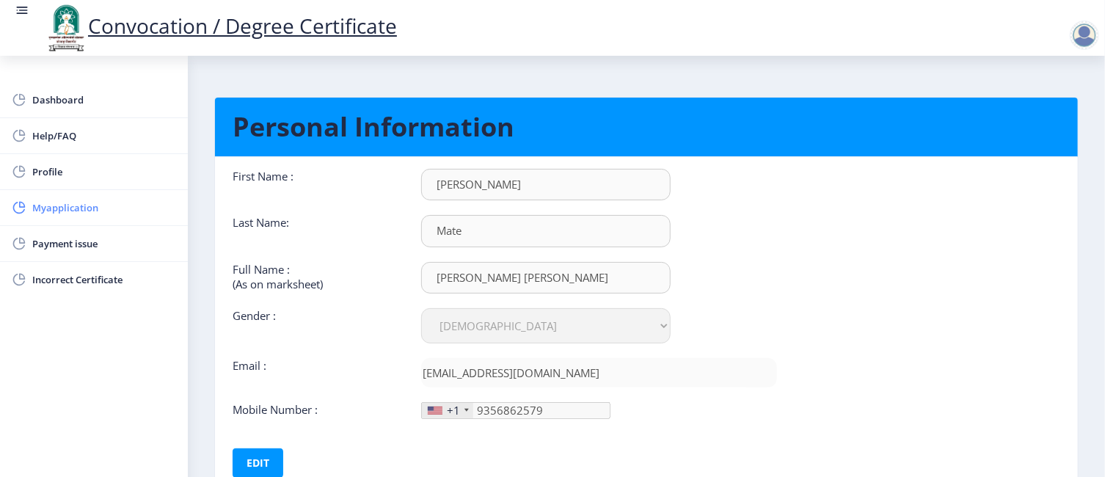
click at [56, 216] on link "Myapplication" at bounding box center [94, 207] width 188 height 35
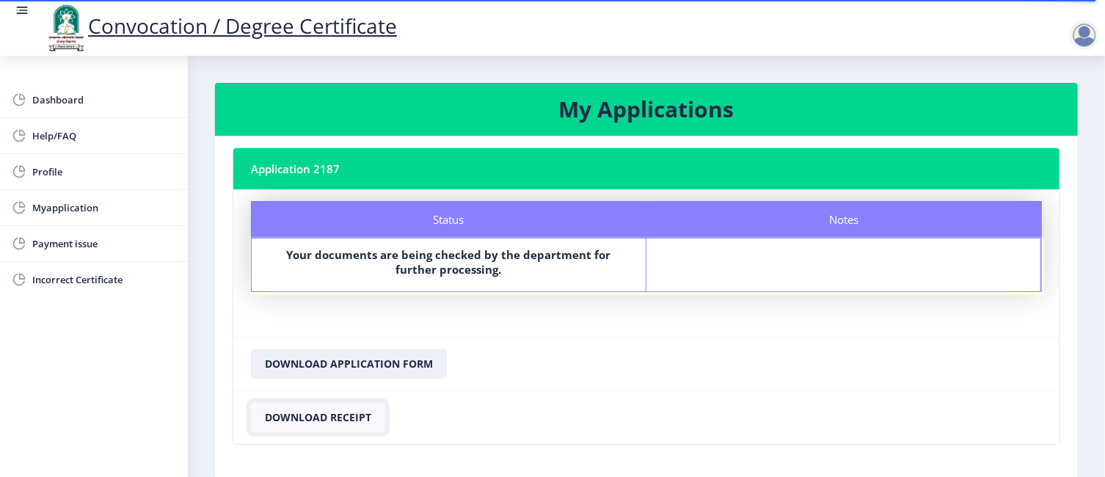
click at [324, 417] on button "Download Receipt" at bounding box center [318, 417] width 134 height 29
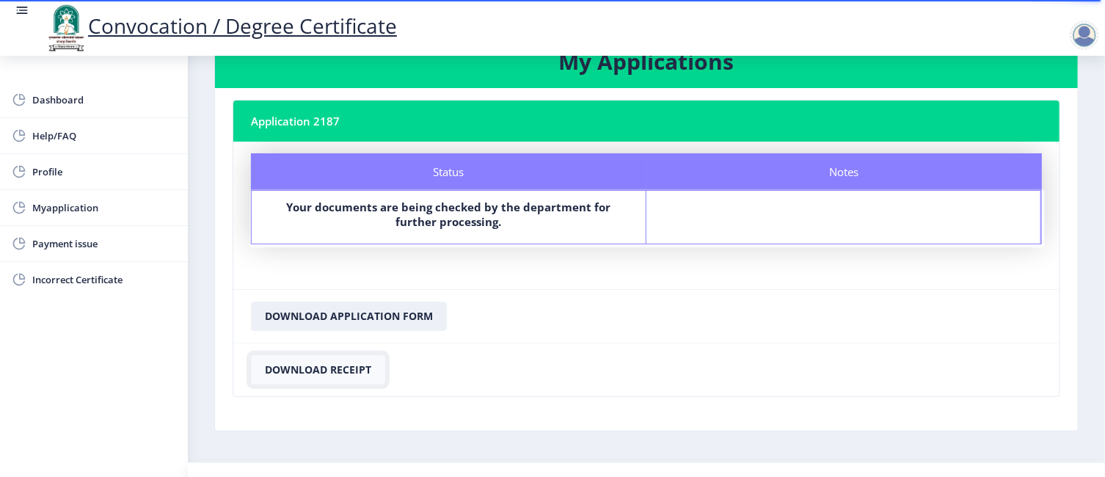
scroll to position [76, 0]
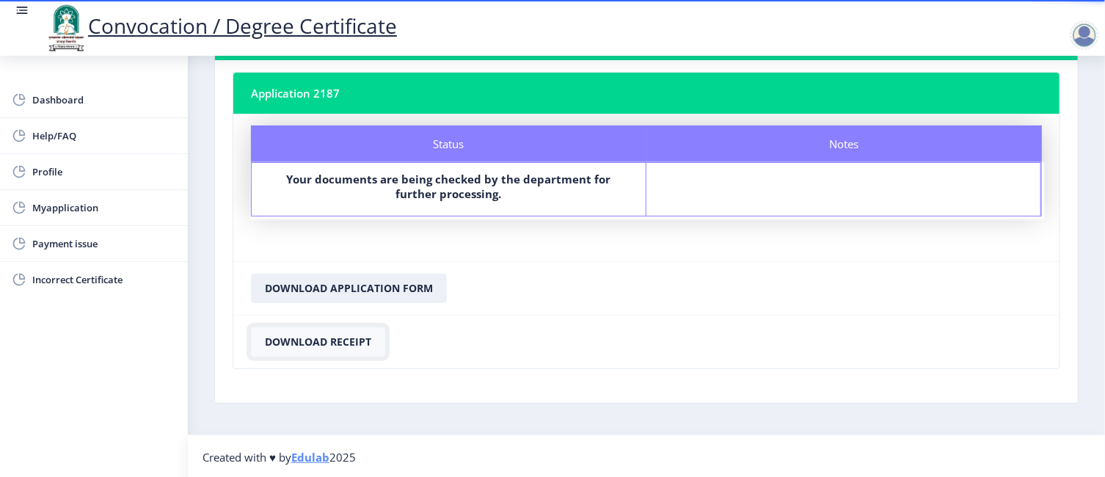
click at [336, 335] on button "Download Receipt" at bounding box center [318, 341] width 134 height 29
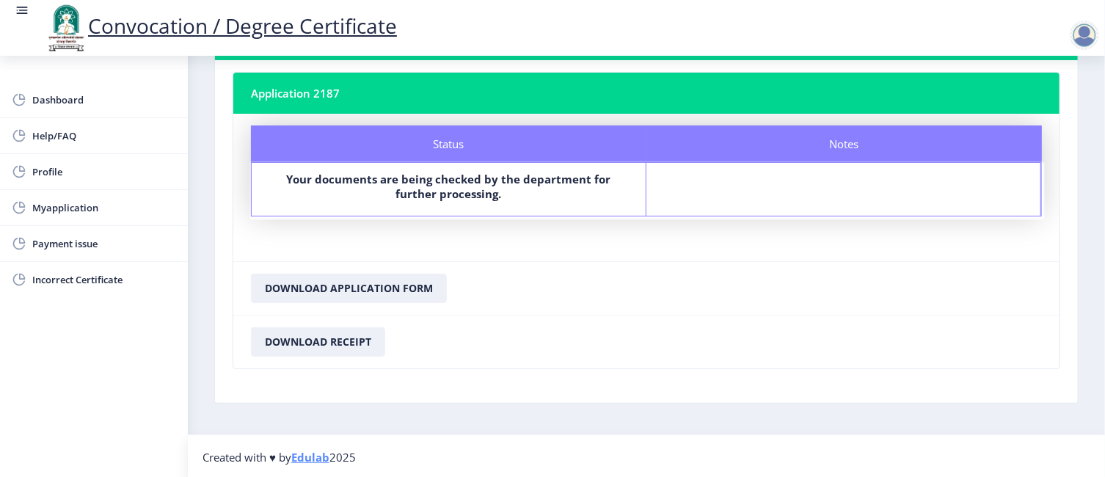
click at [1082, 33] on div at bounding box center [1084, 35] width 29 height 29
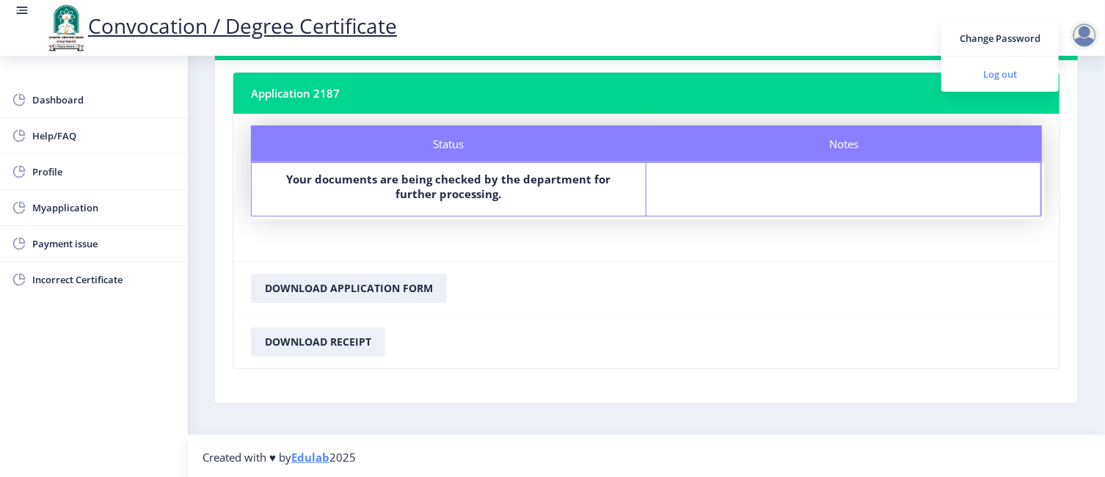
click at [1018, 77] on span "Log out" at bounding box center [1000, 74] width 94 height 18
